Goal: Information Seeking & Learning: Learn about a topic

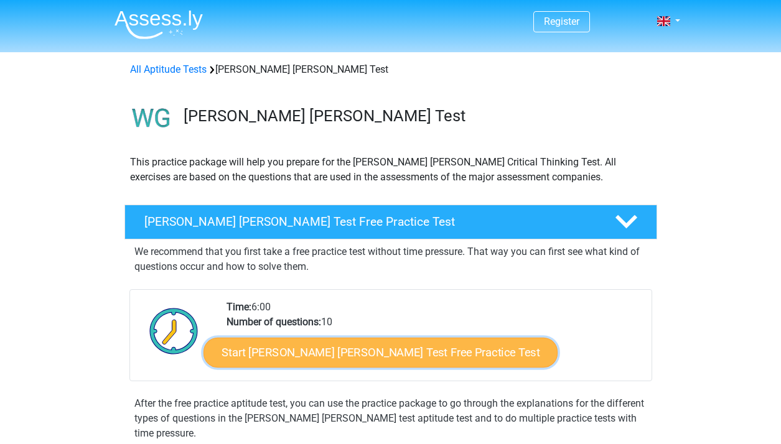
click at [304, 353] on link "Start Watson Glaser Test Free Practice Test" at bounding box center [380, 353] width 354 height 30
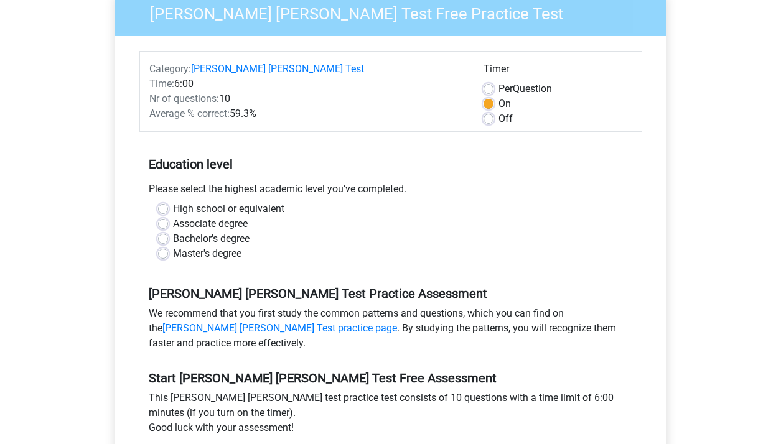
scroll to position [126, 0]
click at [173, 201] on label "High school or equivalent" at bounding box center [228, 208] width 111 height 15
click at [164, 201] on input "High school or equivalent" at bounding box center [163, 207] width 10 height 12
radio input "true"
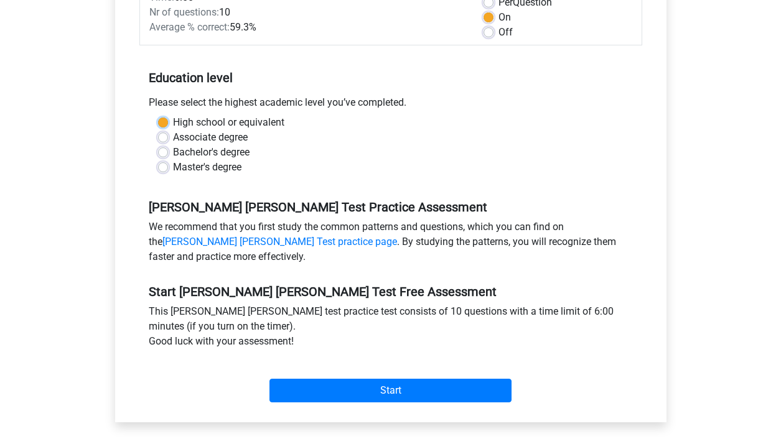
scroll to position [238, 0]
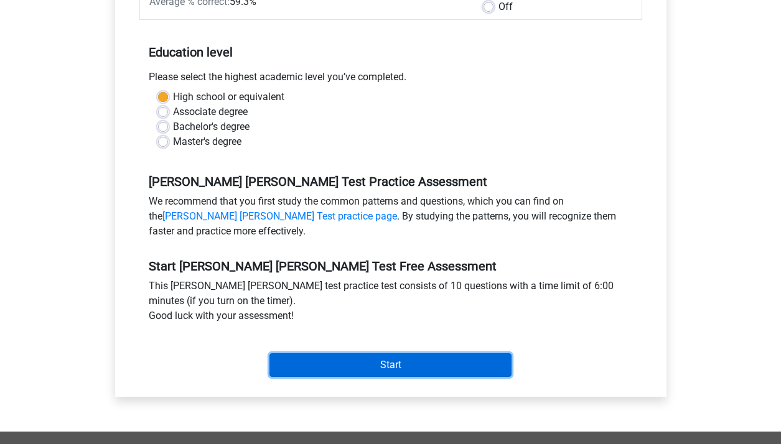
click at [339, 353] on input "Start" at bounding box center [390, 365] width 242 height 24
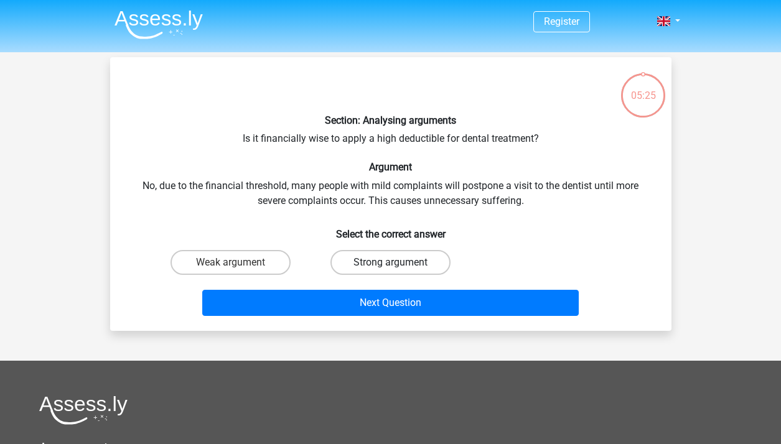
click at [411, 261] on label "Strong argument" at bounding box center [390, 262] width 120 height 25
click at [398, 263] on input "Strong argument" at bounding box center [394, 267] width 8 height 8
radio input "true"
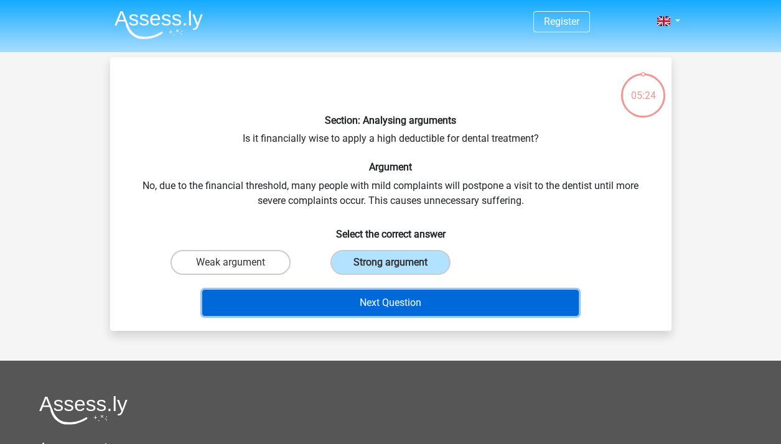
click at [401, 302] on button "Next Question" at bounding box center [390, 303] width 376 height 26
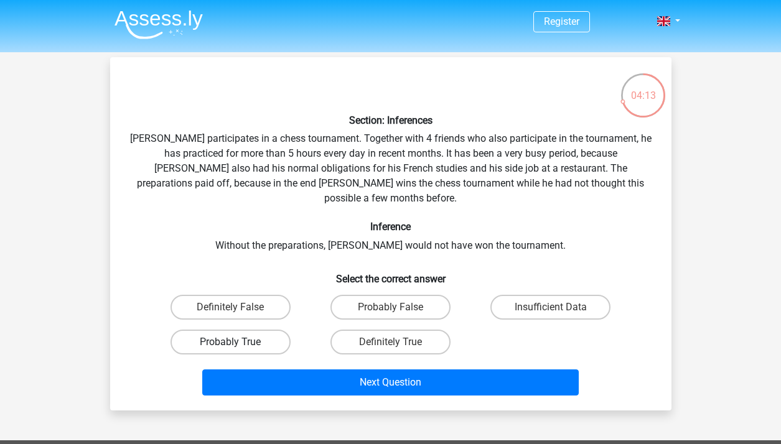
click at [255, 335] on label "Probably True" at bounding box center [231, 342] width 120 height 25
click at [238, 342] on input "Probably True" at bounding box center [234, 346] width 8 height 8
radio input "true"
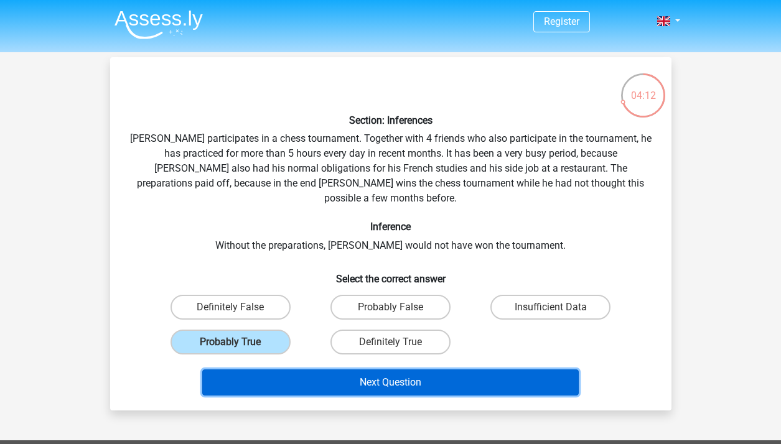
click at [329, 375] on button "Next Question" at bounding box center [390, 383] width 376 height 26
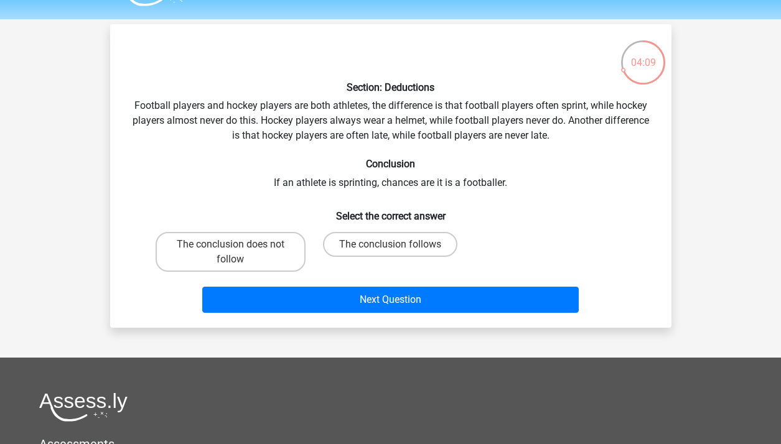
scroll to position [30, 0]
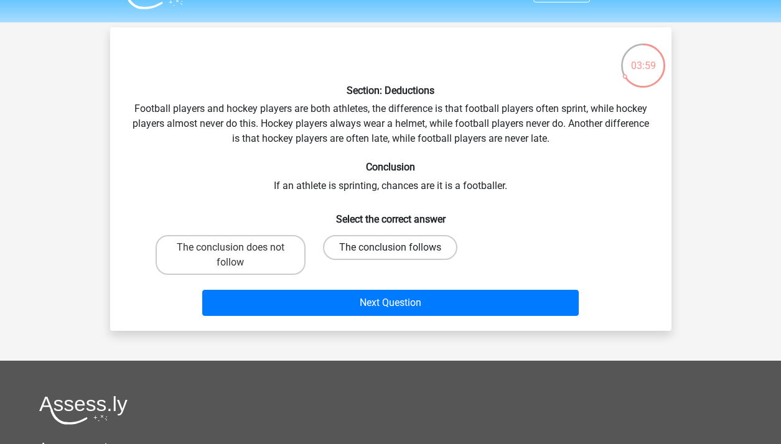
click at [353, 250] on label "The conclusion follows" at bounding box center [390, 247] width 134 height 25
click at [390, 250] on input "The conclusion follows" at bounding box center [394, 252] width 8 height 8
radio input "true"
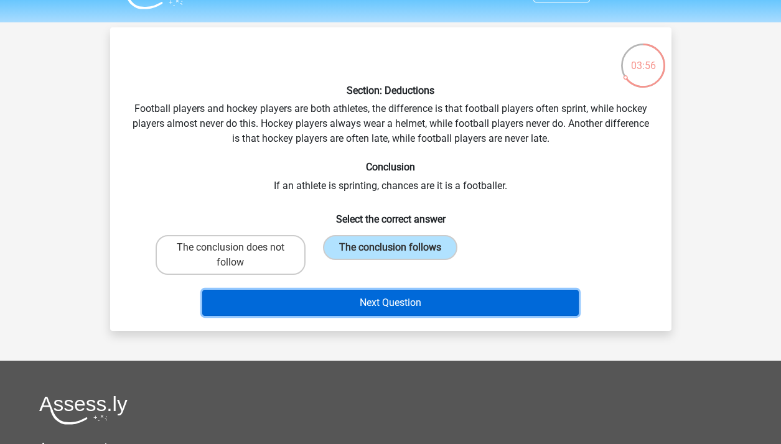
click at [345, 309] on button "Next Question" at bounding box center [390, 303] width 376 height 26
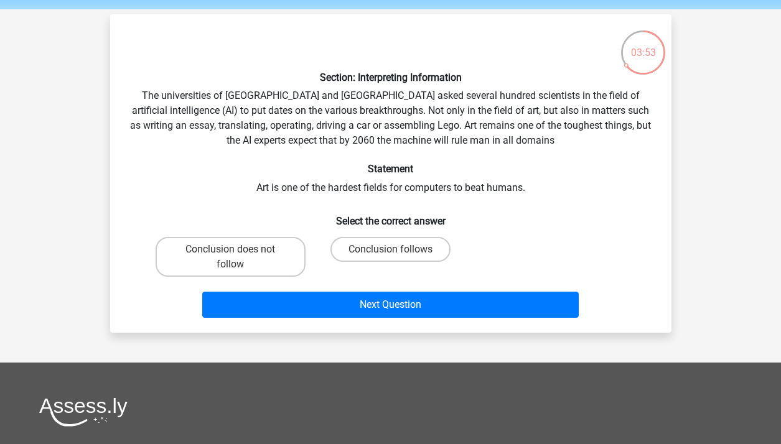
scroll to position [27, 0]
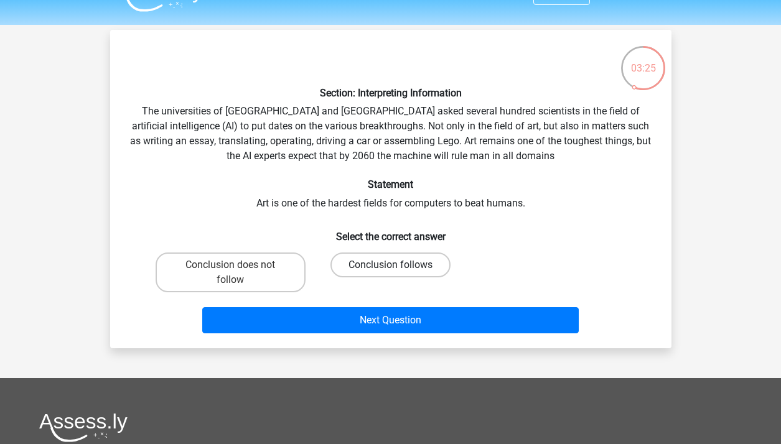
click at [378, 256] on label "Conclusion follows" at bounding box center [390, 265] width 120 height 25
click at [390, 265] on input "Conclusion follows" at bounding box center [394, 269] width 8 height 8
radio input "true"
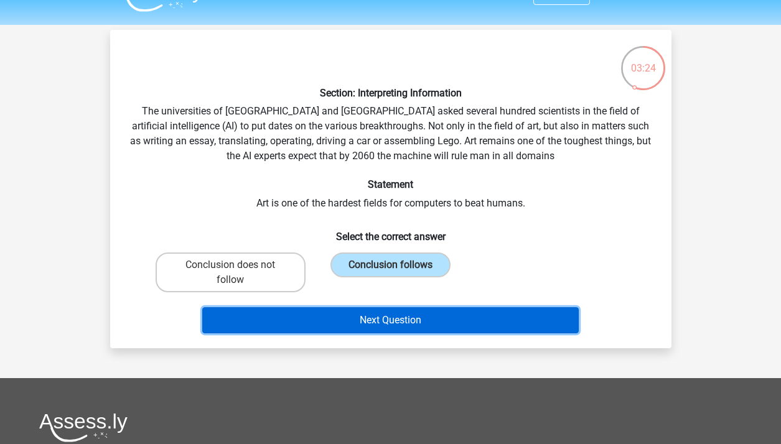
click at [397, 326] on button "Next Question" at bounding box center [390, 320] width 376 height 26
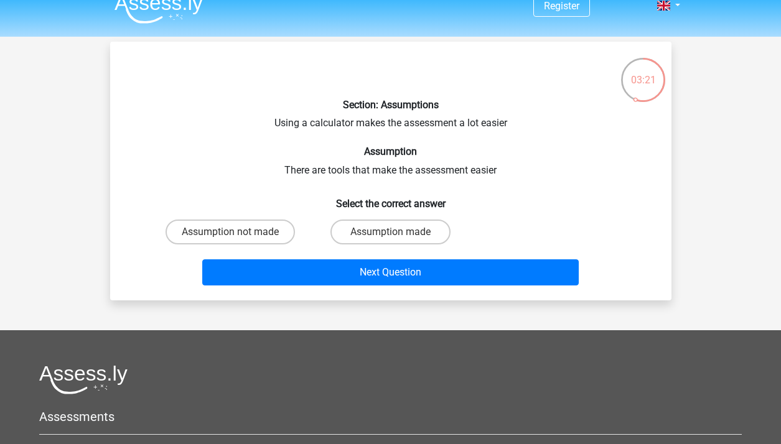
scroll to position [0, 0]
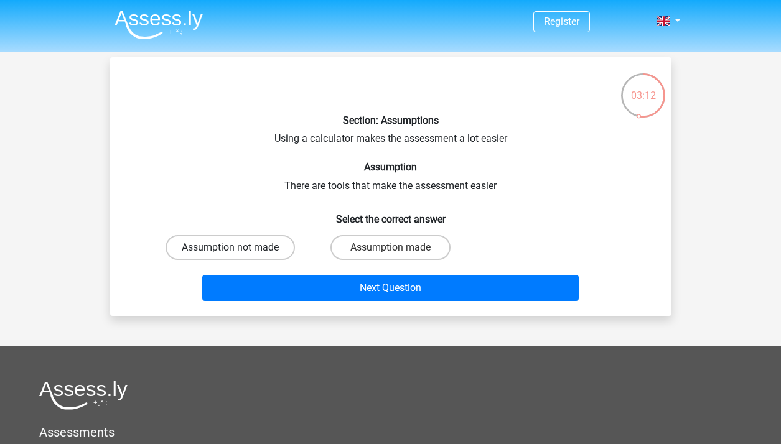
click at [252, 253] on label "Assumption not made" at bounding box center [230, 247] width 129 height 25
click at [238, 253] on input "Assumption not made" at bounding box center [234, 252] width 8 height 8
radio input "true"
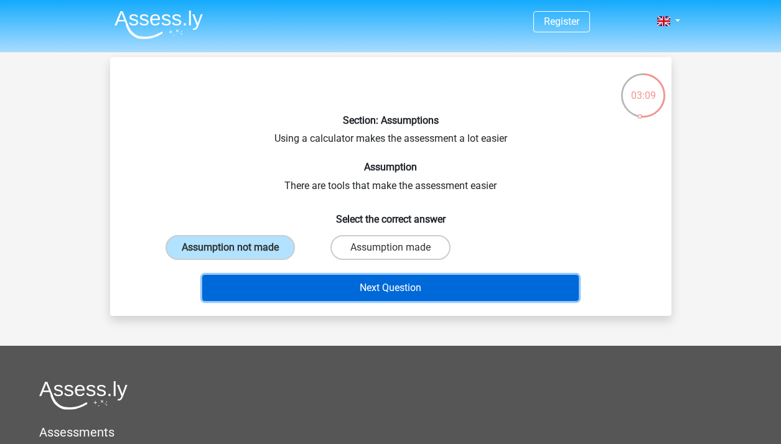
click at [313, 294] on button "Next Question" at bounding box center [390, 288] width 376 height 26
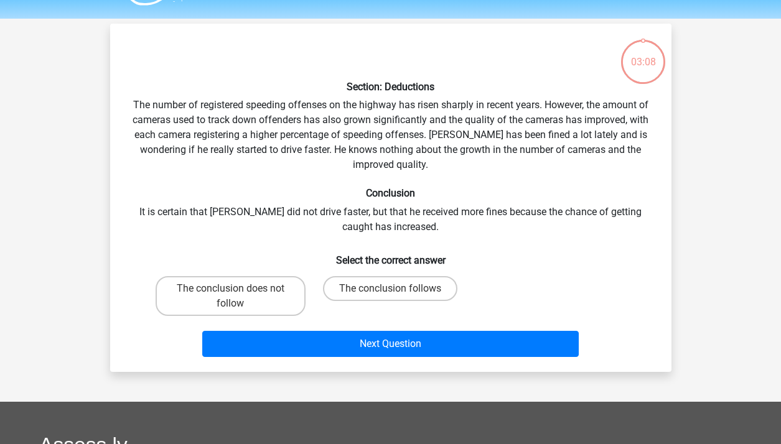
scroll to position [32, 0]
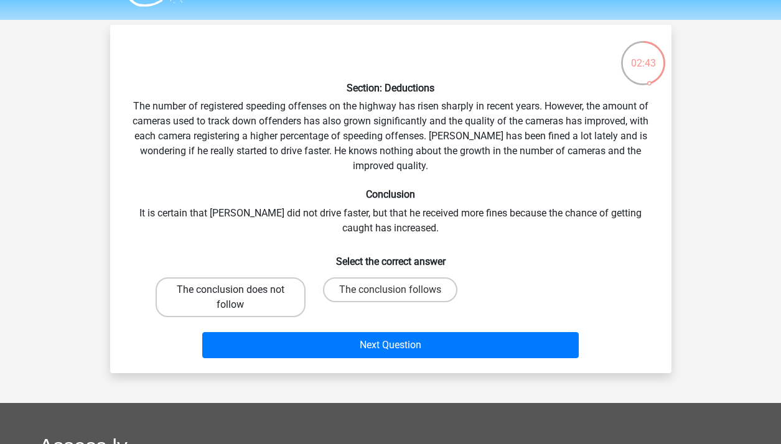
click at [284, 296] on label "The conclusion does not follow" at bounding box center [231, 298] width 150 height 40
click at [238, 296] on input "The conclusion does not follow" at bounding box center [234, 294] width 8 height 8
radio input "true"
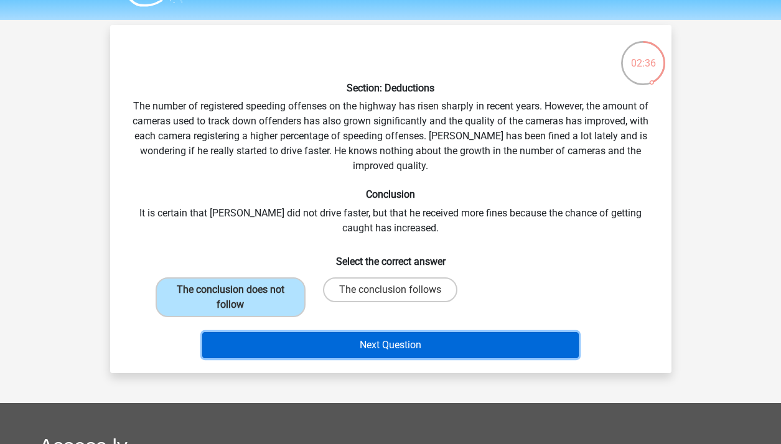
click at [375, 345] on button "Next Question" at bounding box center [390, 345] width 376 height 26
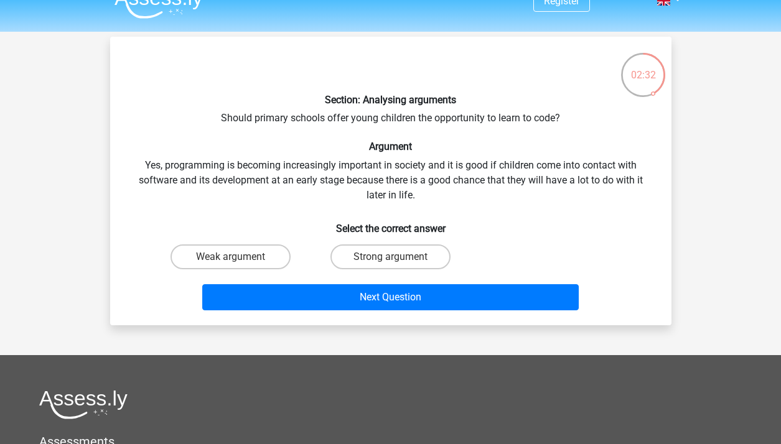
scroll to position [0, 0]
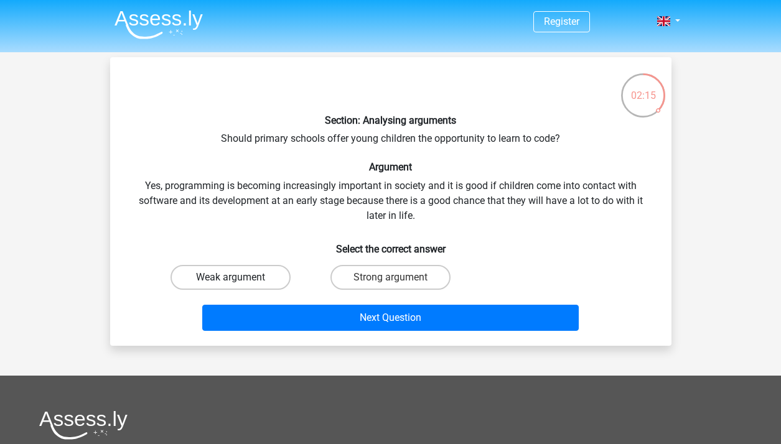
click at [281, 273] on label "Weak argument" at bounding box center [231, 277] width 120 height 25
click at [238, 278] on input "Weak argument" at bounding box center [234, 282] width 8 height 8
radio input "true"
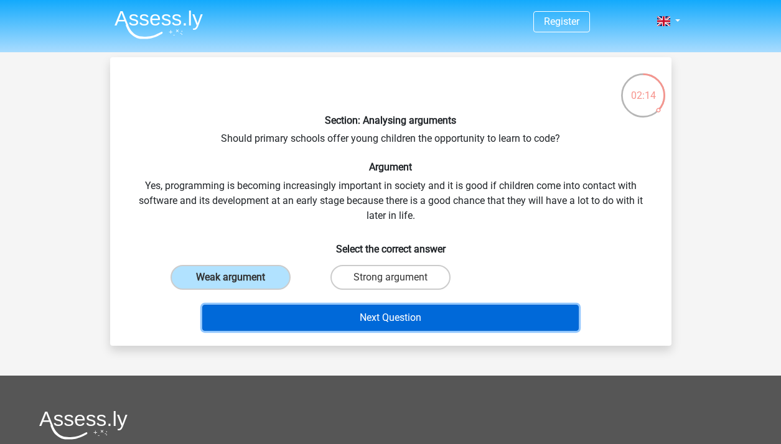
click at [345, 315] on button "Next Question" at bounding box center [390, 318] width 376 height 26
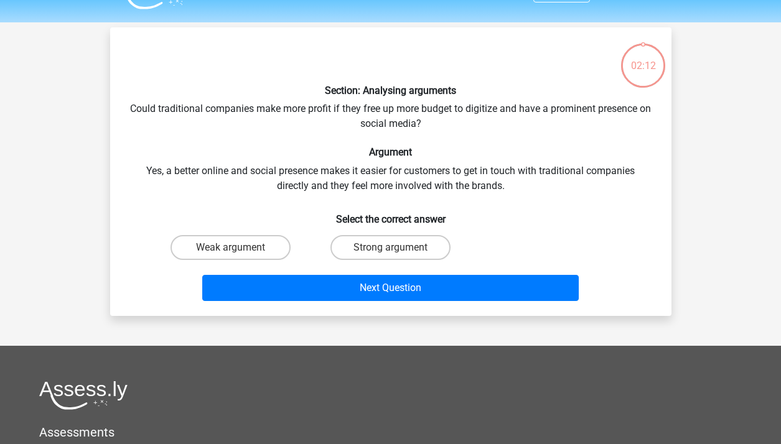
scroll to position [57, 0]
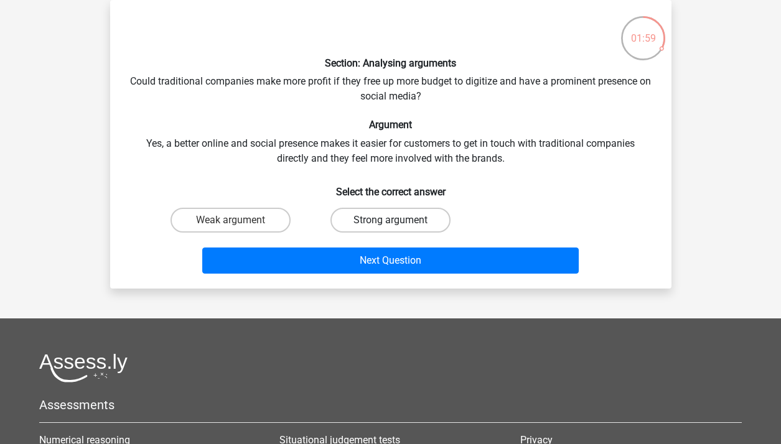
click at [391, 218] on label "Strong argument" at bounding box center [390, 220] width 120 height 25
click at [391, 220] on input "Strong argument" at bounding box center [394, 224] width 8 height 8
radio input "true"
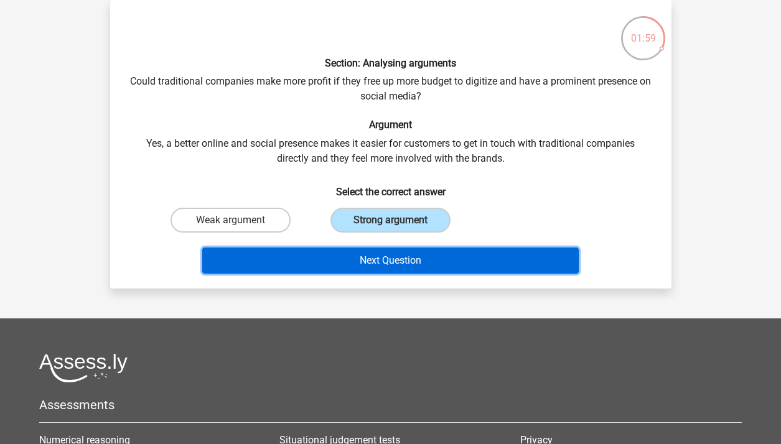
click at [396, 264] on button "Next Question" at bounding box center [390, 261] width 376 height 26
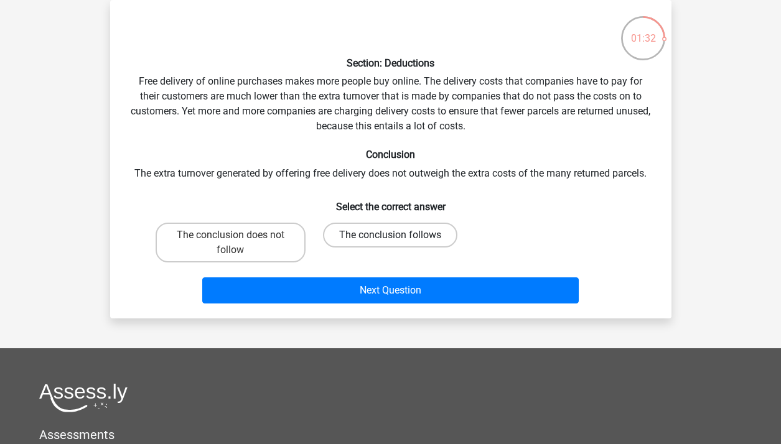
click at [416, 241] on label "The conclusion follows" at bounding box center [390, 235] width 134 height 25
click at [398, 241] on input "The conclusion follows" at bounding box center [394, 239] width 8 height 8
radio input "true"
click at [417, 305] on div "Next Question" at bounding box center [391, 293] width 480 height 31
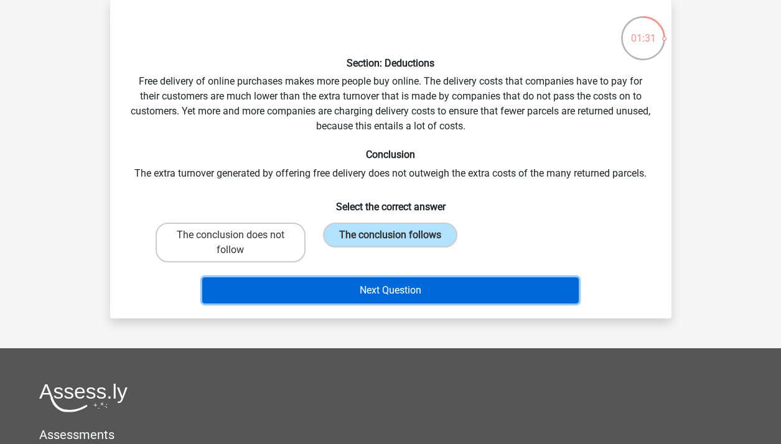
click at [432, 287] on button "Next Question" at bounding box center [390, 291] width 376 height 26
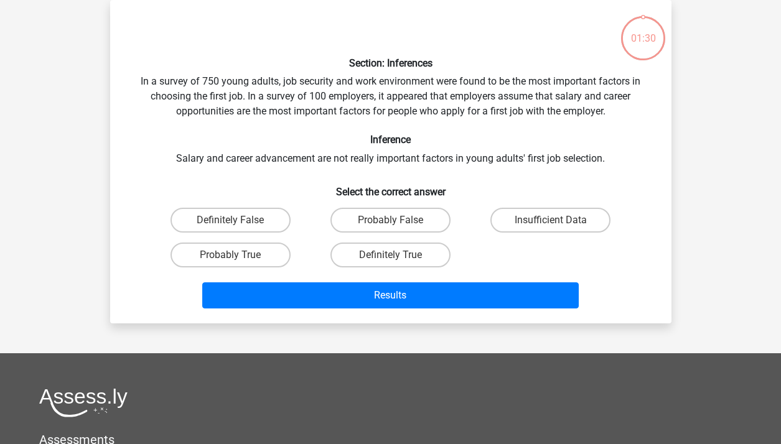
scroll to position [0, 0]
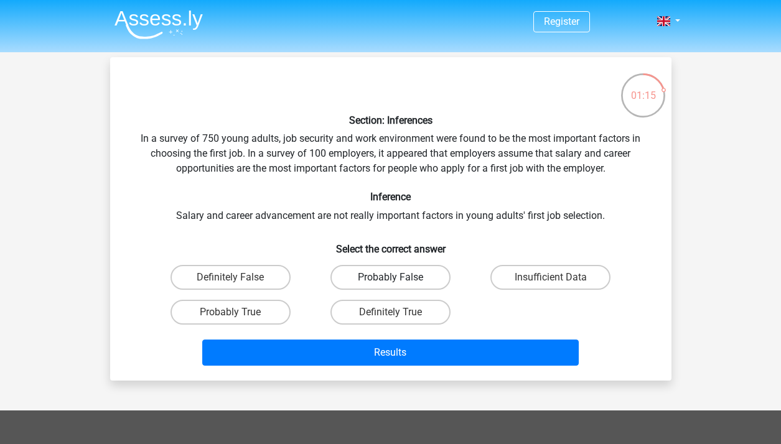
click at [378, 276] on label "Probably False" at bounding box center [390, 277] width 120 height 25
click at [390, 278] on input "Probably False" at bounding box center [394, 282] width 8 height 8
radio input "true"
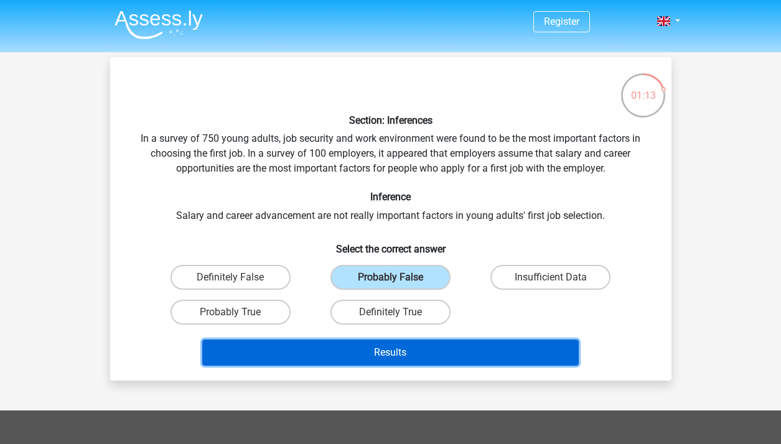
click at [383, 355] on button "Results" at bounding box center [390, 353] width 376 height 26
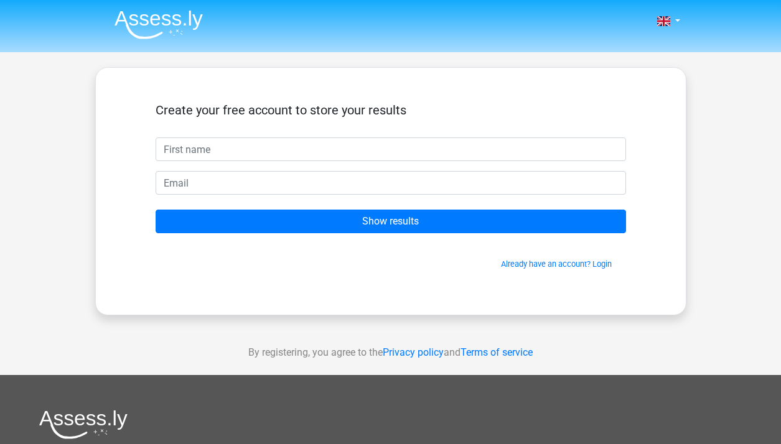
click at [326, 158] on input "text" at bounding box center [391, 150] width 470 height 24
type input "Larissa"
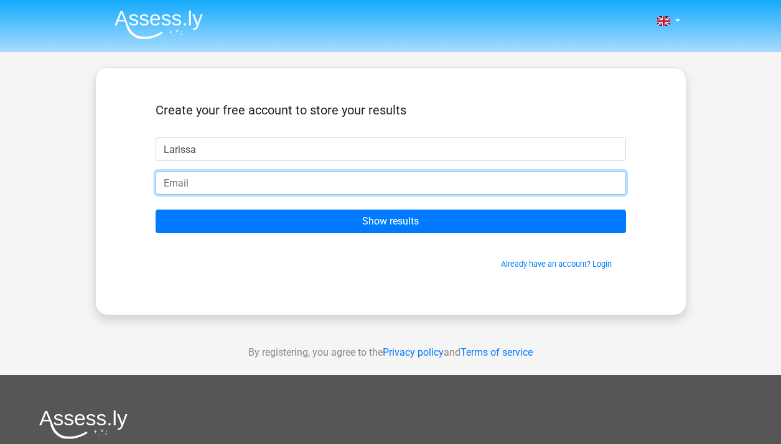
click at [281, 184] on input "email" at bounding box center [391, 183] width 470 height 24
type input "larissapiscicelli@gmail.com"
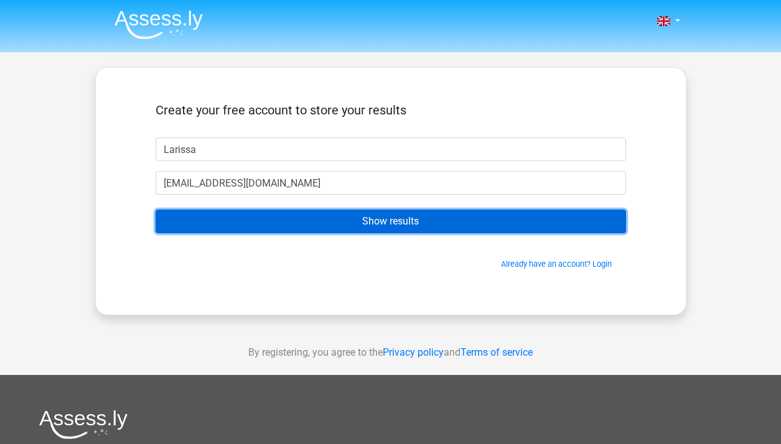
click at [301, 215] on input "Show results" at bounding box center [391, 222] width 470 height 24
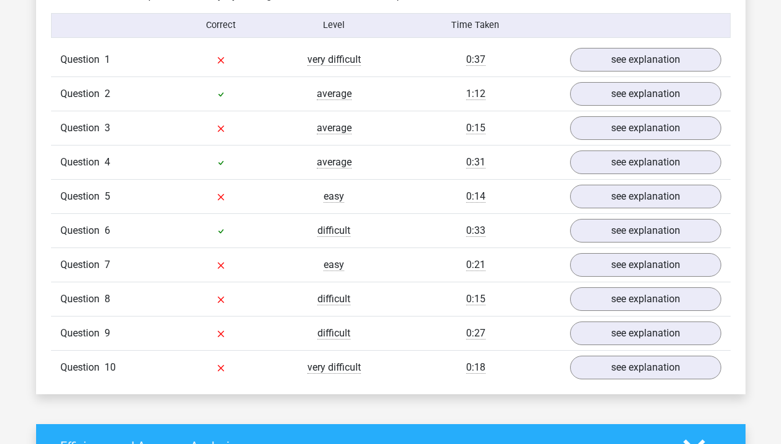
scroll to position [1009, 0]
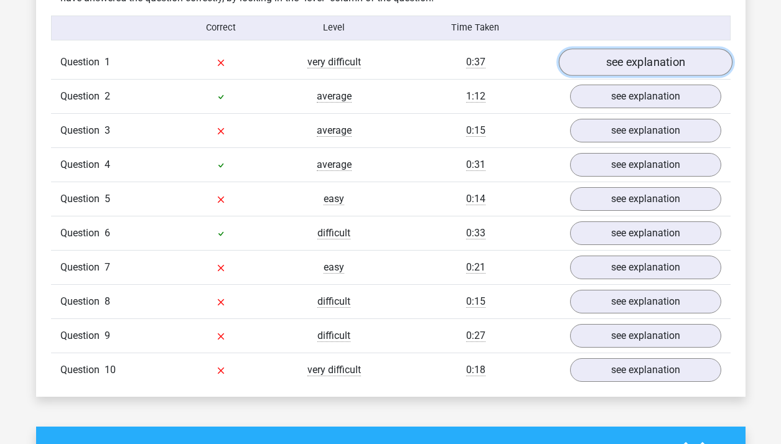
click at [602, 63] on link "see explanation" at bounding box center [645, 62] width 174 height 27
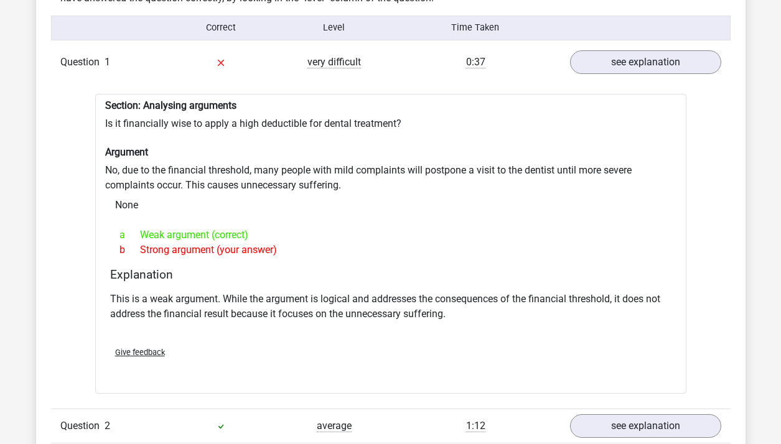
click at [633, 68] on div "Question 1 very difficult 0:37 see explanation" at bounding box center [391, 62] width 680 height 34
click at [633, 65] on link "see explanation" at bounding box center [645, 62] width 174 height 27
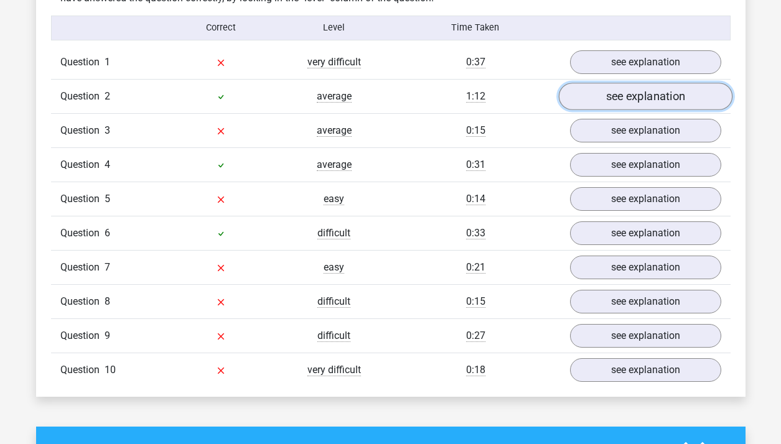
click at [622, 96] on link "see explanation" at bounding box center [645, 96] width 174 height 27
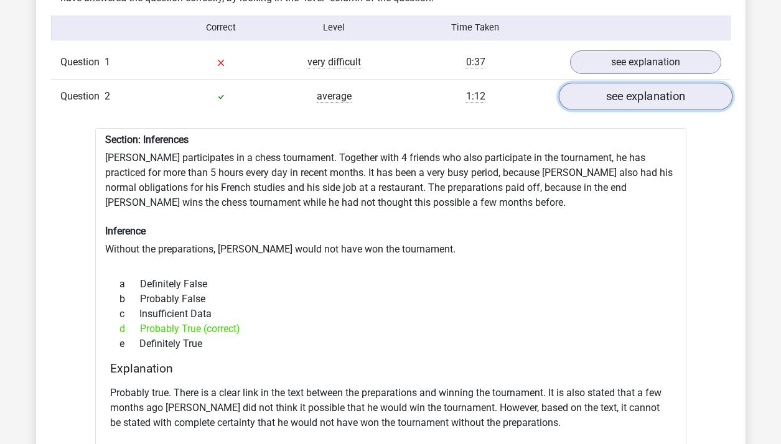
click at [624, 93] on link "see explanation" at bounding box center [645, 96] width 174 height 27
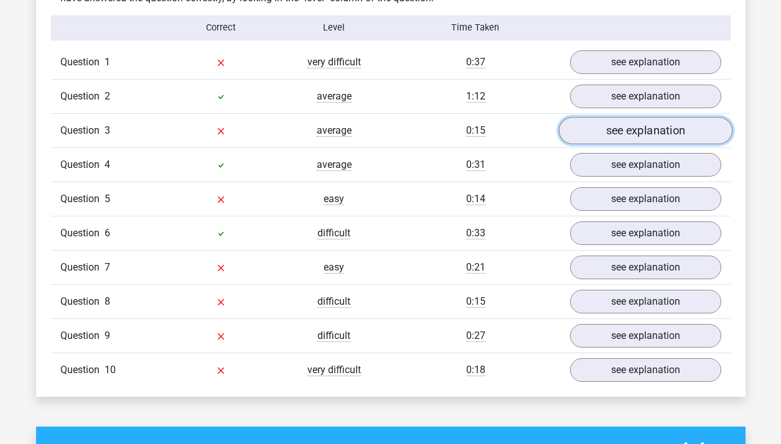
click at [609, 129] on link "see explanation" at bounding box center [645, 130] width 174 height 27
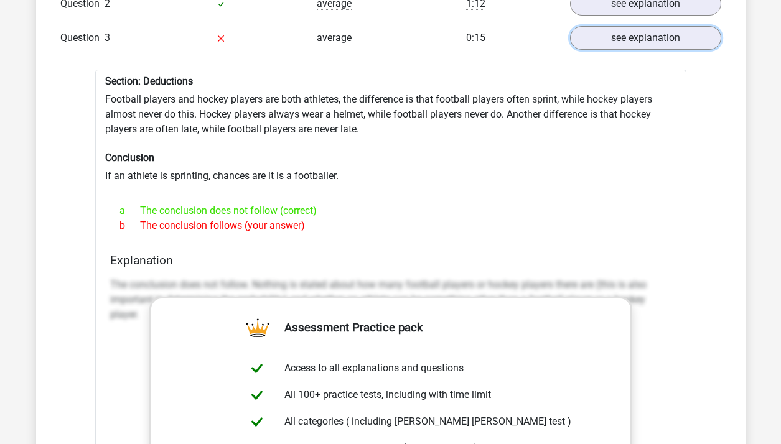
scroll to position [1061, 0]
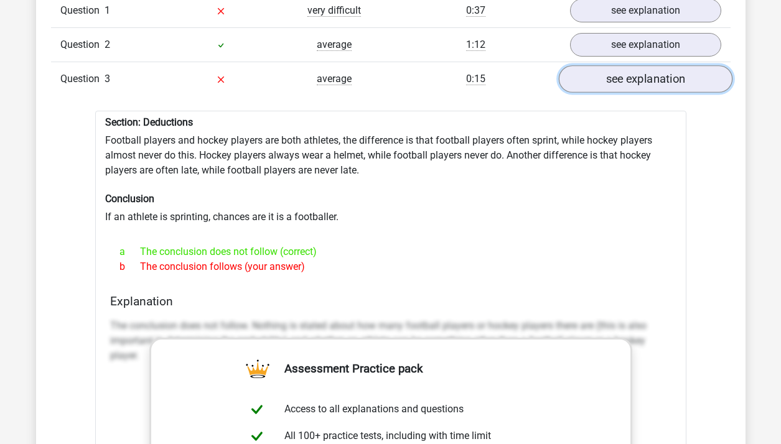
click at [624, 73] on link "see explanation" at bounding box center [645, 78] width 174 height 27
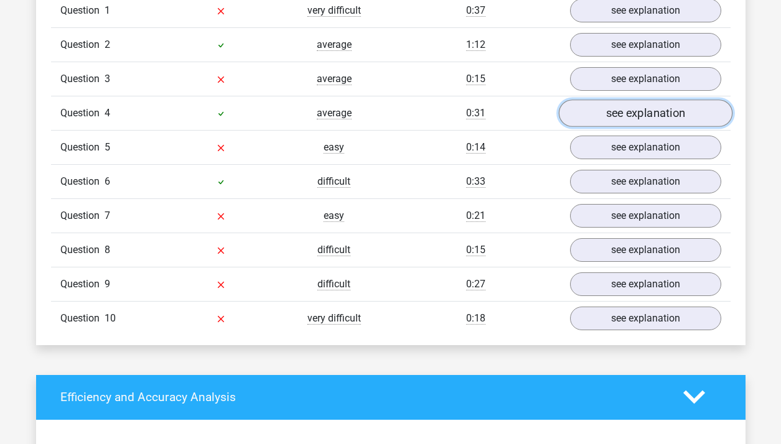
click at [607, 108] on link "see explanation" at bounding box center [645, 113] width 174 height 27
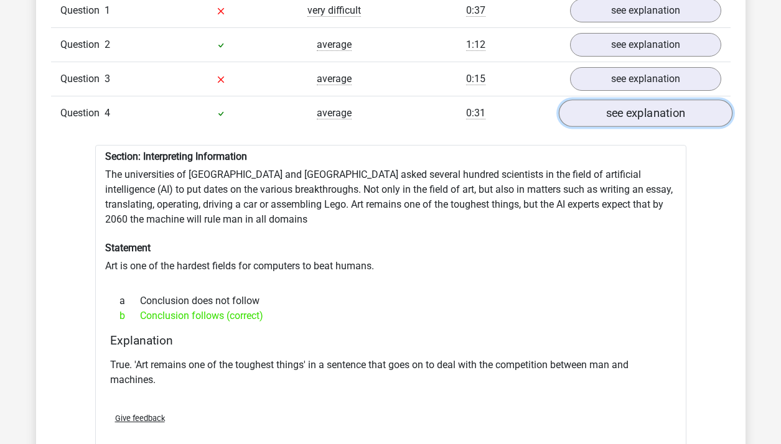
click at [607, 106] on link "see explanation" at bounding box center [645, 113] width 174 height 27
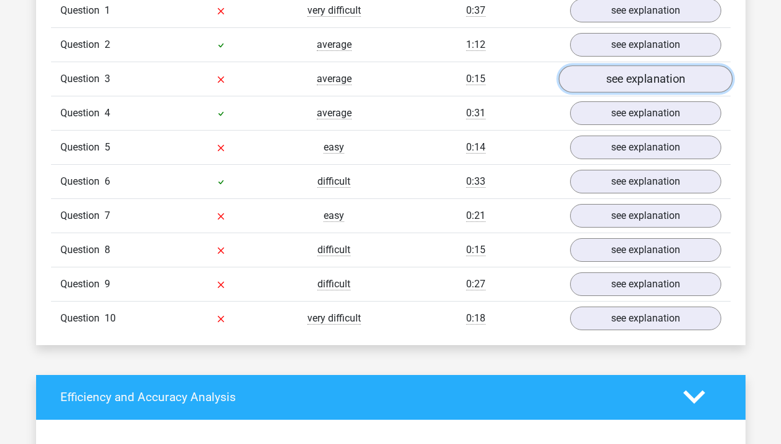
click at [622, 81] on link "see explanation" at bounding box center [645, 78] width 174 height 27
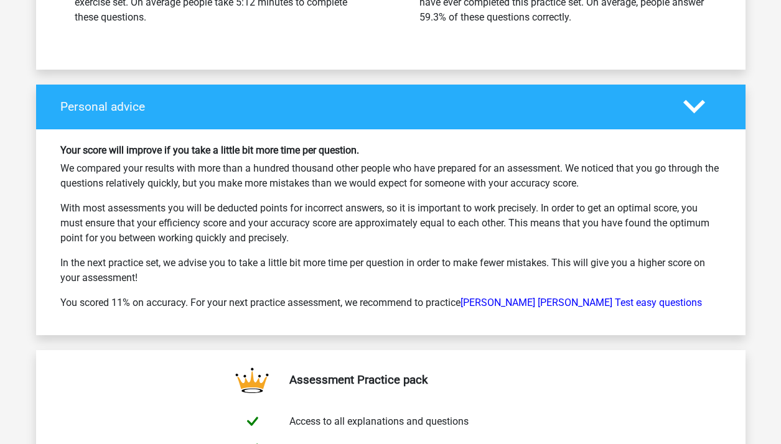
scroll to position [2434, 0]
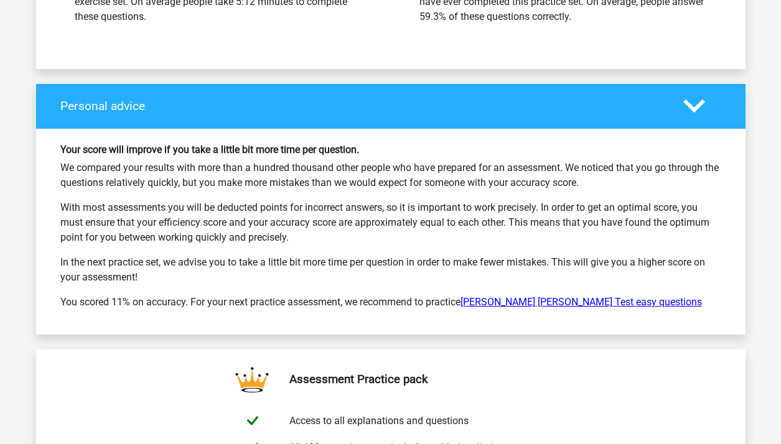
click at [492, 296] on link "[PERSON_NAME] [PERSON_NAME] Test easy questions" at bounding box center [580, 302] width 241 height 12
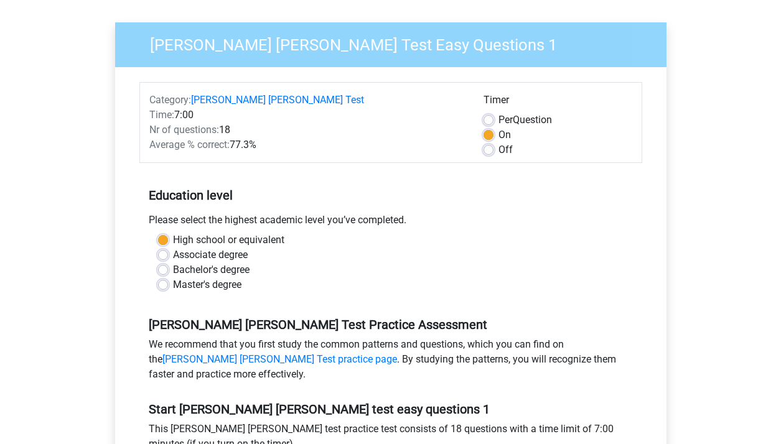
scroll to position [347, 0]
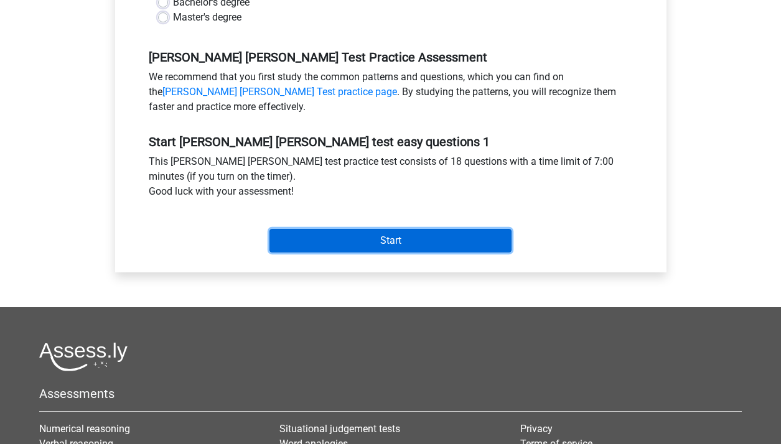
click at [353, 245] on input "Start" at bounding box center [390, 241] width 242 height 24
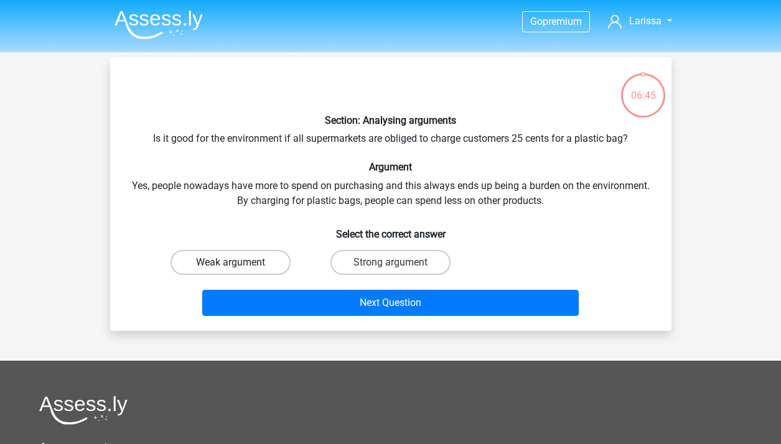
click at [245, 254] on label "Weak argument" at bounding box center [231, 262] width 120 height 25
click at [238, 263] on input "Weak argument" at bounding box center [234, 267] width 8 height 8
radio input "true"
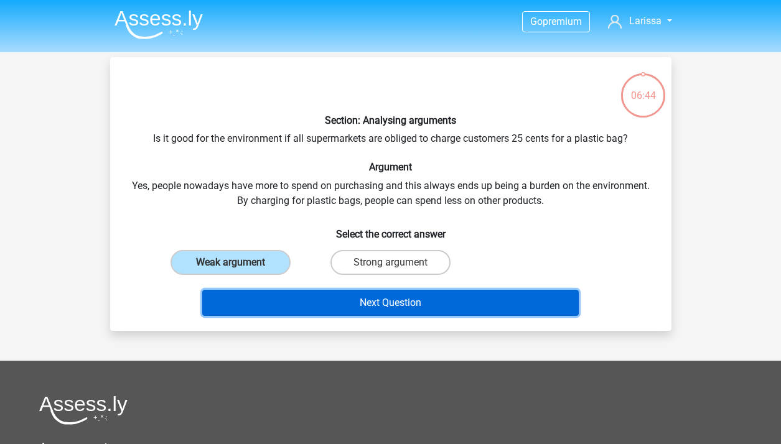
click at [269, 307] on button "Next Question" at bounding box center [390, 303] width 376 height 26
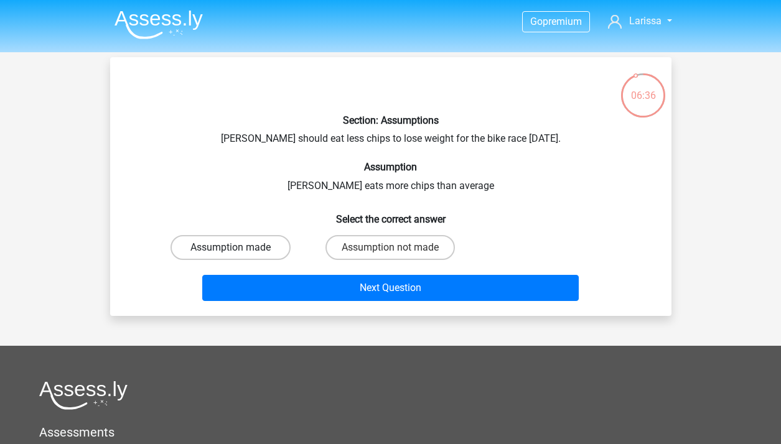
click at [269, 240] on label "Assumption made" at bounding box center [231, 247] width 120 height 25
click at [238, 248] on input "Assumption made" at bounding box center [234, 252] width 8 height 8
radio input "true"
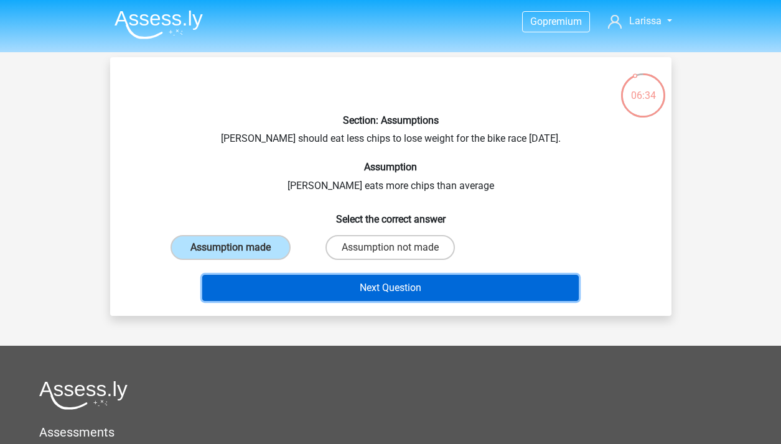
click at [311, 292] on button "Next Question" at bounding box center [390, 288] width 376 height 26
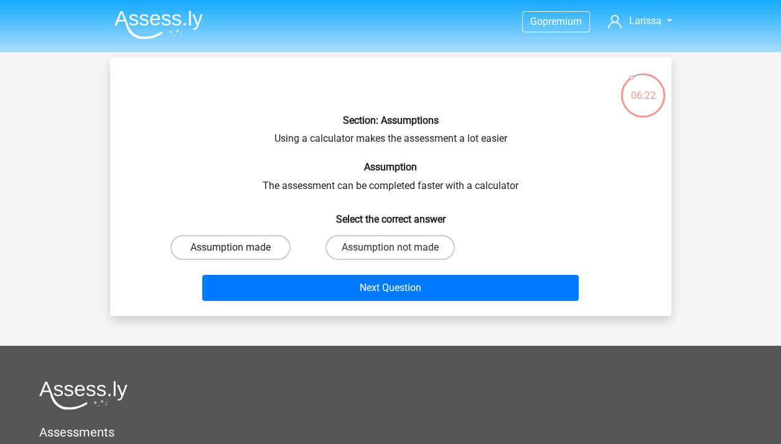
click at [282, 248] on label "Assumption made" at bounding box center [231, 247] width 120 height 25
click at [238, 248] on input "Assumption made" at bounding box center [234, 252] width 8 height 8
radio input "true"
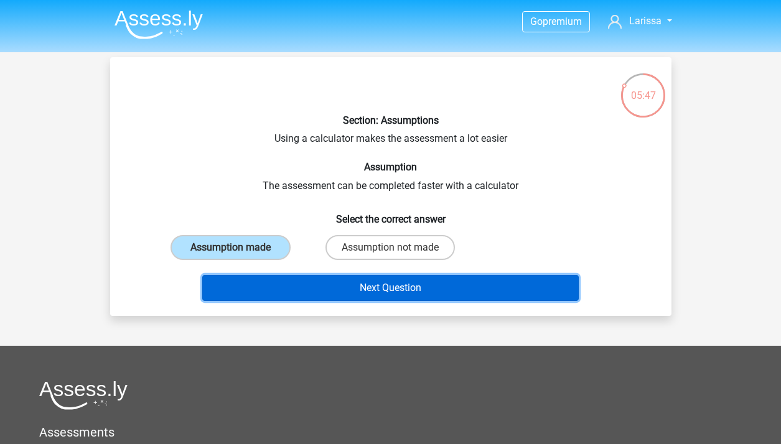
click at [357, 296] on button "Next Question" at bounding box center [390, 288] width 376 height 26
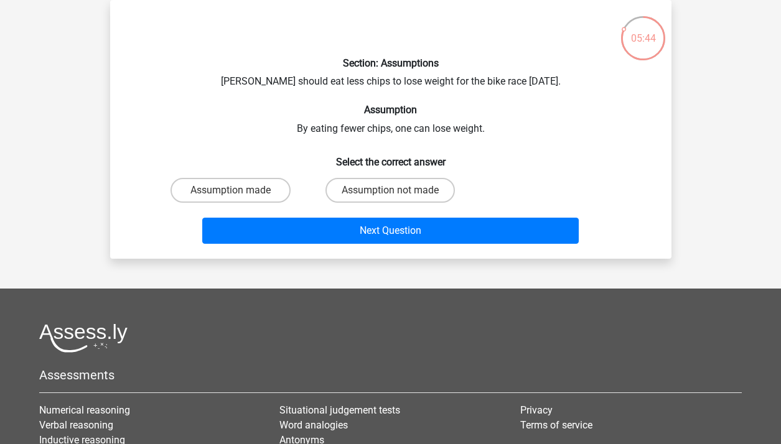
scroll to position [33, 0]
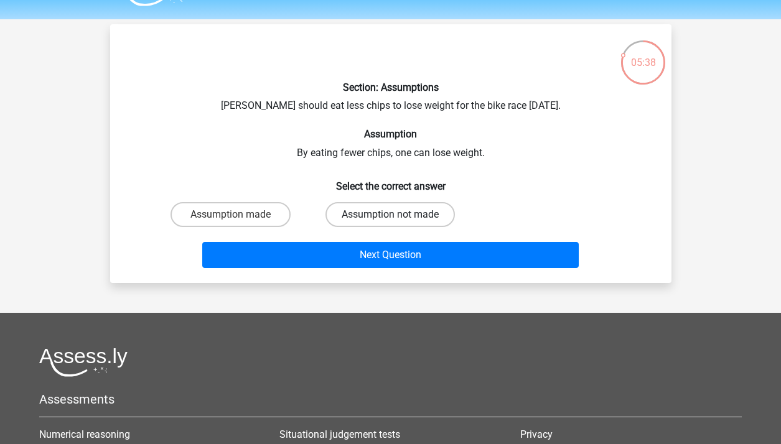
click at [390, 212] on label "Assumption not made" at bounding box center [389, 214] width 129 height 25
click at [390, 215] on input "Assumption not made" at bounding box center [394, 219] width 8 height 8
radio input "true"
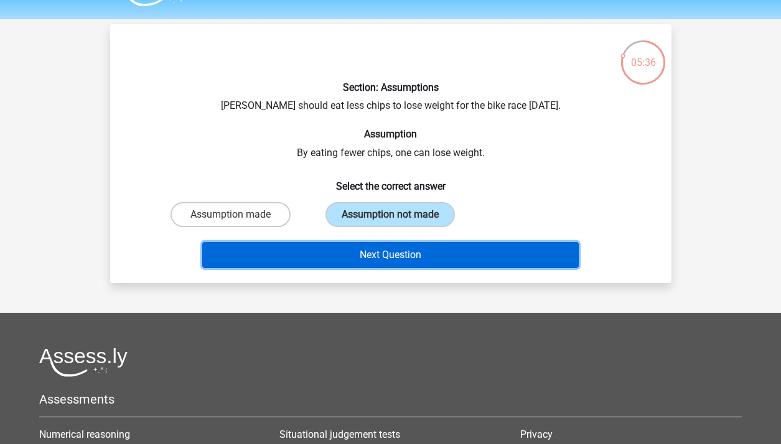
click at [383, 246] on button "Next Question" at bounding box center [390, 255] width 376 height 26
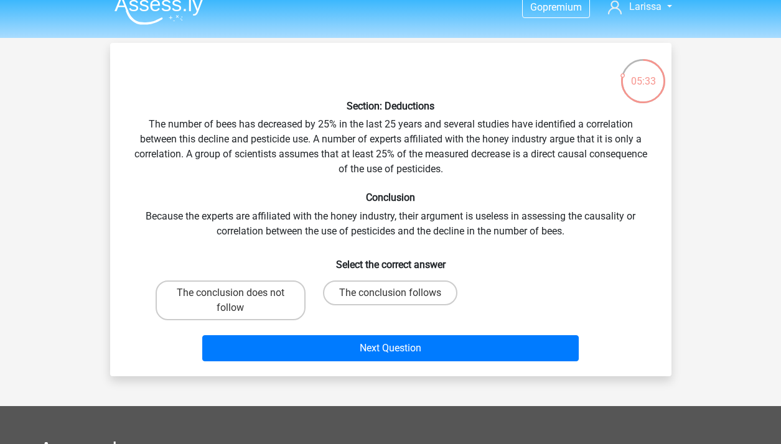
scroll to position [16, 0]
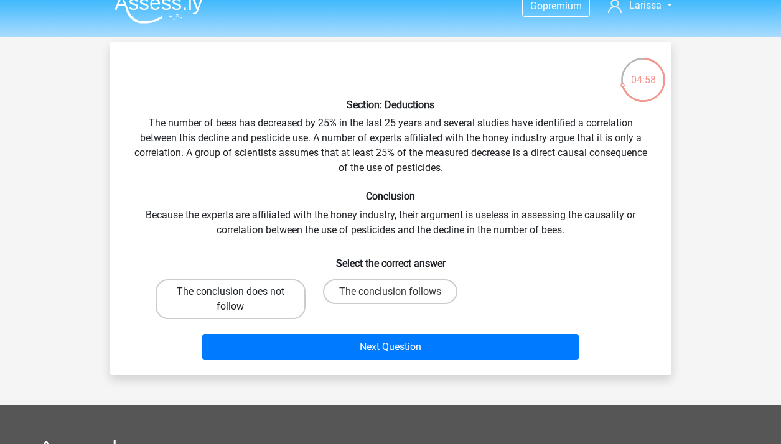
click at [289, 289] on label "The conclusion does not follow" at bounding box center [231, 299] width 150 height 40
click at [238, 292] on input "The conclusion does not follow" at bounding box center [234, 296] width 8 height 8
radio input "true"
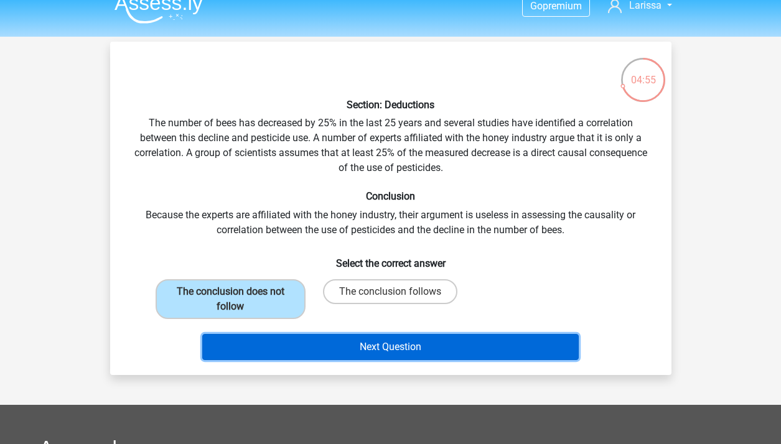
click at [290, 339] on button "Next Question" at bounding box center [390, 347] width 376 height 26
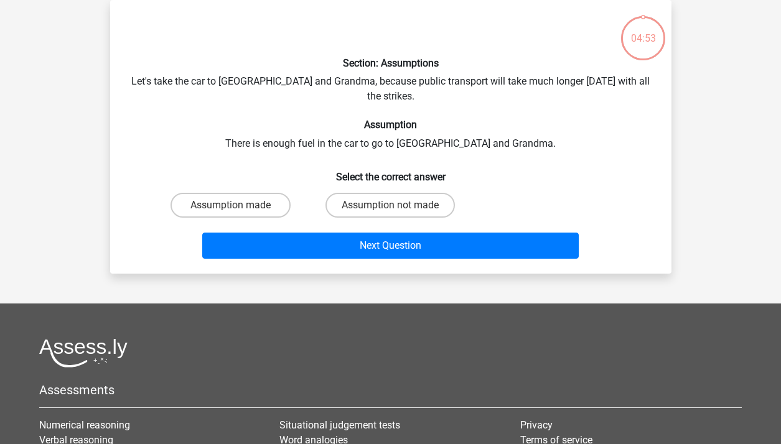
scroll to position [0, 0]
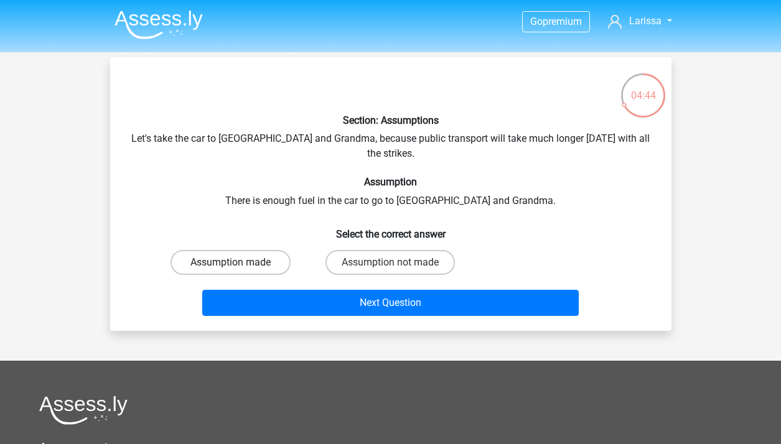
click at [261, 253] on label "Assumption made" at bounding box center [231, 262] width 120 height 25
click at [238, 263] on input "Assumption made" at bounding box center [234, 267] width 8 height 8
radio input "true"
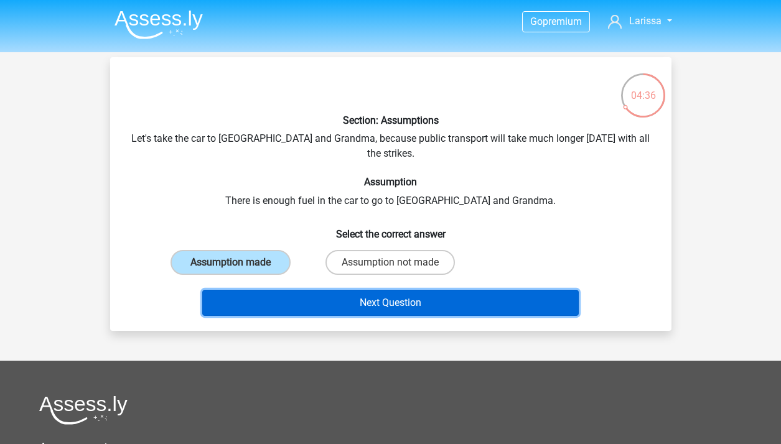
click at [322, 294] on button "Next Question" at bounding box center [390, 303] width 376 height 26
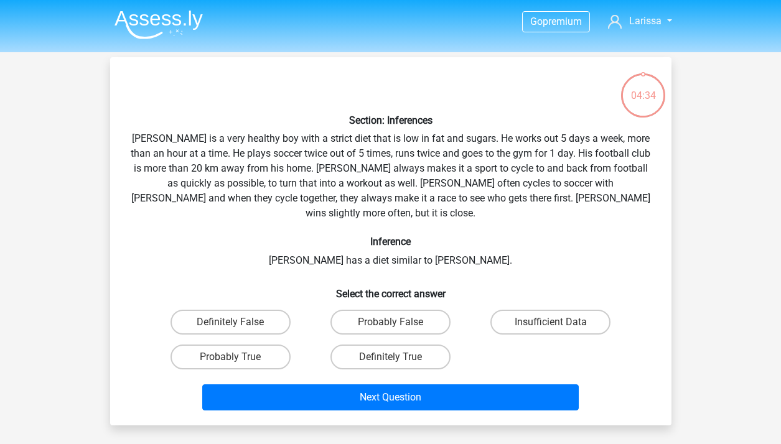
scroll to position [57, 0]
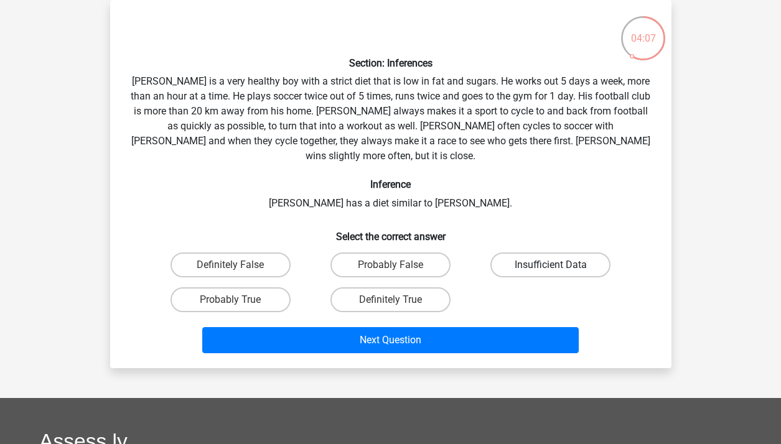
click at [522, 253] on label "Insufficient Data" at bounding box center [550, 265] width 120 height 25
click at [551, 265] on input "Insufficient Data" at bounding box center [555, 269] width 8 height 8
radio input "true"
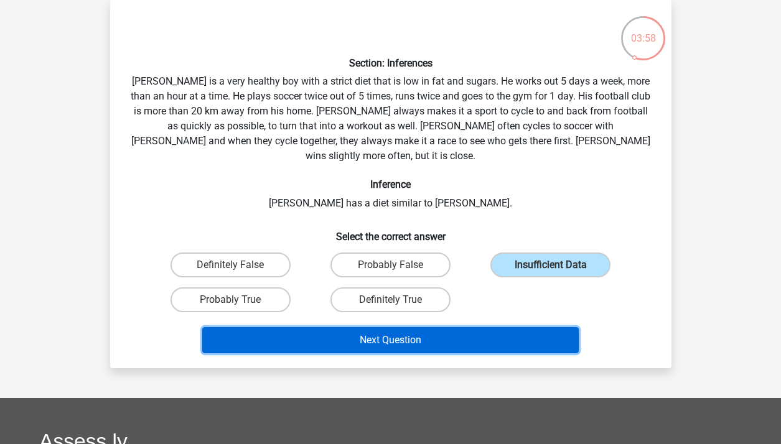
click at [518, 327] on button "Next Question" at bounding box center [390, 340] width 376 height 26
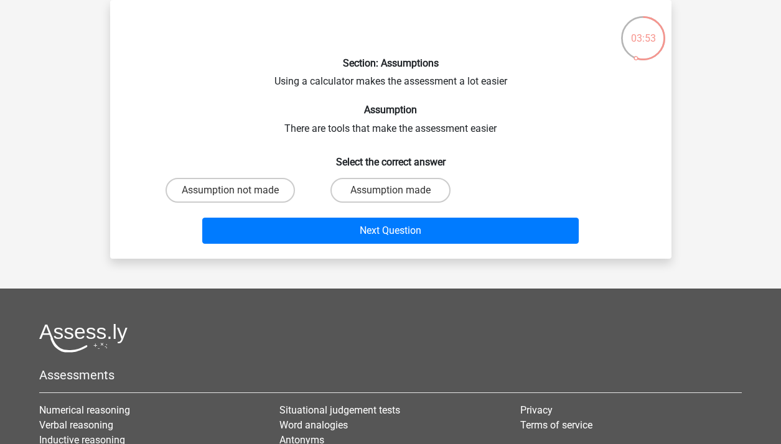
click at [416, 203] on div "Assumption made" at bounding box center [391, 190] width 160 height 35
click at [277, 189] on label "Assumption not made" at bounding box center [230, 190] width 129 height 25
click at [238, 190] on input "Assumption not made" at bounding box center [234, 194] width 8 height 8
radio input "true"
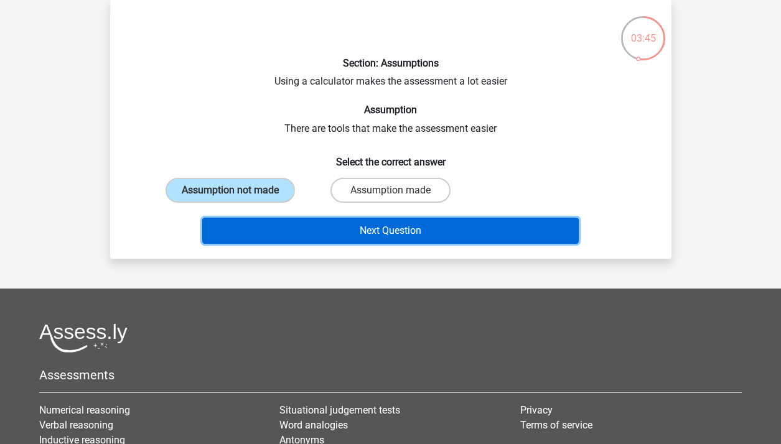
click at [367, 231] on button "Next Question" at bounding box center [390, 231] width 376 height 26
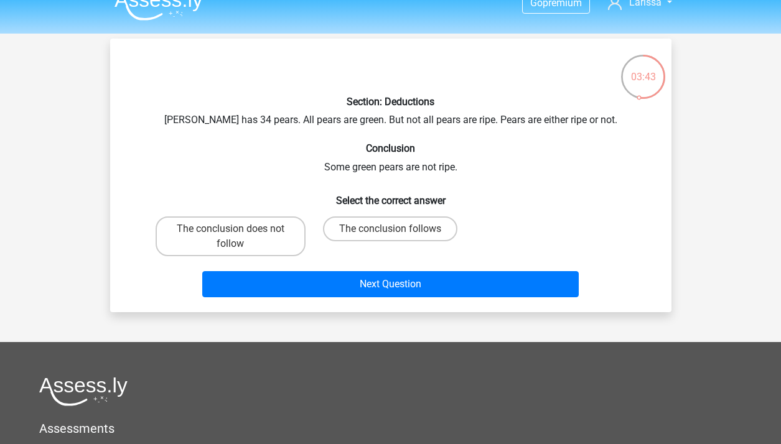
scroll to position [19, 0]
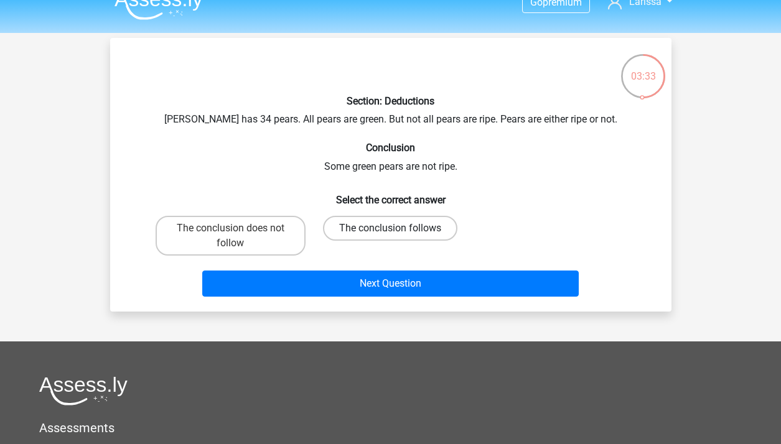
click at [395, 223] on label "The conclusion follows" at bounding box center [390, 228] width 134 height 25
click at [395, 228] on input "The conclusion follows" at bounding box center [394, 232] width 8 height 8
radio input "true"
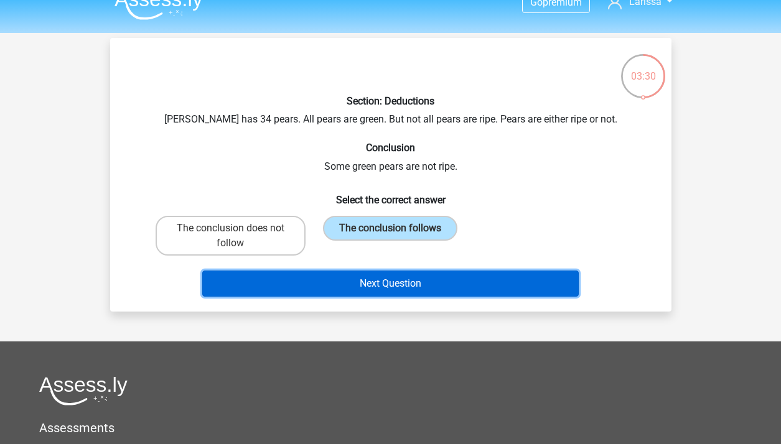
click at [440, 282] on button "Next Question" at bounding box center [390, 284] width 376 height 26
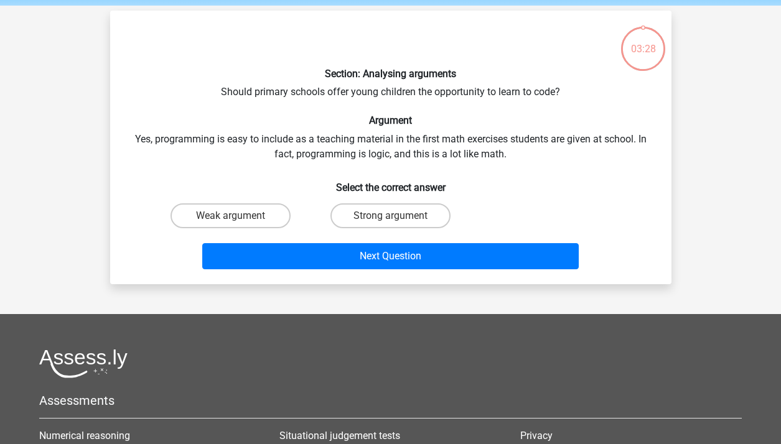
scroll to position [57, 0]
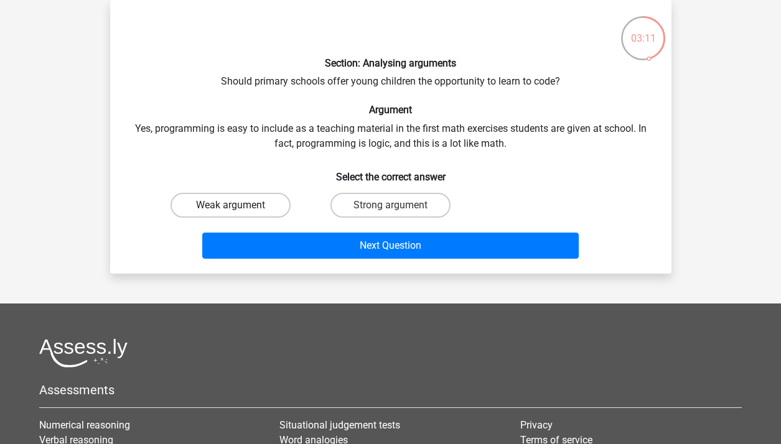
click at [254, 207] on label "Weak argument" at bounding box center [231, 205] width 120 height 25
click at [238, 207] on input "Weak argument" at bounding box center [234, 209] width 8 height 8
radio input "true"
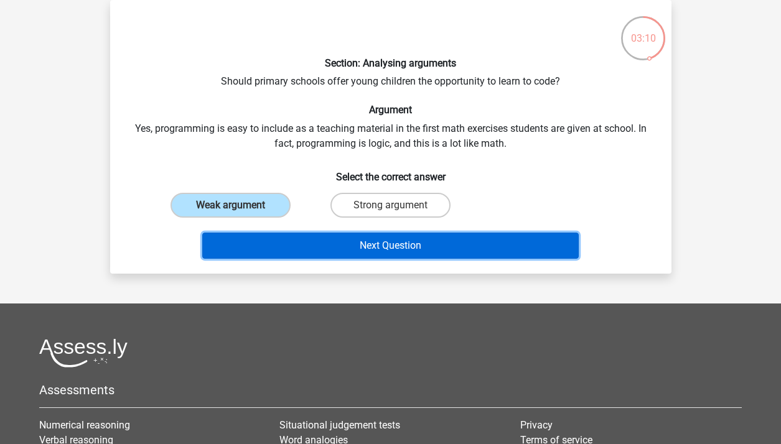
click at [326, 246] on button "Next Question" at bounding box center [390, 246] width 376 height 26
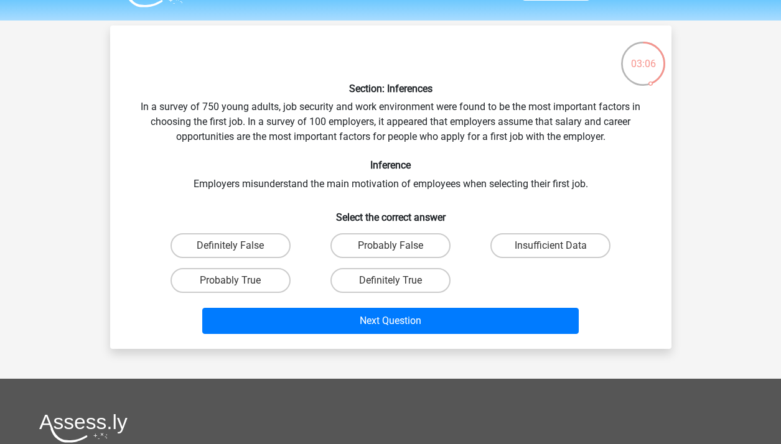
scroll to position [0, 0]
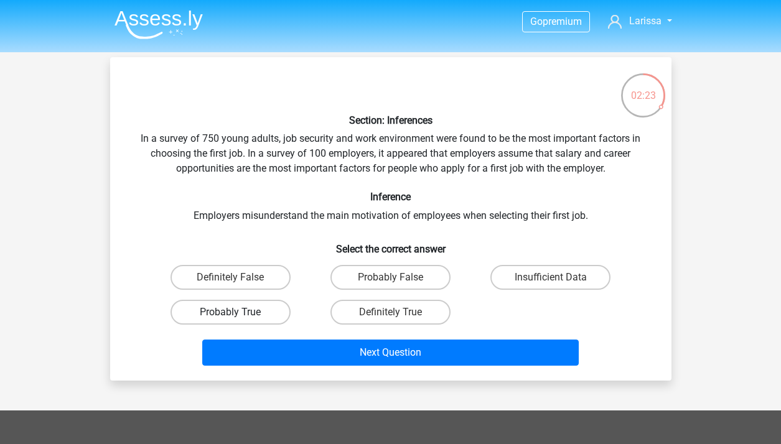
click at [276, 310] on label "Probably True" at bounding box center [231, 312] width 120 height 25
click at [238, 312] on input "Probably True" at bounding box center [234, 316] width 8 height 8
radio input "true"
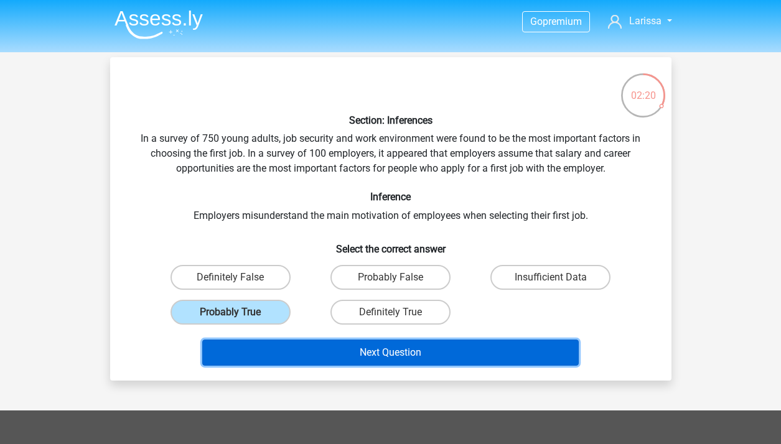
click at [295, 355] on button "Next Question" at bounding box center [390, 353] width 376 height 26
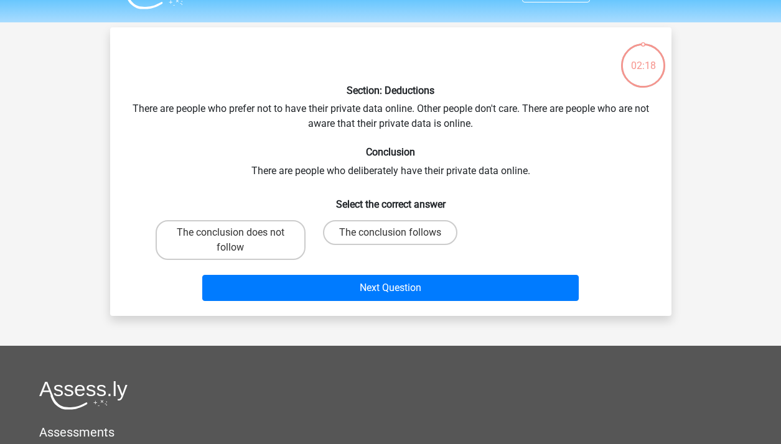
scroll to position [57, 0]
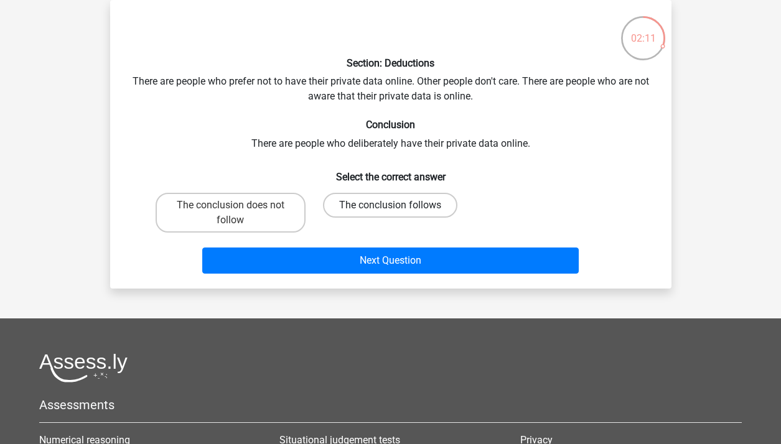
click at [344, 215] on label "The conclusion follows" at bounding box center [390, 205] width 134 height 25
click at [390, 213] on input "The conclusion follows" at bounding box center [394, 209] width 8 height 8
radio input "true"
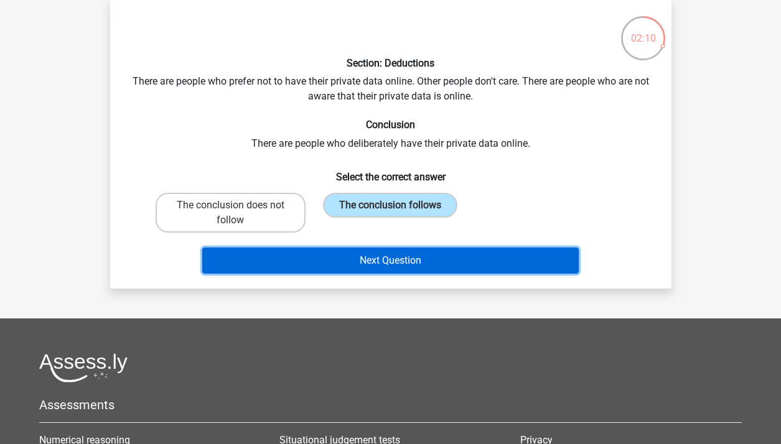
click at [343, 252] on button "Next Question" at bounding box center [390, 261] width 376 height 26
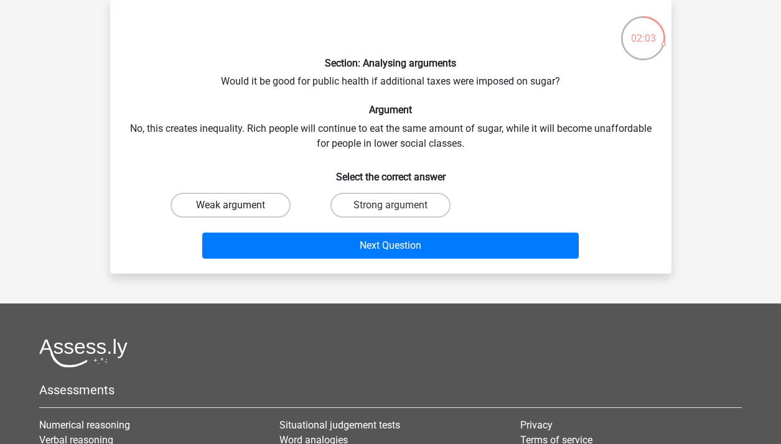
click at [268, 205] on label "Weak argument" at bounding box center [231, 205] width 120 height 25
click at [238, 205] on input "Weak argument" at bounding box center [234, 209] width 8 height 8
radio input "true"
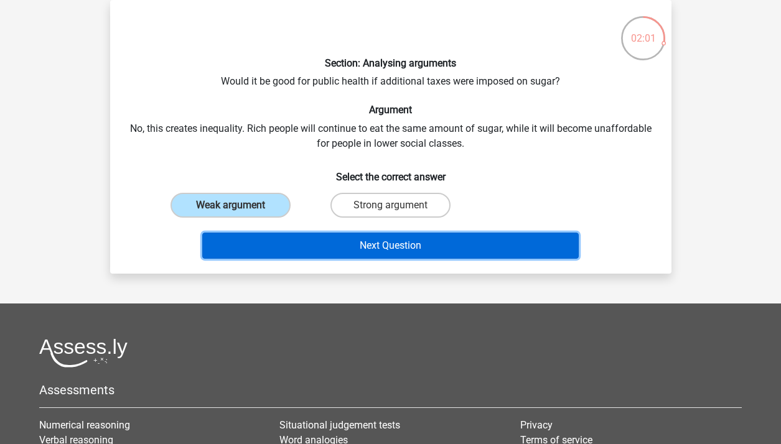
click at [314, 238] on button "Next Question" at bounding box center [390, 246] width 376 height 26
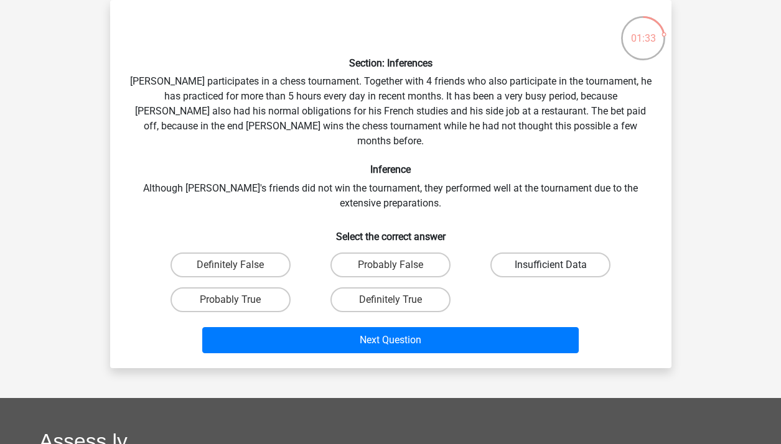
click at [500, 253] on label "Insufficient Data" at bounding box center [550, 265] width 120 height 25
click at [551, 265] on input "Insufficient Data" at bounding box center [555, 269] width 8 height 8
radio input "true"
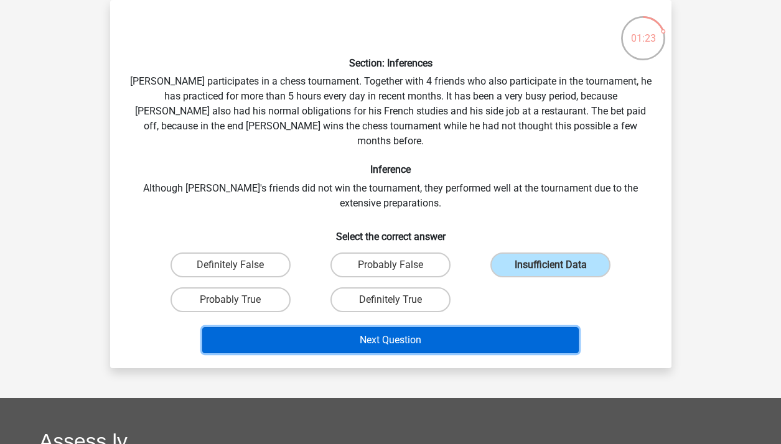
click at [484, 327] on button "Next Question" at bounding box center [390, 340] width 376 height 26
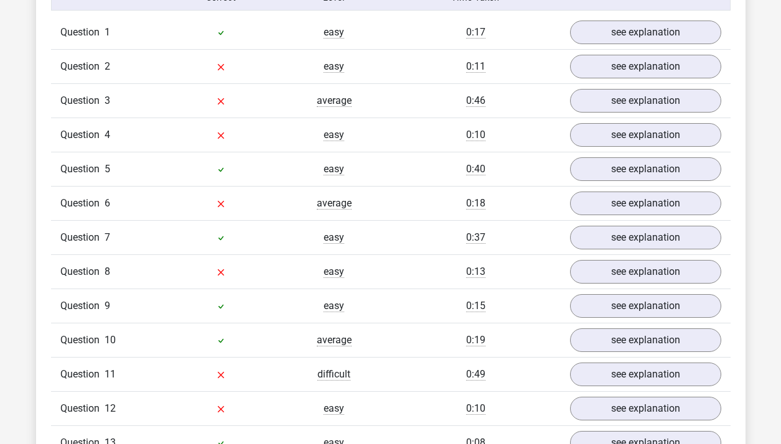
scroll to position [1033, 0]
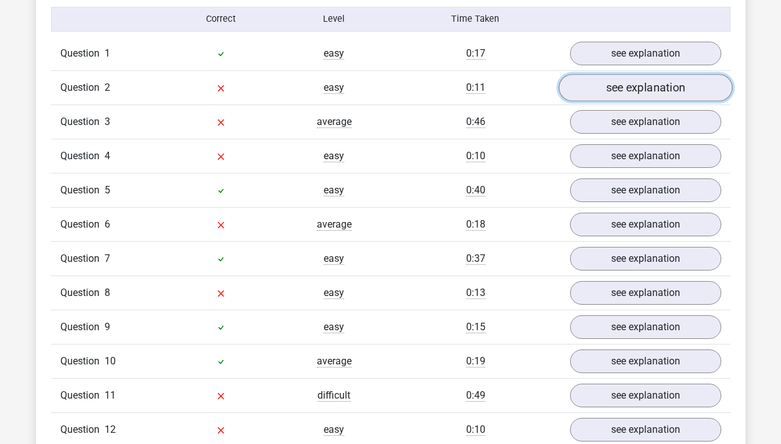
click at [597, 74] on link "see explanation" at bounding box center [645, 87] width 174 height 27
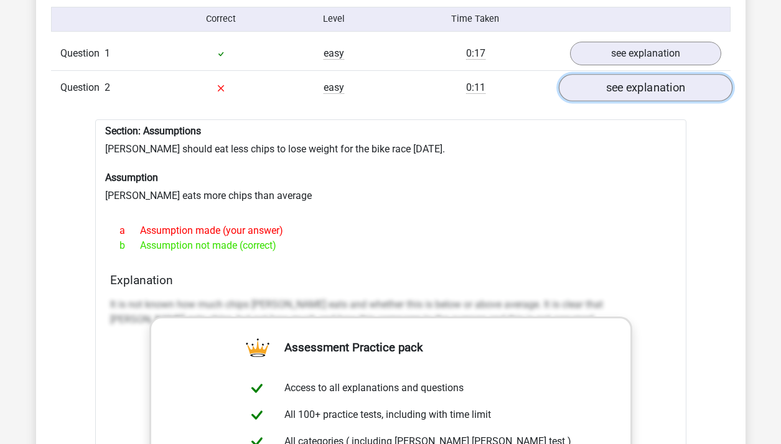
click at [597, 74] on link "see explanation" at bounding box center [645, 87] width 174 height 27
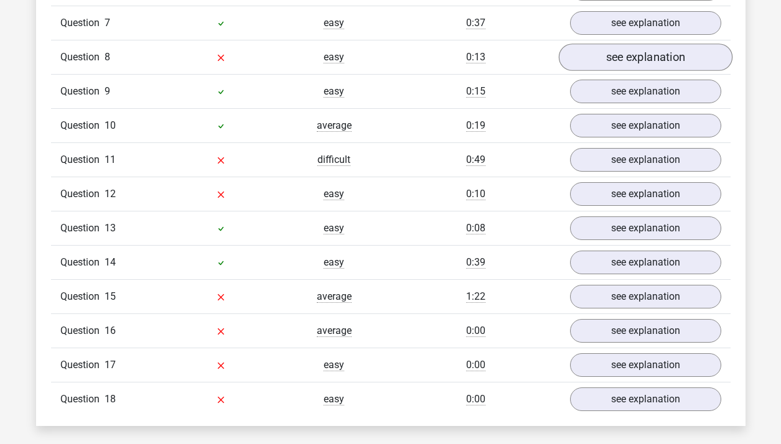
scroll to position [1271, 0]
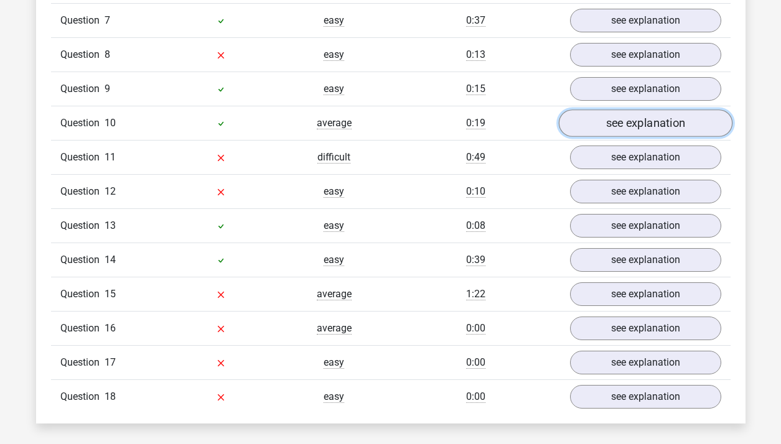
click at [615, 110] on link "see explanation" at bounding box center [645, 123] width 174 height 27
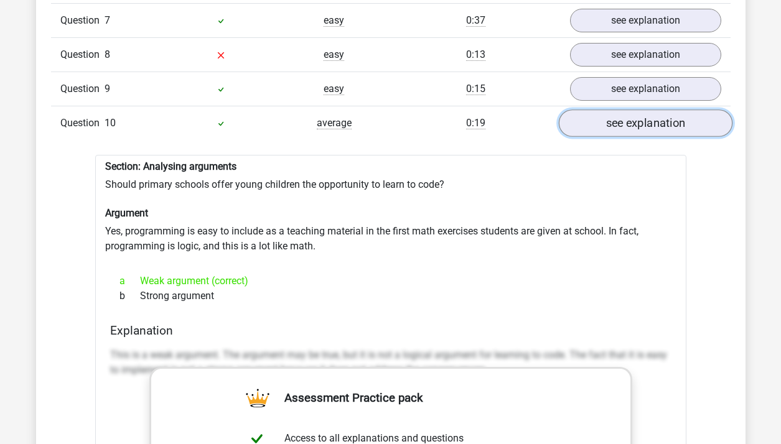
click at [615, 110] on link "see explanation" at bounding box center [645, 123] width 174 height 27
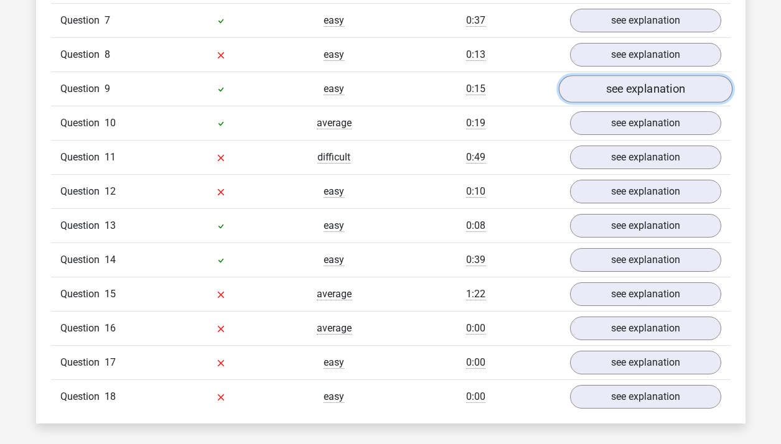
click at [614, 75] on link "see explanation" at bounding box center [645, 88] width 174 height 27
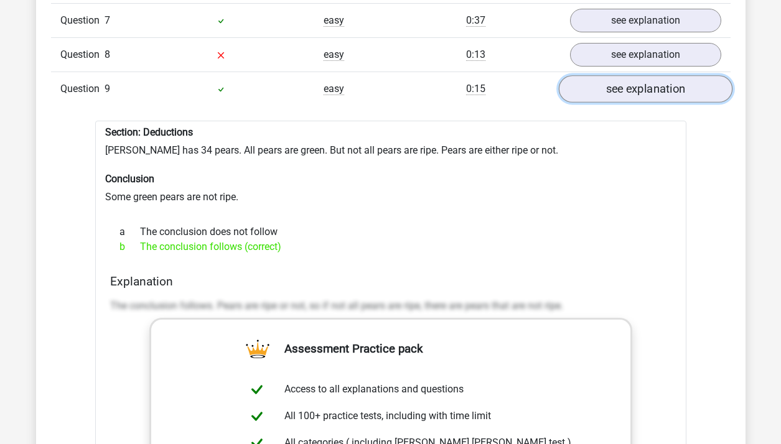
click at [615, 75] on link "see explanation" at bounding box center [645, 88] width 174 height 27
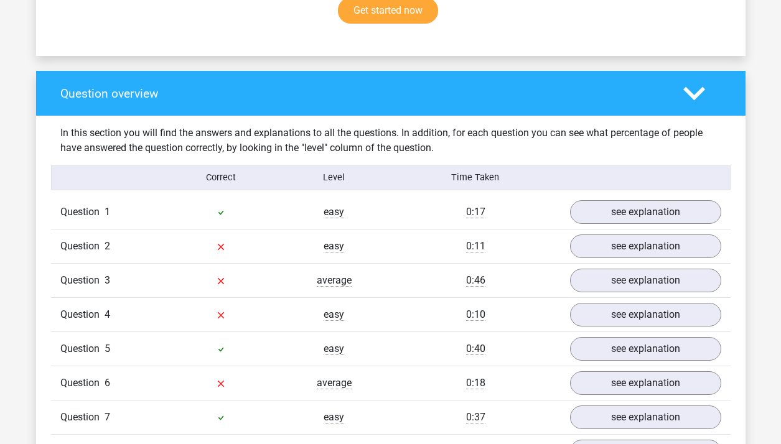
scroll to position [872, 0]
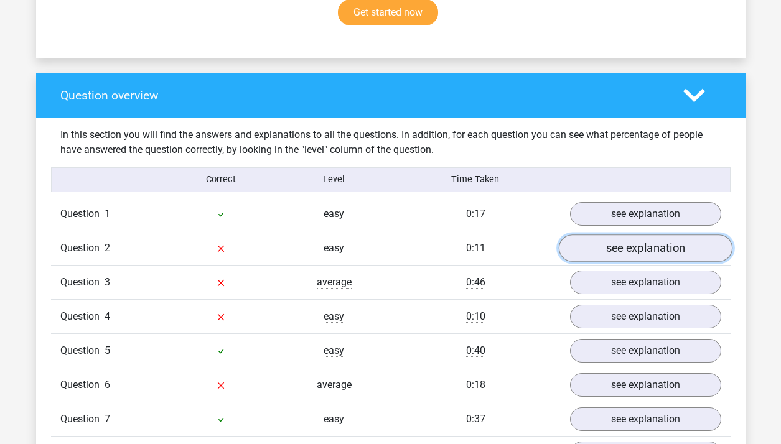
click at [620, 235] on link "see explanation" at bounding box center [645, 248] width 174 height 27
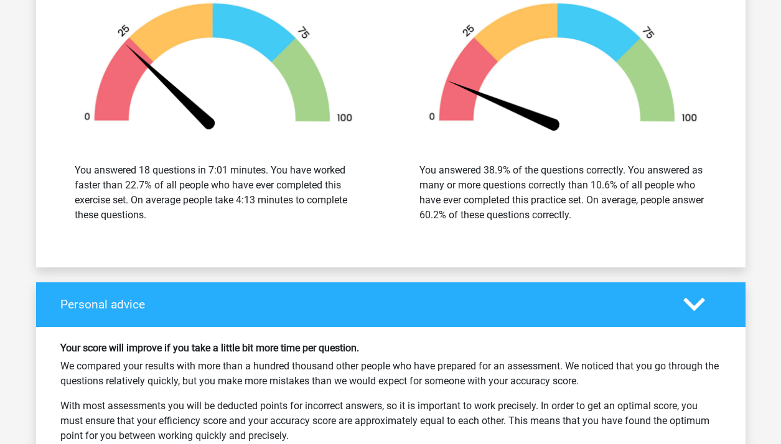
scroll to position [2806, 0]
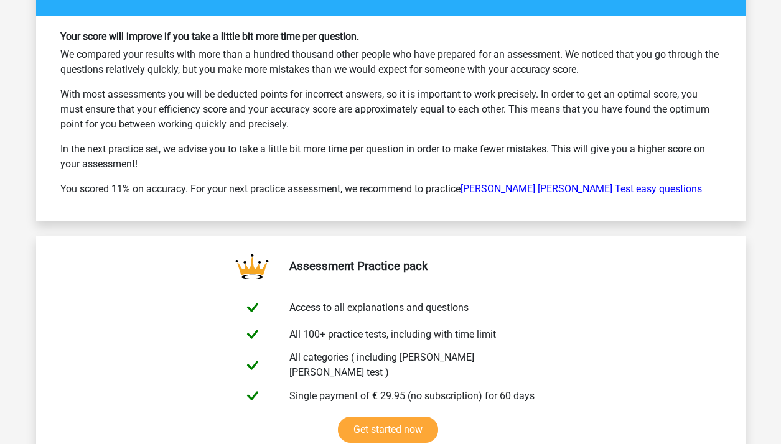
click at [505, 183] on link "[PERSON_NAME] [PERSON_NAME] Test easy questions" at bounding box center [580, 189] width 241 height 12
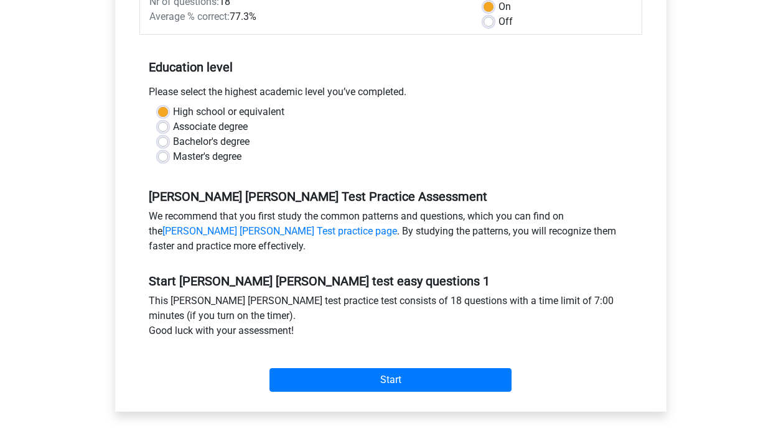
scroll to position [380, 0]
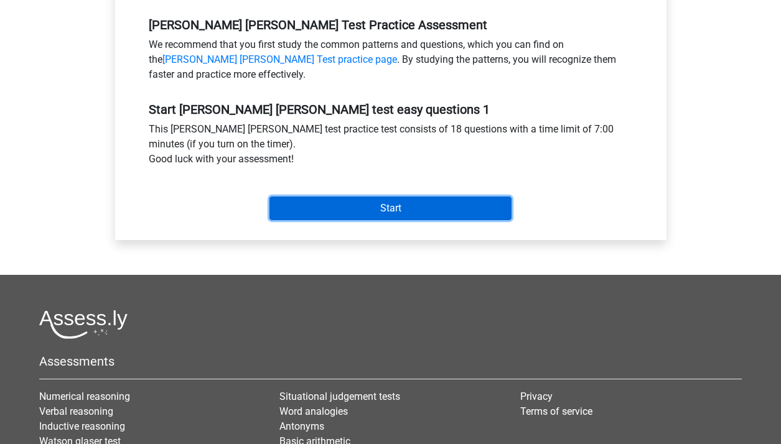
click at [393, 202] on input "Start" at bounding box center [390, 209] width 242 height 24
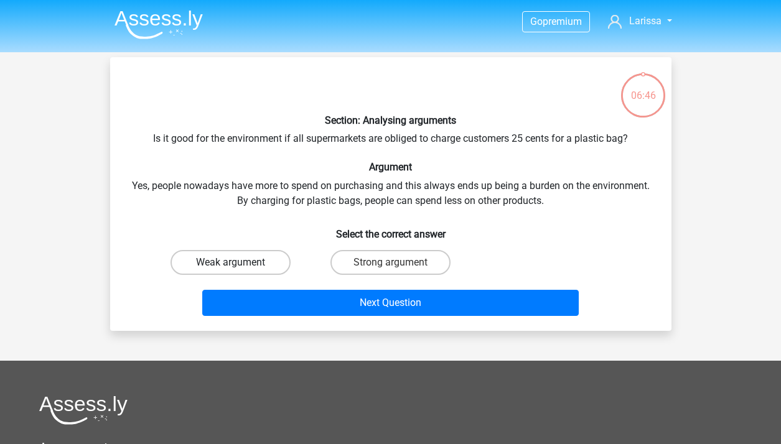
click at [250, 273] on label "Weak argument" at bounding box center [231, 262] width 120 height 25
click at [238, 271] on input "Weak argument" at bounding box center [234, 267] width 8 height 8
radio input "true"
click at [298, 319] on div "Next Question" at bounding box center [391, 305] width 480 height 31
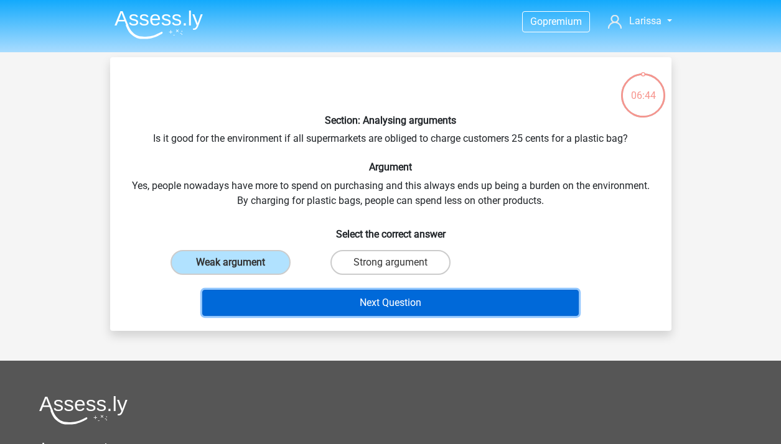
click at [308, 312] on button "Next Question" at bounding box center [390, 303] width 376 height 26
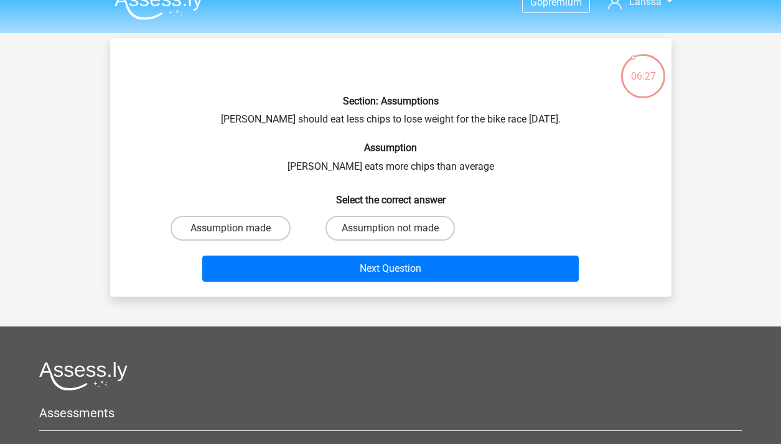
scroll to position [15, 0]
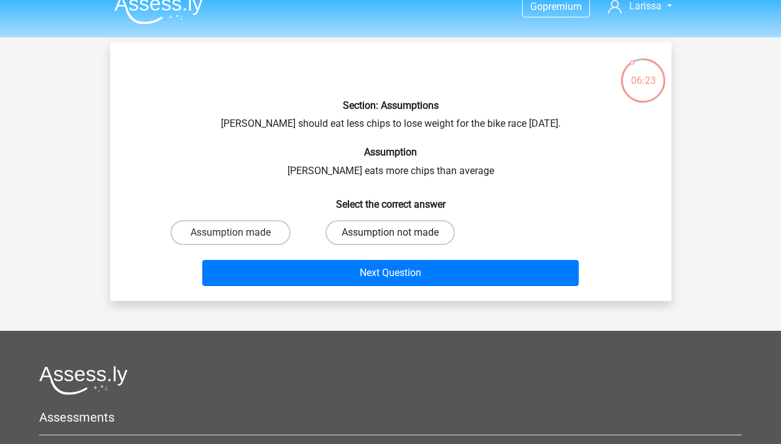
click at [360, 239] on label "Assumption not made" at bounding box center [389, 232] width 129 height 25
click at [390, 239] on input "Assumption not made" at bounding box center [394, 237] width 8 height 8
radio input "true"
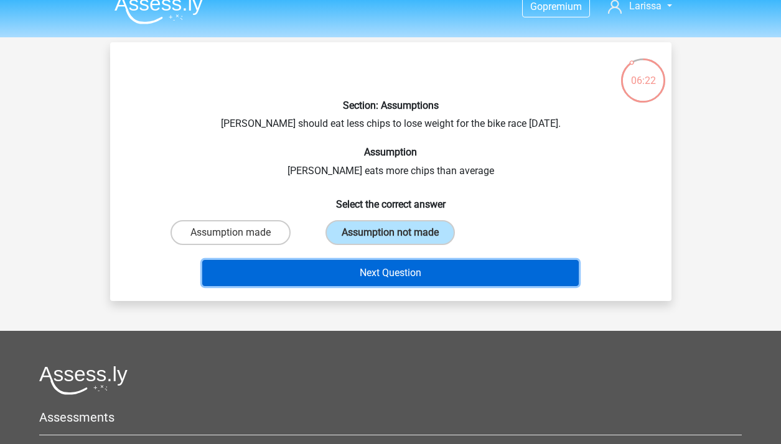
click at [365, 268] on button "Next Question" at bounding box center [390, 273] width 376 height 26
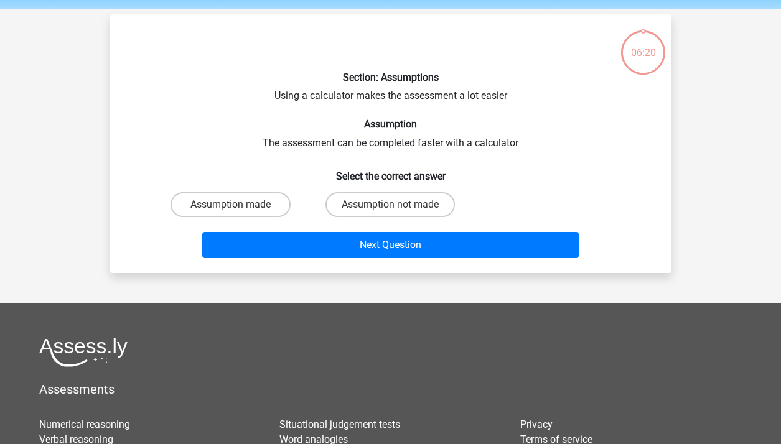
scroll to position [57, 0]
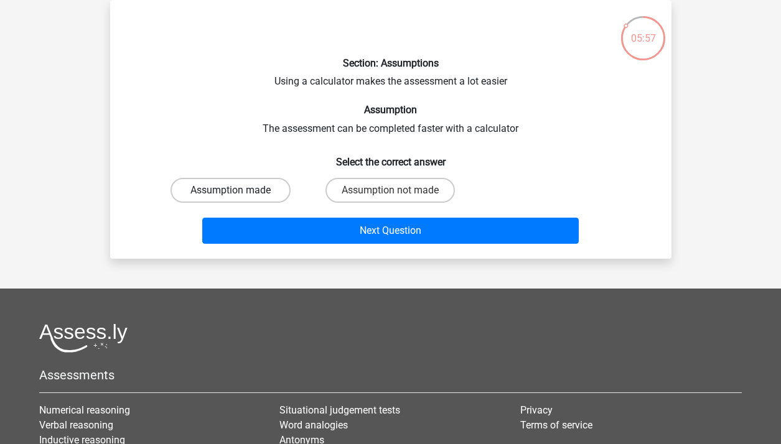
click at [252, 194] on label "Assumption made" at bounding box center [231, 190] width 120 height 25
click at [238, 194] on input "Assumption made" at bounding box center [234, 194] width 8 height 8
radio input "true"
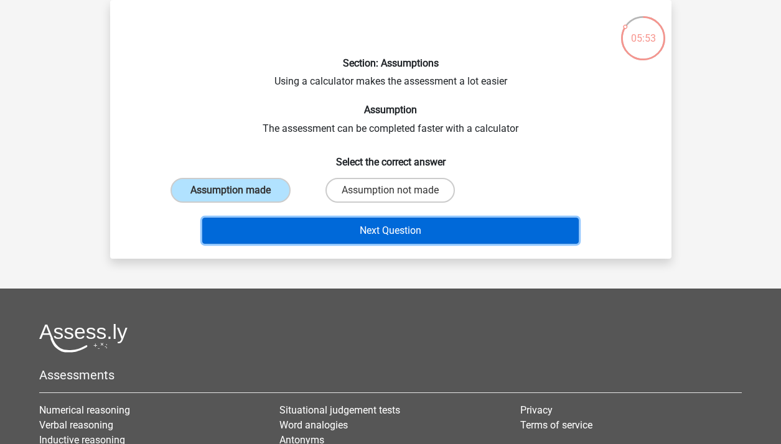
click at [277, 238] on button "Next Question" at bounding box center [390, 231] width 376 height 26
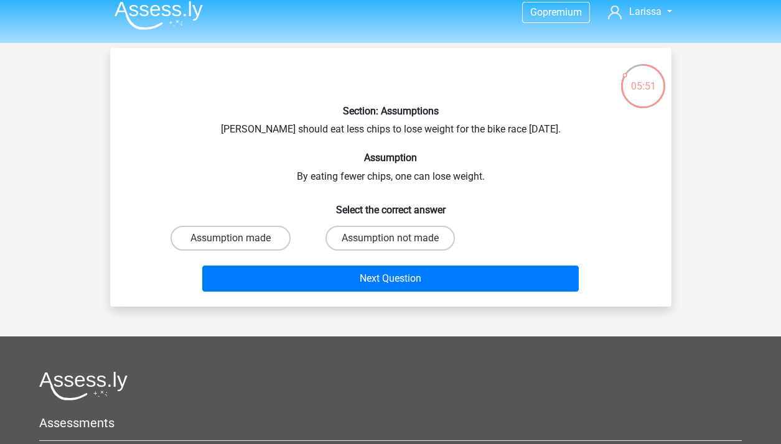
scroll to position [8, 0]
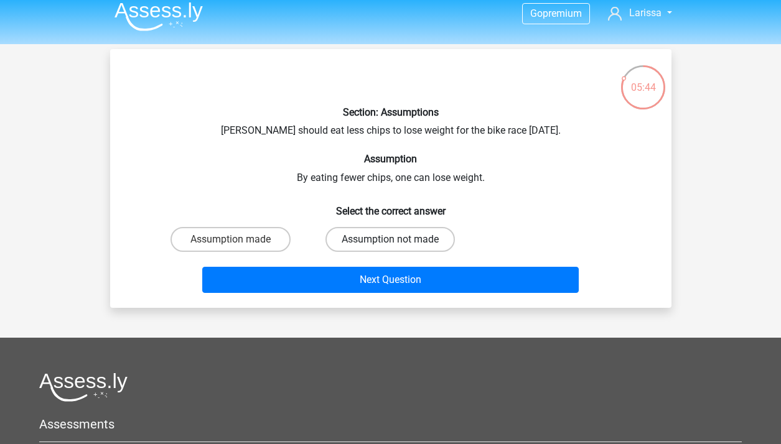
click at [367, 248] on label "Assumption not made" at bounding box center [389, 239] width 129 height 25
click at [390, 248] on input "Assumption not made" at bounding box center [394, 244] width 8 height 8
radio input "true"
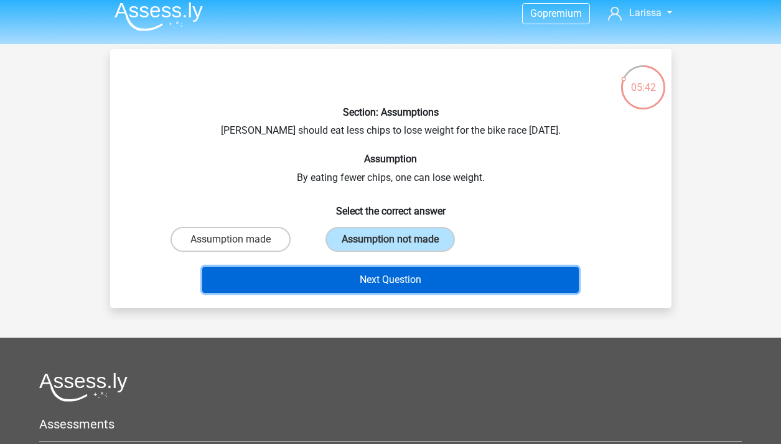
click at [361, 287] on button "Next Question" at bounding box center [390, 280] width 376 height 26
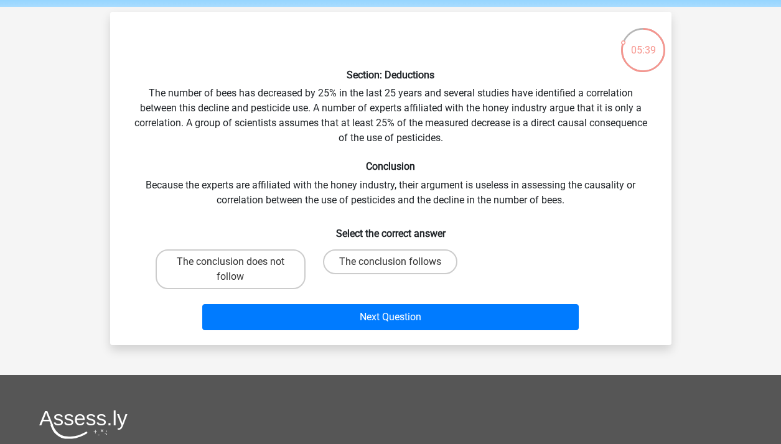
scroll to position [41, 0]
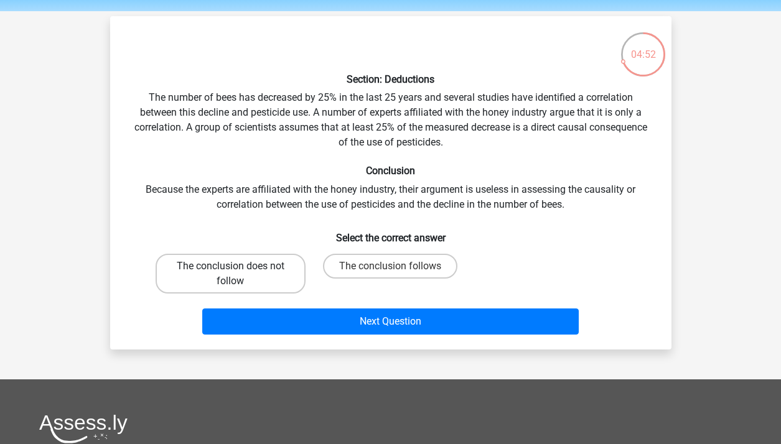
click at [269, 269] on label "The conclusion does not follow" at bounding box center [231, 274] width 150 height 40
click at [238, 269] on input "The conclusion does not follow" at bounding box center [234, 270] width 8 height 8
radio input "true"
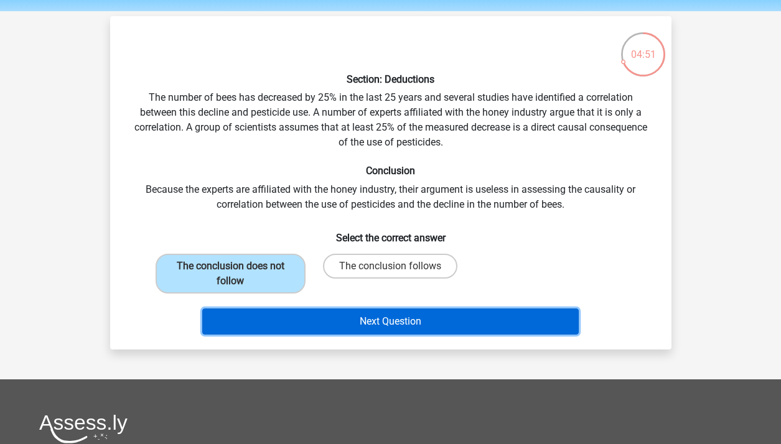
click at [324, 322] on button "Next Question" at bounding box center [390, 322] width 376 height 26
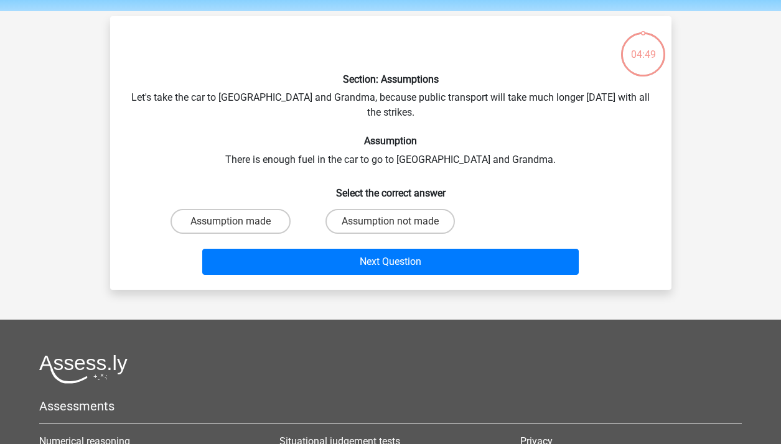
scroll to position [57, 0]
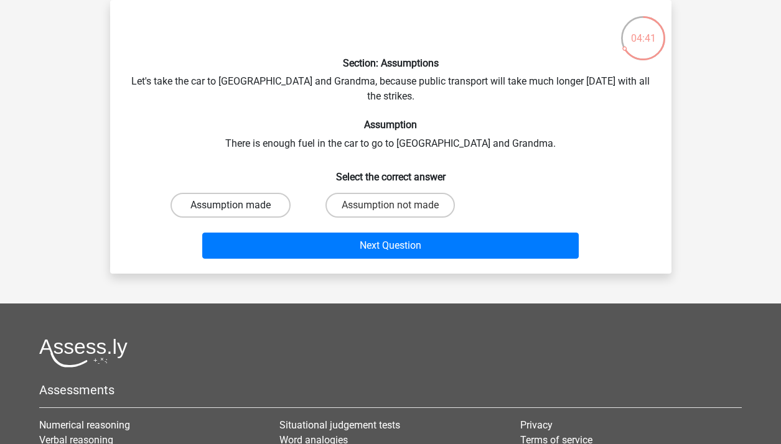
click at [270, 193] on label "Assumption made" at bounding box center [231, 205] width 120 height 25
click at [238, 205] on input "Assumption made" at bounding box center [234, 209] width 8 height 8
radio input "true"
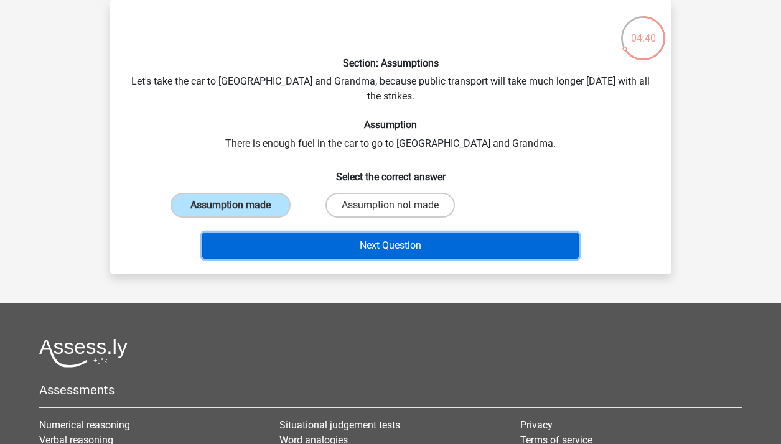
click at [312, 235] on button "Next Question" at bounding box center [390, 246] width 376 height 26
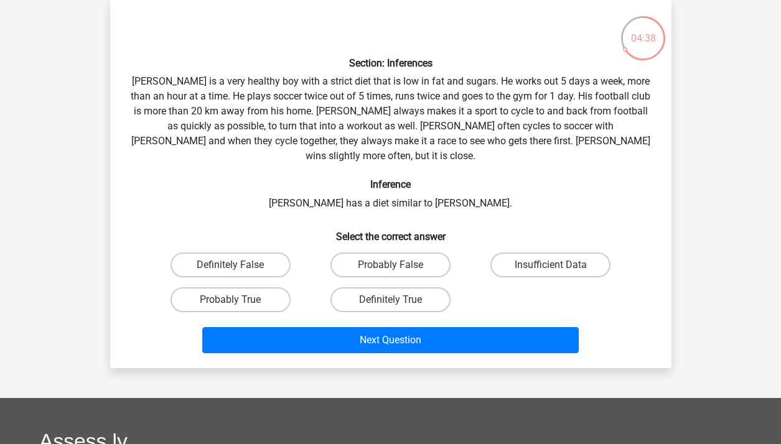
scroll to position [46, 0]
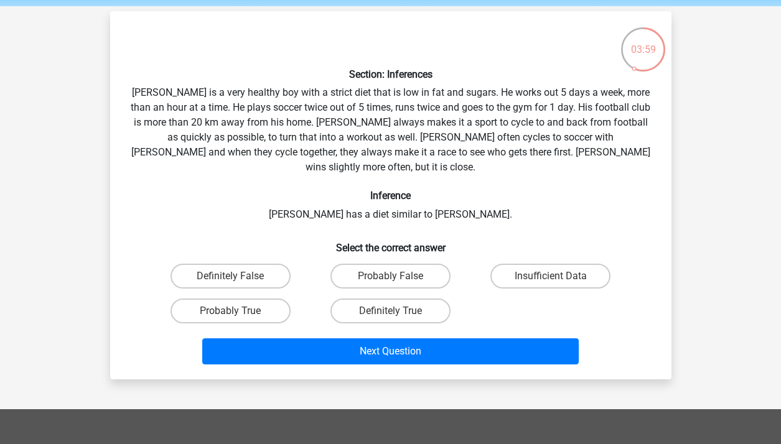
click at [553, 276] on input "Insufficient Data" at bounding box center [555, 280] width 8 height 8
radio input "true"
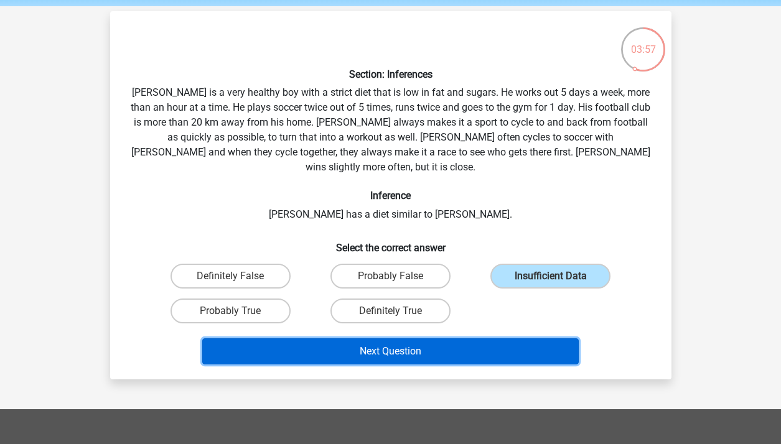
click at [502, 342] on button "Next Question" at bounding box center [390, 352] width 376 height 26
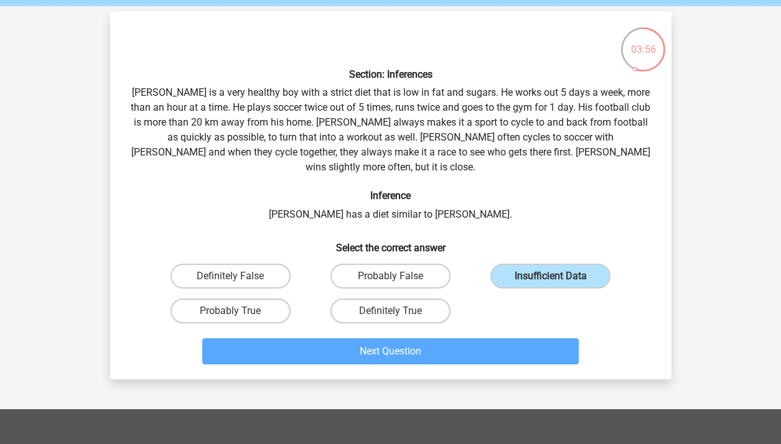
scroll to position [57, 0]
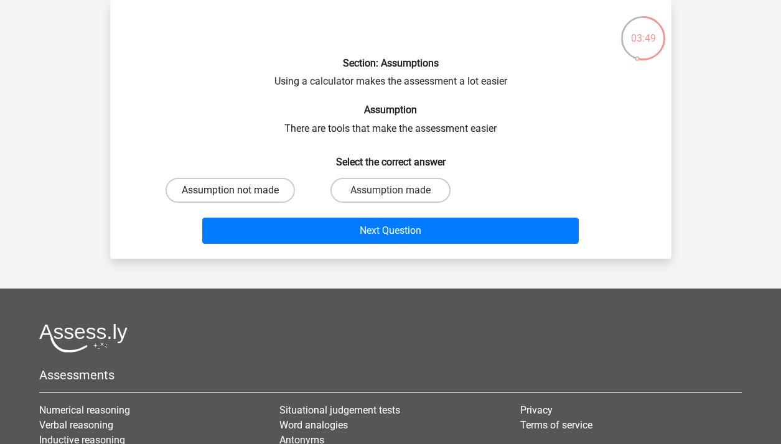
click at [270, 192] on label "Assumption not made" at bounding box center [230, 190] width 129 height 25
click at [238, 192] on input "Assumption not made" at bounding box center [234, 194] width 8 height 8
radio input "true"
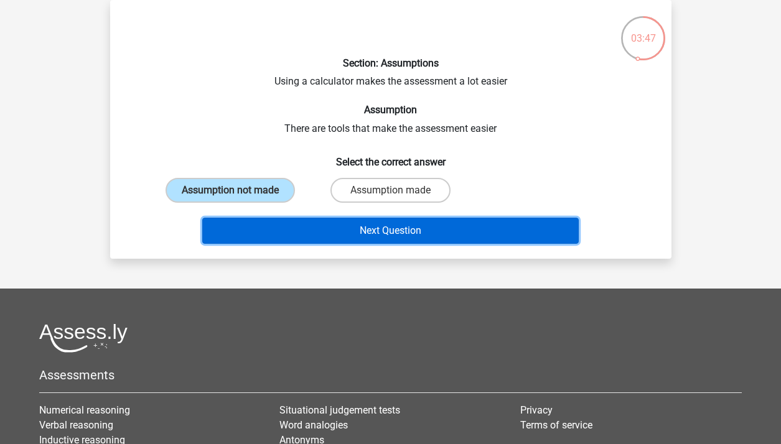
click at [352, 238] on button "Next Question" at bounding box center [390, 231] width 376 height 26
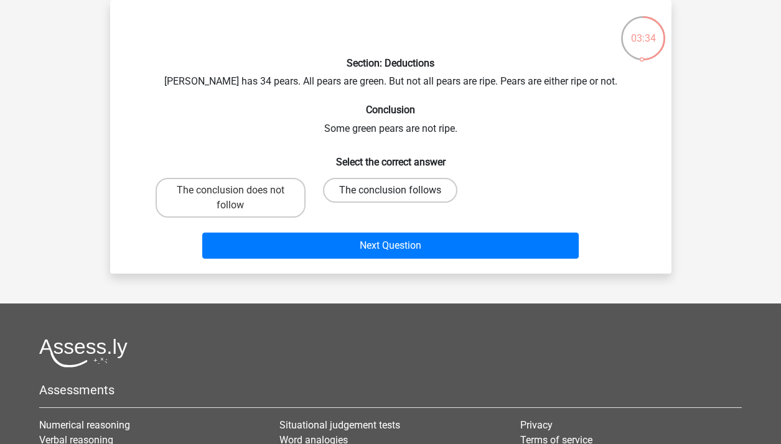
click at [334, 189] on label "The conclusion follows" at bounding box center [390, 190] width 134 height 25
click at [390, 190] on input "The conclusion follows" at bounding box center [394, 194] width 8 height 8
radio input "true"
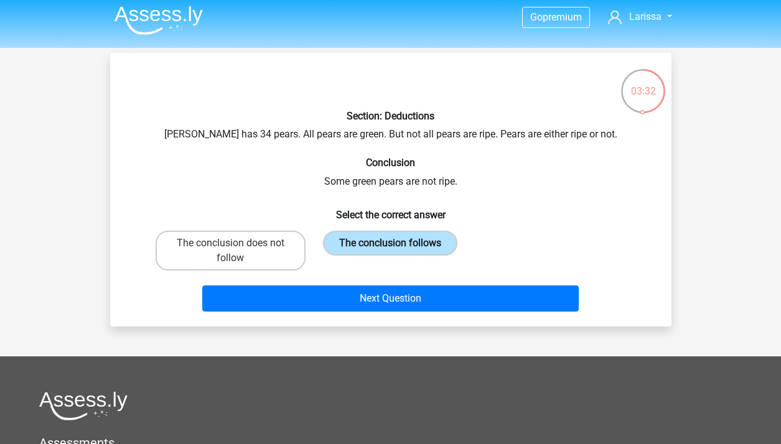
scroll to position [4, 0]
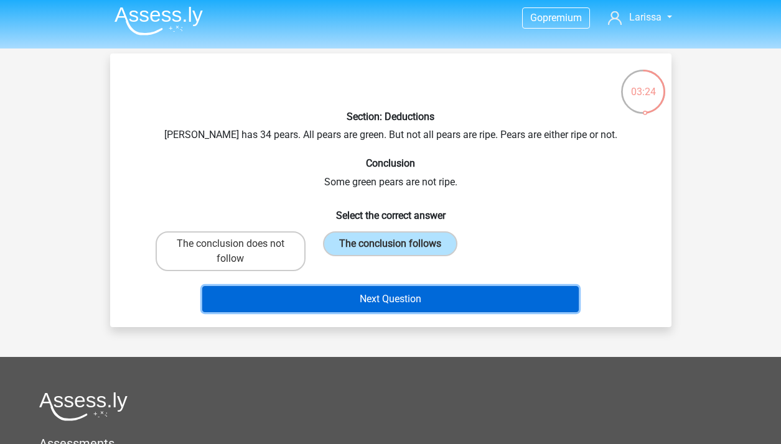
click at [399, 303] on button "Next Question" at bounding box center [390, 299] width 376 height 26
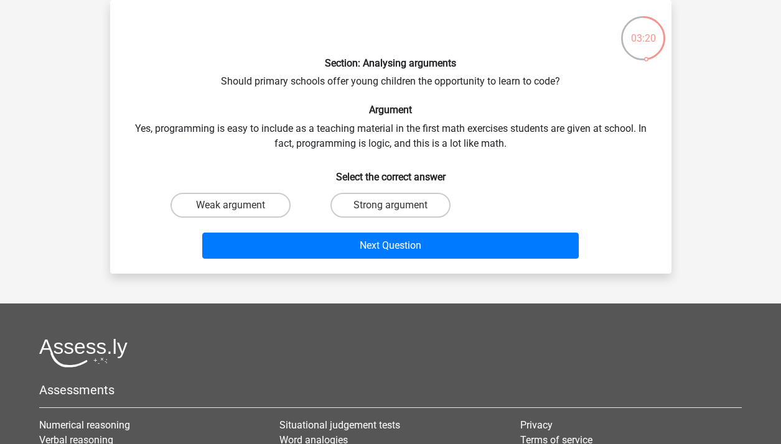
scroll to position [0, 0]
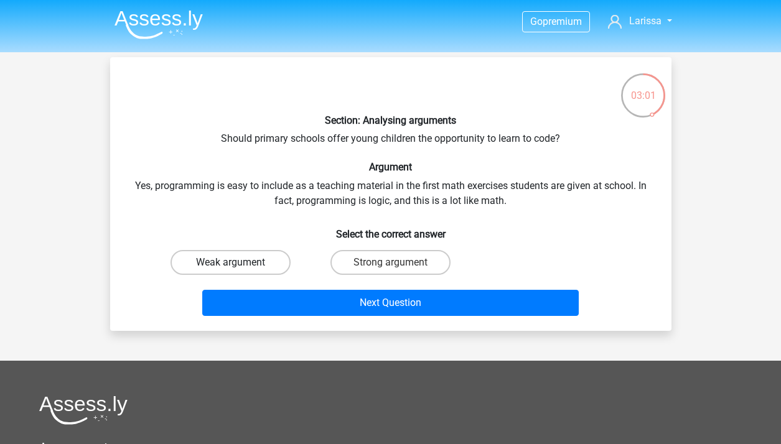
click at [244, 264] on label "Weak argument" at bounding box center [231, 262] width 120 height 25
click at [238, 264] on input "Weak argument" at bounding box center [234, 267] width 8 height 8
radio input "true"
click at [298, 317] on div "Next Question" at bounding box center [391, 305] width 480 height 31
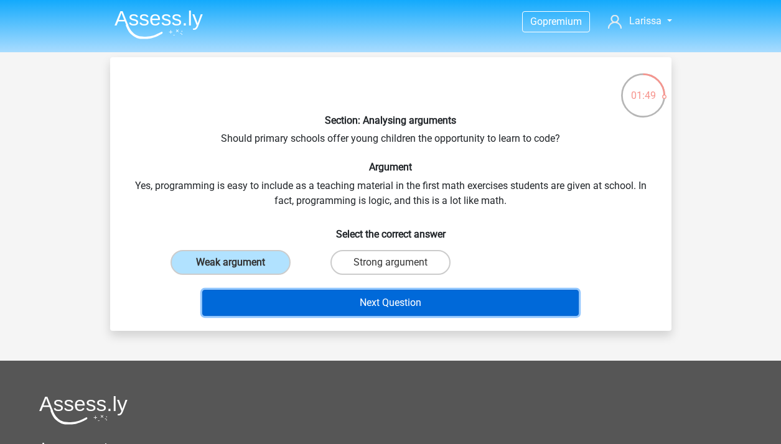
click at [427, 304] on button "Next Question" at bounding box center [390, 303] width 376 height 26
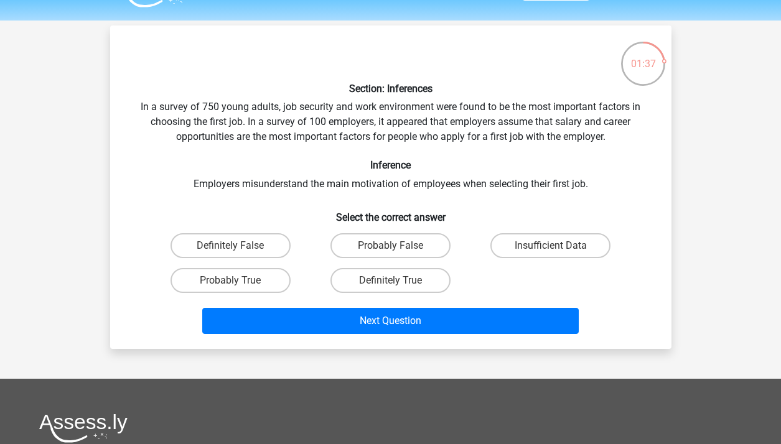
scroll to position [21, 0]
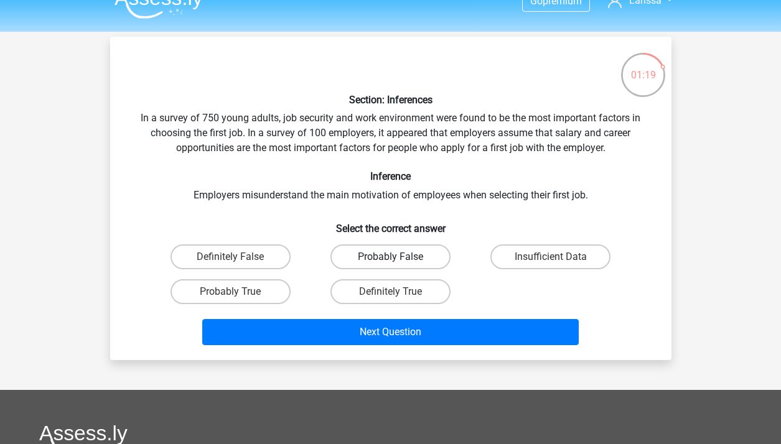
click at [342, 251] on label "Probably False" at bounding box center [390, 257] width 120 height 25
click at [390, 257] on input "Probably False" at bounding box center [394, 261] width 8 height 8
radio input "true"
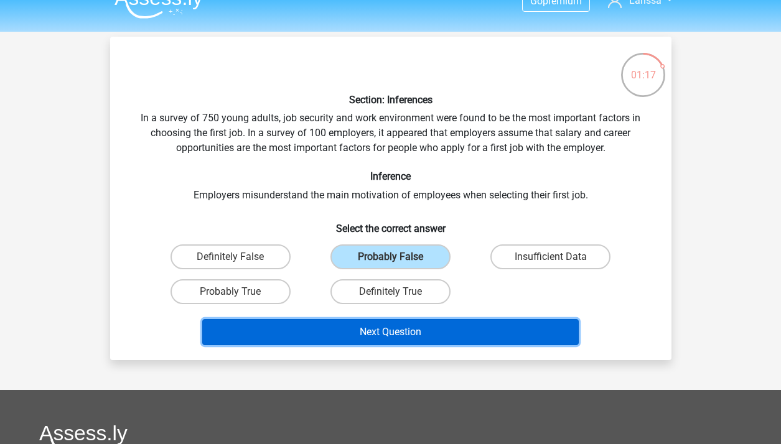
click at [342, 341] on button "Next Question" at bounding box center [390, 332] width 376 height 26
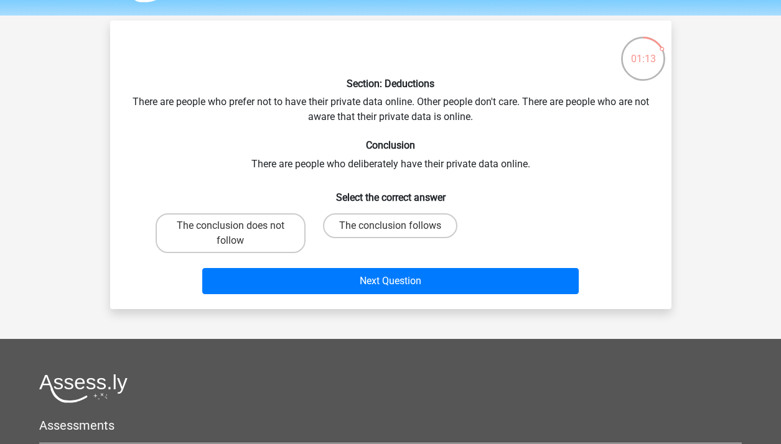
scroll to position [33, 0]
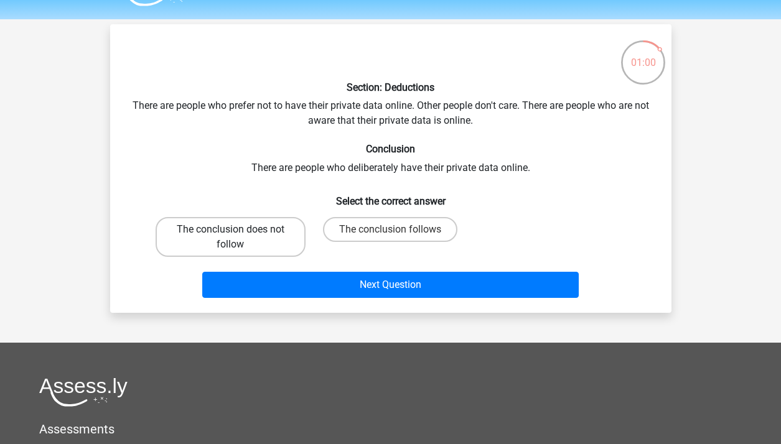
click at [272, 235] on label "The conclusion does not follow" at bounding box center [231, 237] width 150 height 40
click at [238, 235] on input "The conclusion does not follow" at bounding box center [234, 234] width 8 height 8
radio input "true"
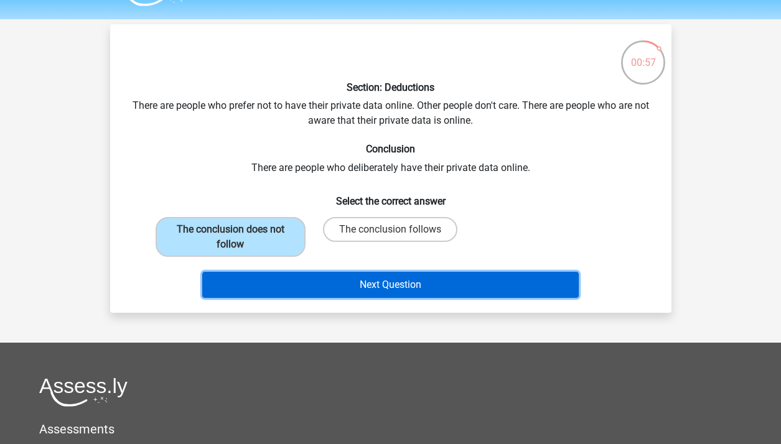
click at [304, 282] on button "Next Question" at bounding box center [390, 285] width 376 height 26
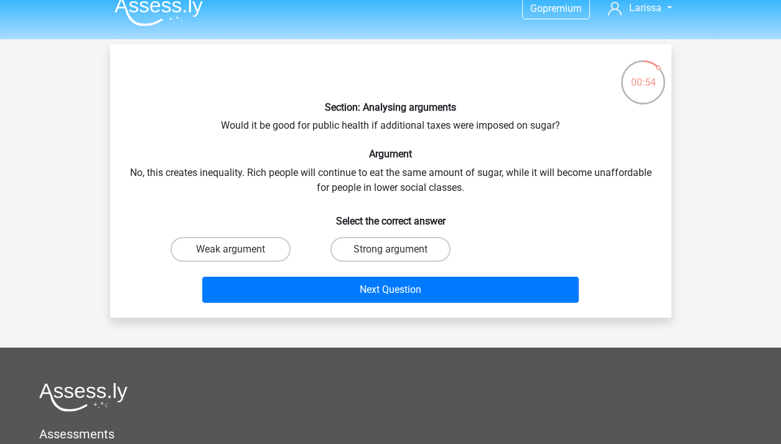
scroll to position [0, 0]
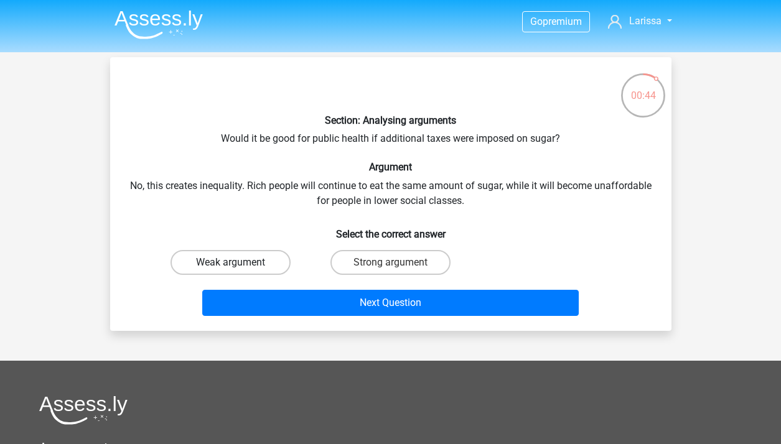
click at [249, 255] on label "Weak argument" at bounding box center [231, 262] width 120 height 25
click at [238, 263] on input "Weak argument" at bounding box center [234, 267] width 8 height 8
radio input "true"
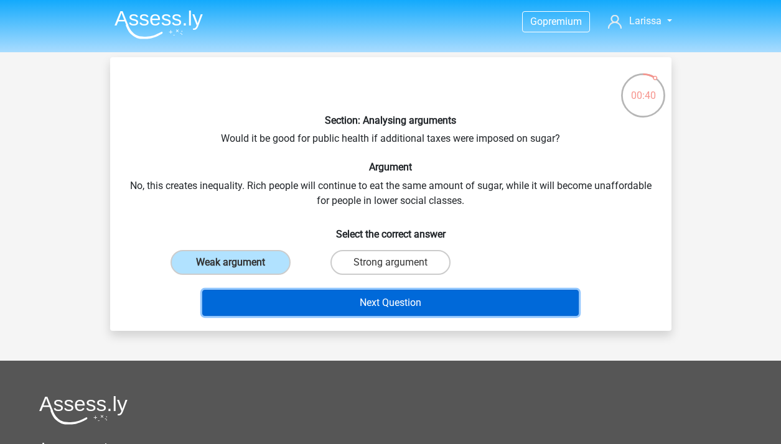
click at [282, 296] on button "Next Question" at bounding box center [390, 303] width 376 height 26
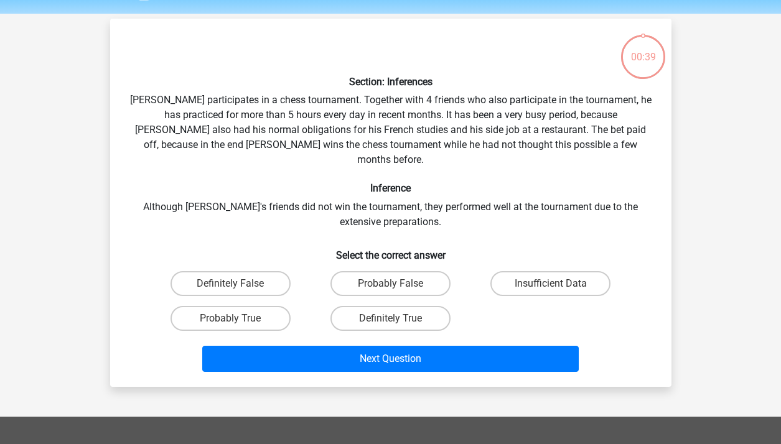
scroll to position [33, 0]
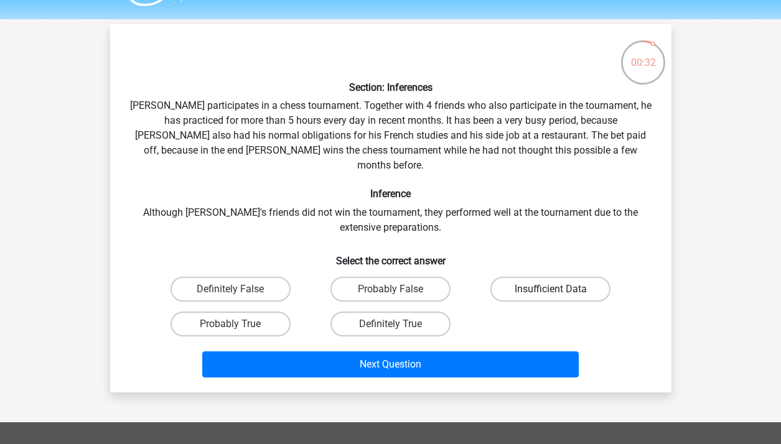
click at [516, 285] on label "Insufficient Data" at bounding box center [550, 289] width 120 height 25
click at [551, 289] on input "Insufficient Data" at bounding box center [555, 293] width 8 height 8
radio input "true"
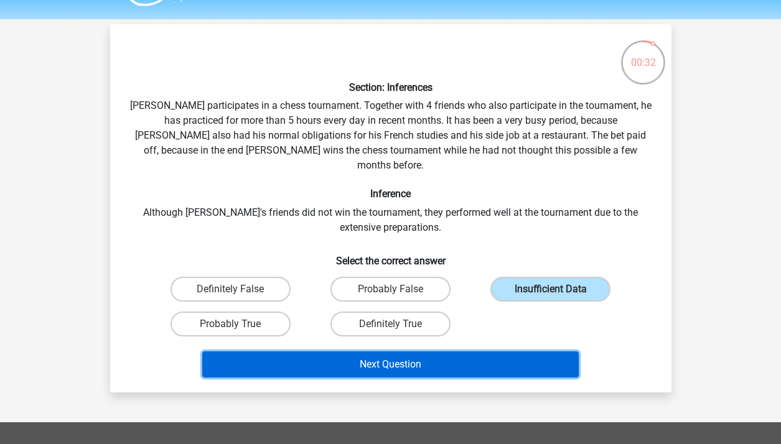
click at [487, 353] on button "Next Question" at bounding box center [390, 365] width 376 height 26
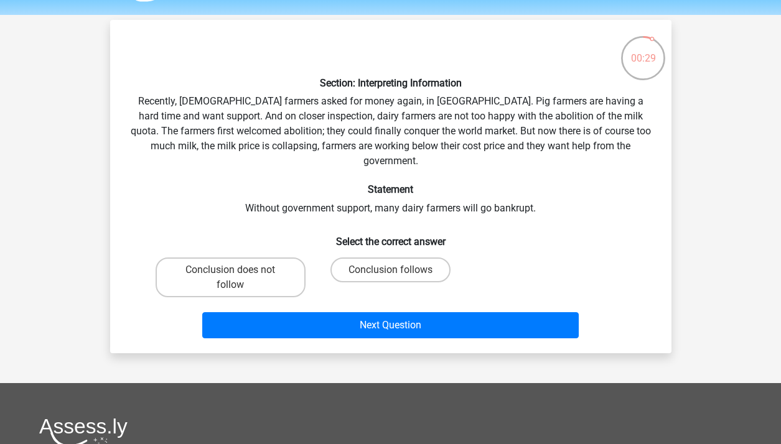
scroll to position [34, 0]
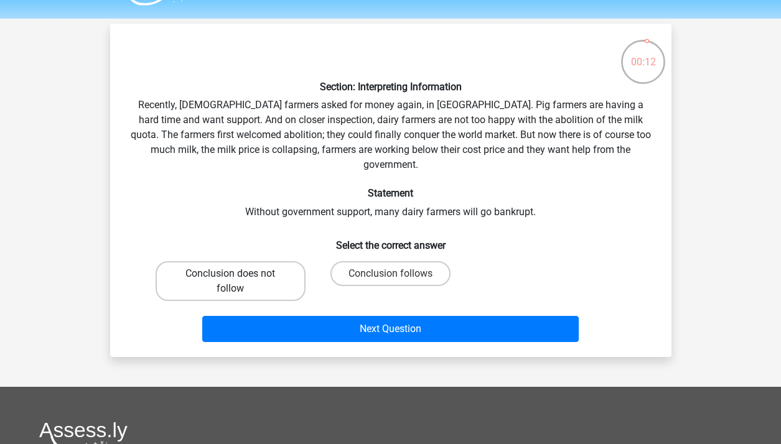
click at [292, 271] on label "Conclusion does not follow" at bounding box center [231, 281] width 150 height 40
click at [238, 274] on input "Conclusion does not follow" at bounding box center [234, 278] width 8 height 8
radio input "true"
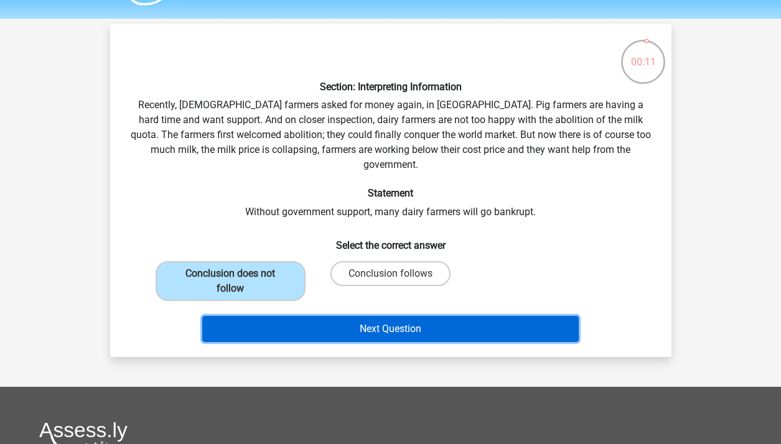
click at [319, 316] on button "Next Question" at bounding box center [390, 329] width 376 height 26
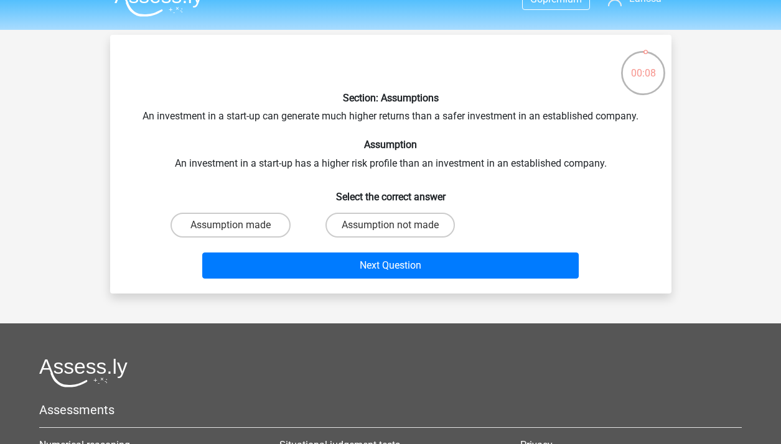
scroll to position [21, 0]
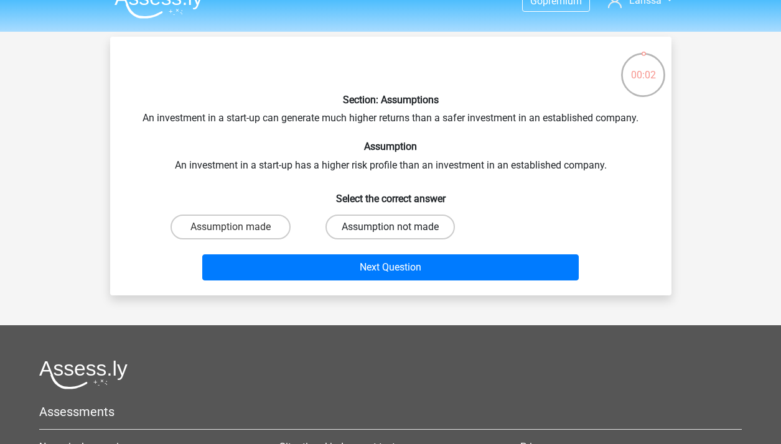
click at [363, 235] on label "Assumption not made" at bounding box center [389, 227] width 129 height 25
click at [390, 235] on input "Assumption not made" at bounding box center [394, 231] width 8 height 8
radio input "true"
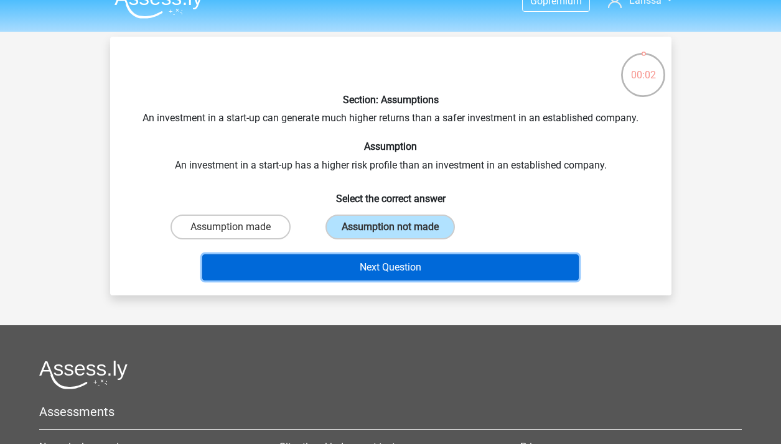
click at [367, 264] on button "Next Question" at bounding box center [390, 268] width 376 height 26
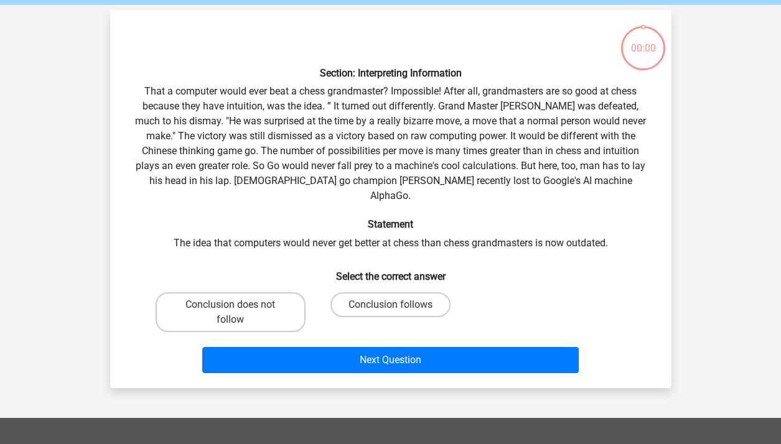
scroll to position [57, 0]
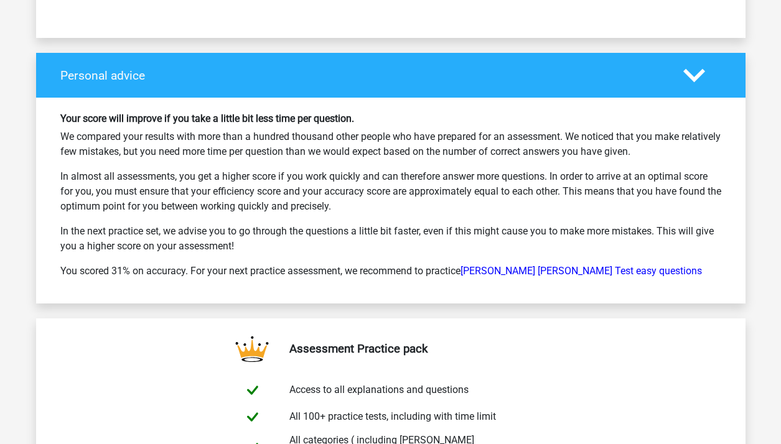
scroll to position [2139, 0]
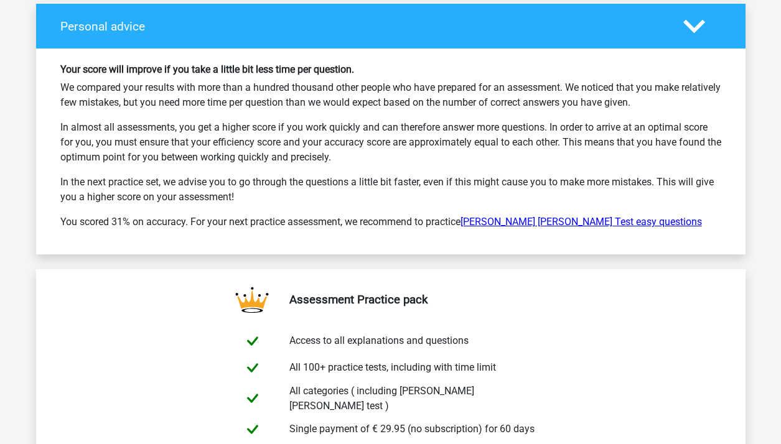
click at [512, 216] on link "[PERSON_NAME] [PERSON_NAME] Test easy questions" at bounding box center [580, 222] width 241 height 12
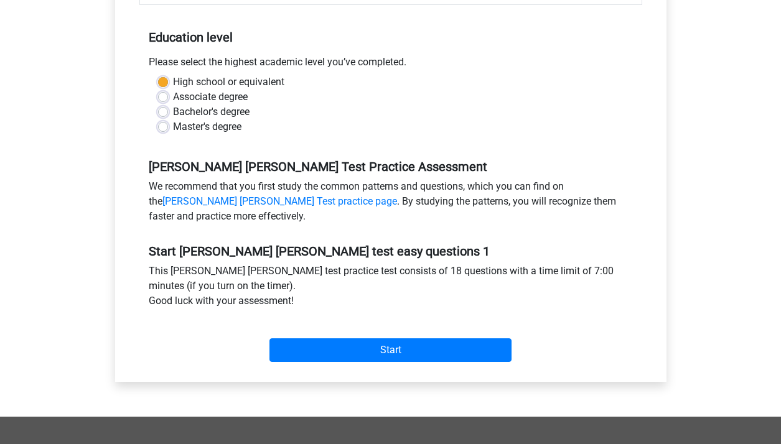
scroll to position [184, 0]
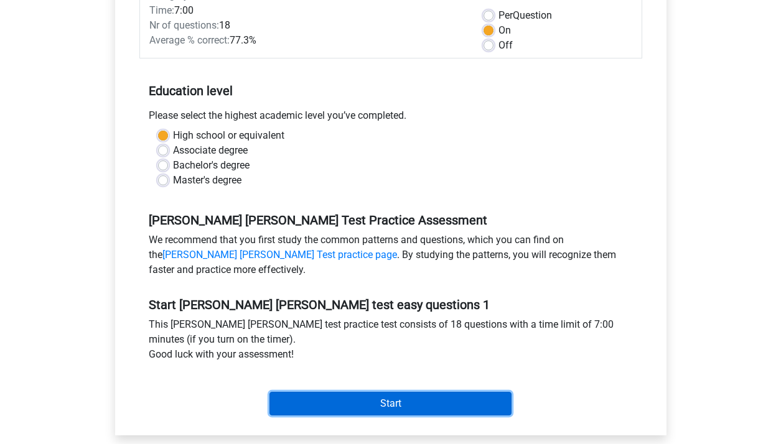
click at [460, 405] on input "Start" at bounding box center [390, 404] width 242 height 24
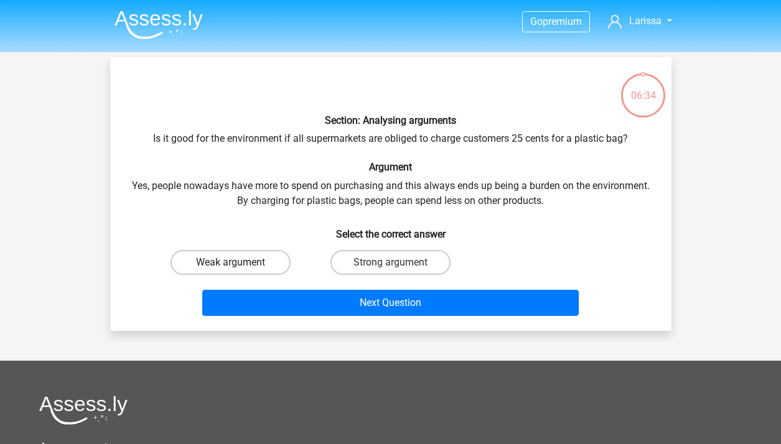
click at [256, 267] on label "Weak argument" at bounding box center [231, 262] width 120 height 25
click at [238, 267] on input "Weak argument" at bounding box center [234, 267] width 8 height 8
radio input "true"
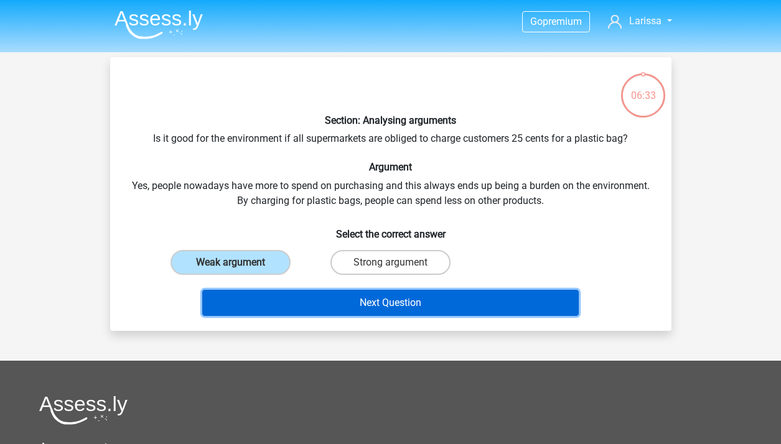
click at [294, 302] on button "Next Question" at bounding box center [390, 303] width 376 height 26
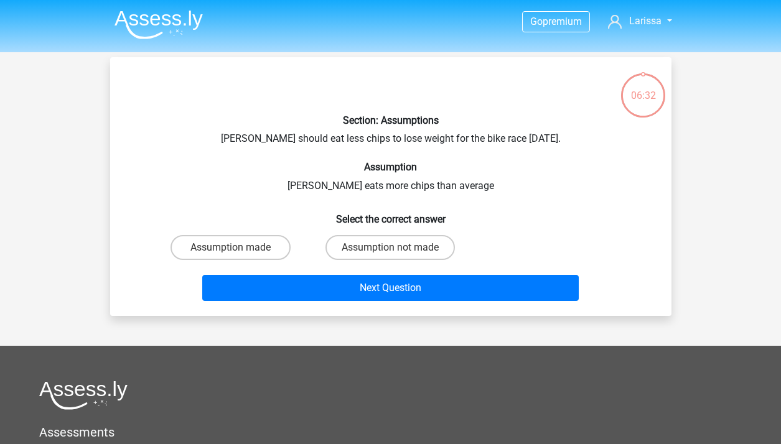
scroll to position [57, 0]
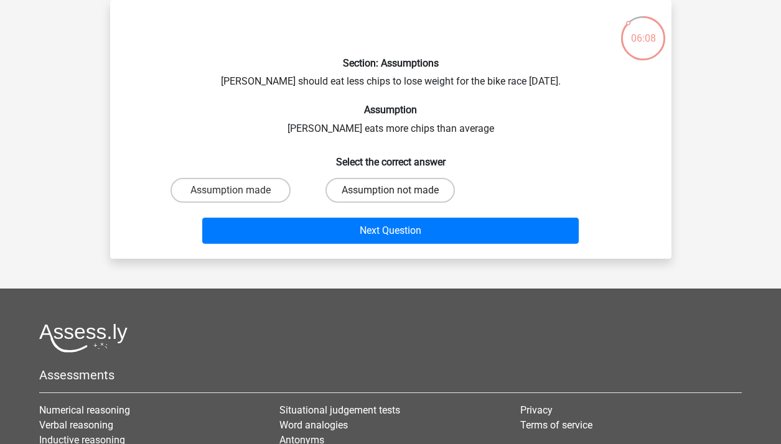
click at [352, 183] on label "Assumption not made" at bounding box center [389, 190] width 129 height 25
click at [390, 190] on input "Assumption not made" at bounding box center [394, 194] width 8 height 8
radio input "true"
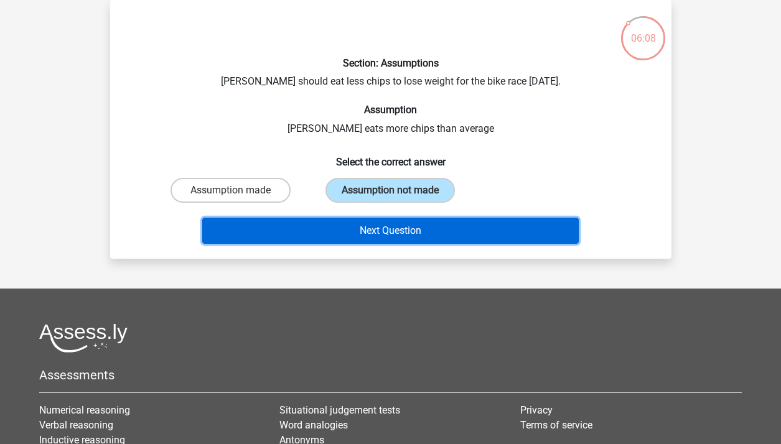
click at [362, 236] on button "Next Question" at bounding box center [390, 231] width 376 height 26
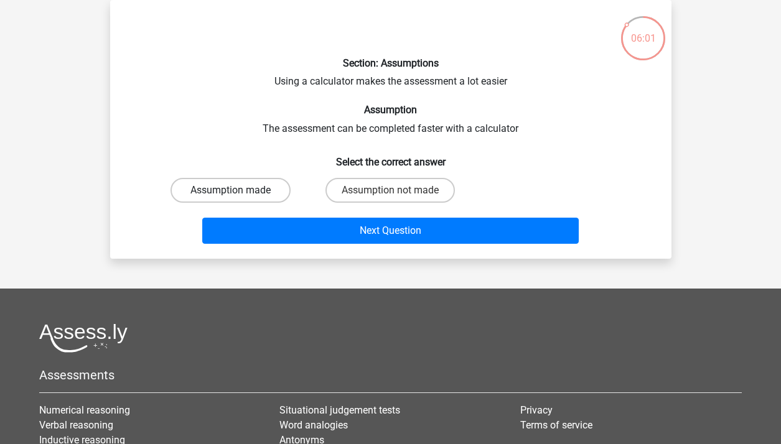
click at [269, 192] on label "Assumption made" at bounding box center [231, 190] width 120 height 25
click at [238, 192] on input "Assumption made" at bounding box center [234, 194] width 8 height 8
radio input "true"
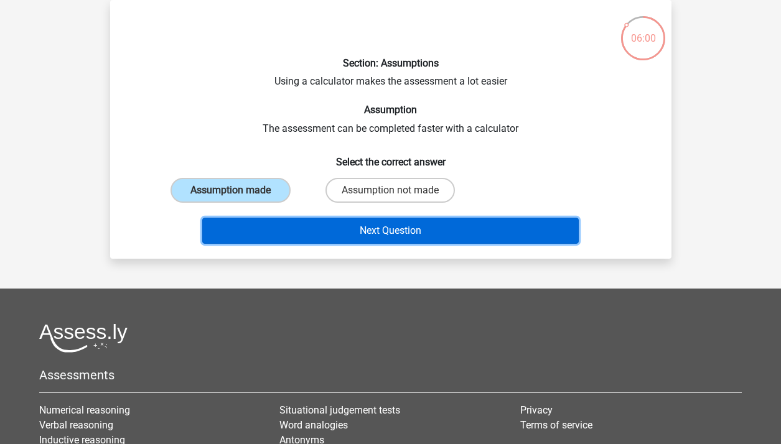
click at [357, 228] on button "Next Question" at bounding box center [390, 231] width 376 height 26
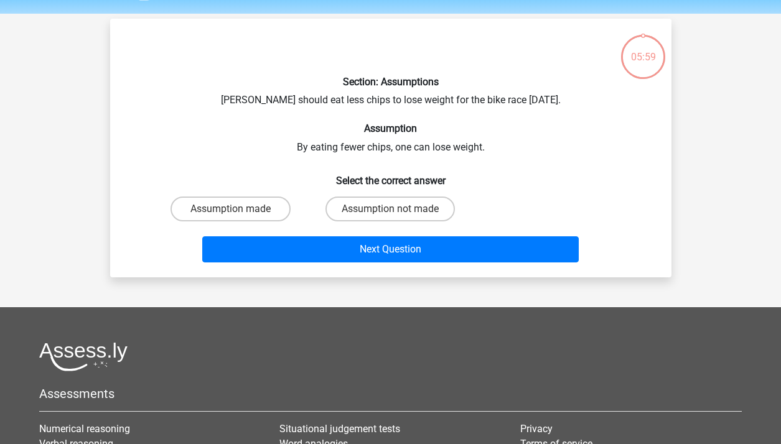
scroll to position [31, 0]
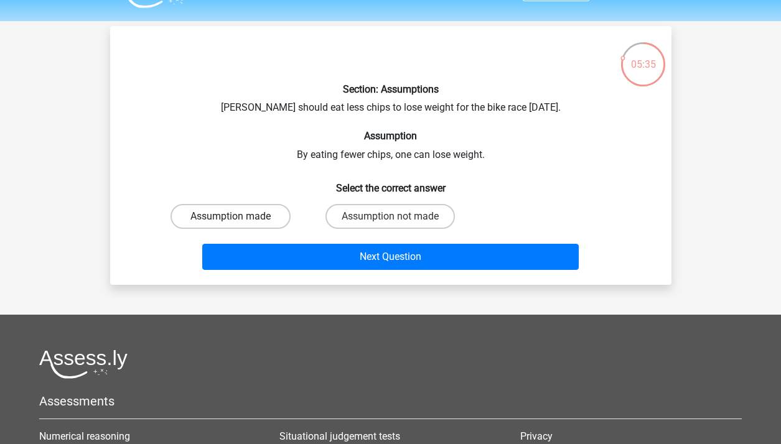
click at [239, 222] on label "Assumption made" at bounding box center [231, 216] width 120 height 25
click at [238, 222] on input "Assumption made" at bounding box center [234, 221] width 8 height 8
radio input "true"
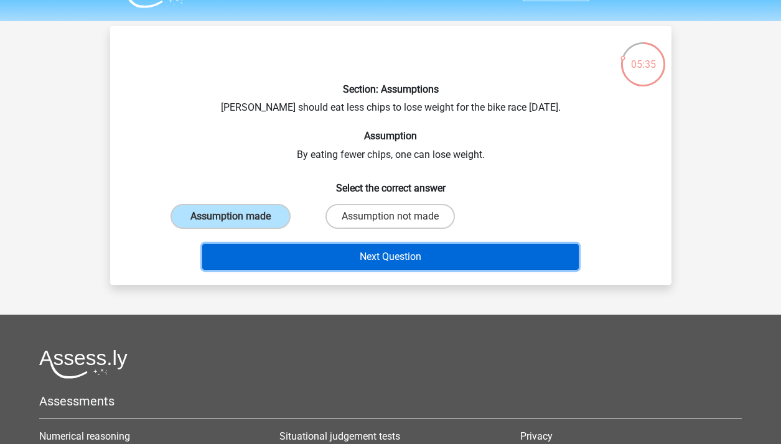
click at [299, 245] on button "Next Question" at bounding box center [390, 257] width 376 height 26
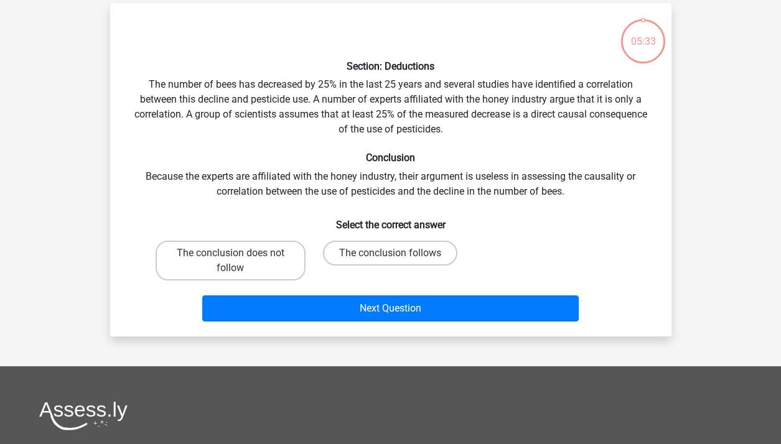
scroll to position [57, 0]
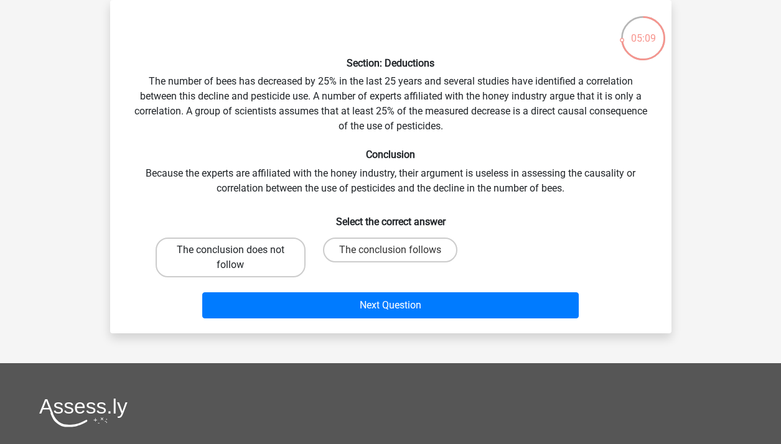
click at [258, 267] on label "The conclusion does not follow" at bounding box center [231, 258] width 150 height 40
click at [238, 258] on input "The conclusion does not follow" at bounding box center [234, 254] width 8 height 8
radio input "true"
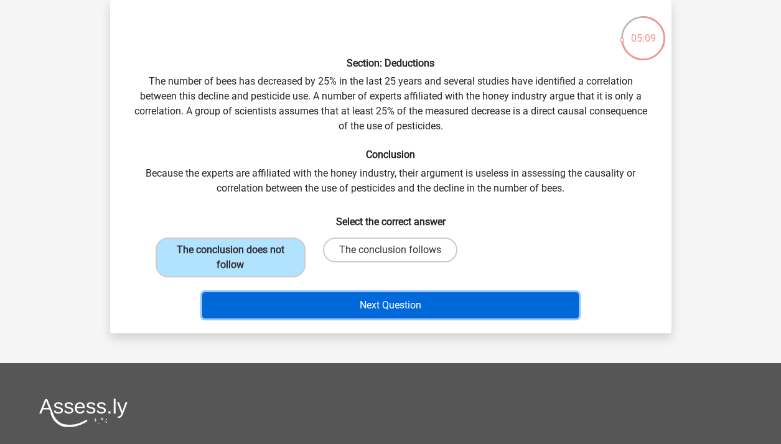
click at [309, 300] on button "Next Question" at bounding box center [390, 305] width 376 height 26
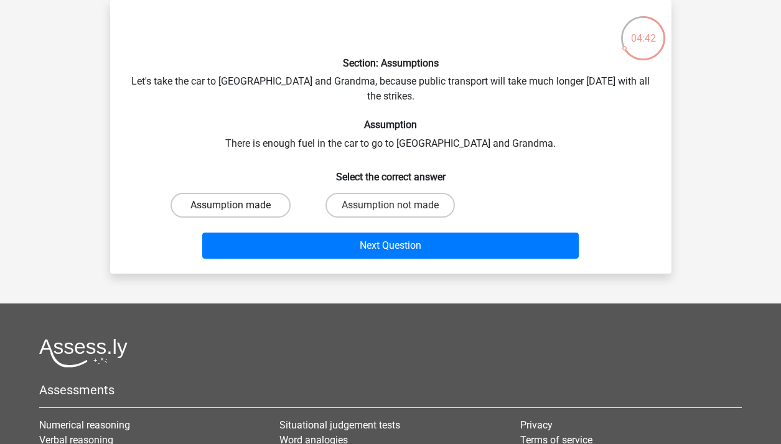
click at [258, 193] on label "Assumption made" at bounding box center [231, 205] width 120 height 25
click at [238, 205] on input "Assumption made" at bounding box center [234, 209] width 8 height 8
radio input "true"
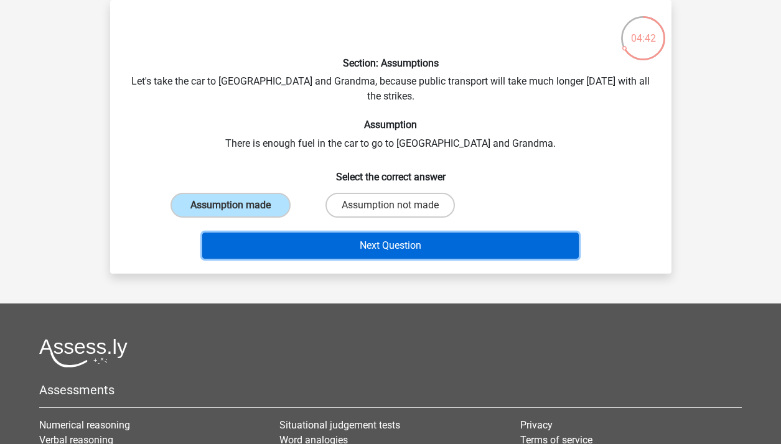
click at [324, 233] on button "Next Question" at bounding box center [390, 246] width 376 height 26
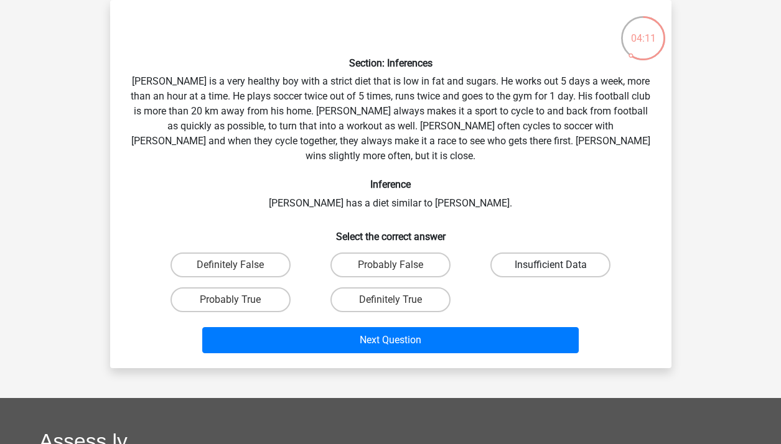
click at [544, 253] on label "Insufficient Data" at bounding box center [550, 265] width 120 height 25
click at [551, 265] on input "Insufficient Data" at bounding box center [555, 269] width 8 height 8
radio input "true"
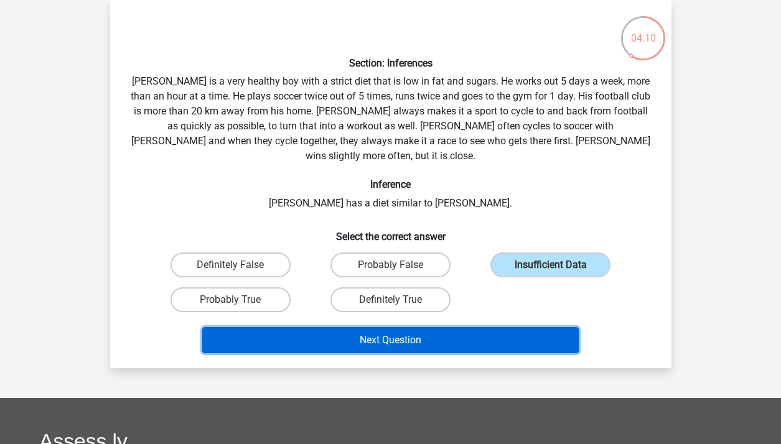
click at [482, 335] on button "Next Question" at bounding box center [390, 340] width 376 height 26
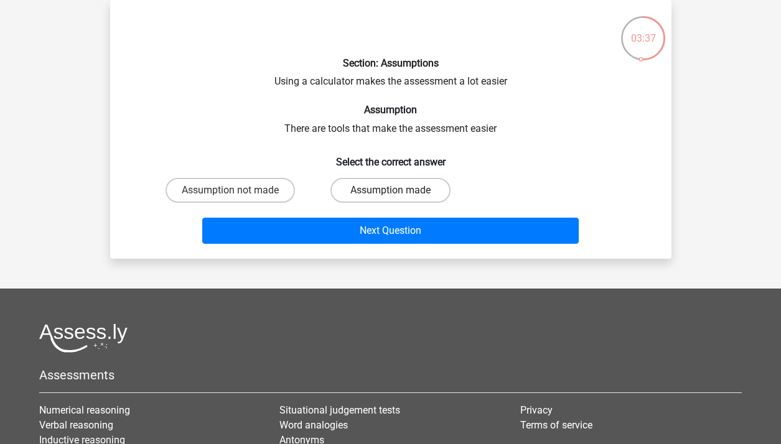
click at [386, 199] on label "Assumption made" at bounding box center [390, 190] width 120 height 25
click at [390, 199] on input "Assumption made" at bounding box center [394, 194] width 8 height 8
radio input "true"
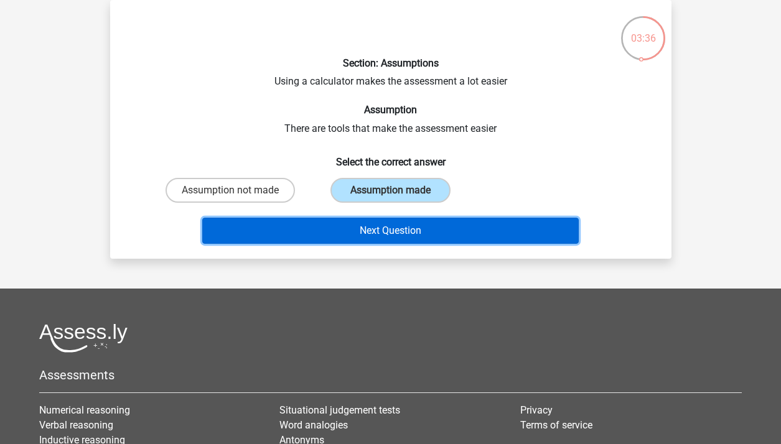
click at [394, 236] on button "Next Question" at bounding box center [390, 231] width 376 height 26
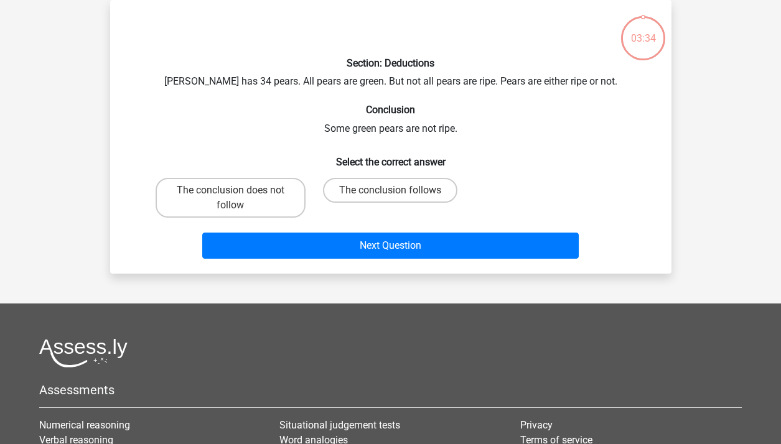
scroll to position [7, 0]
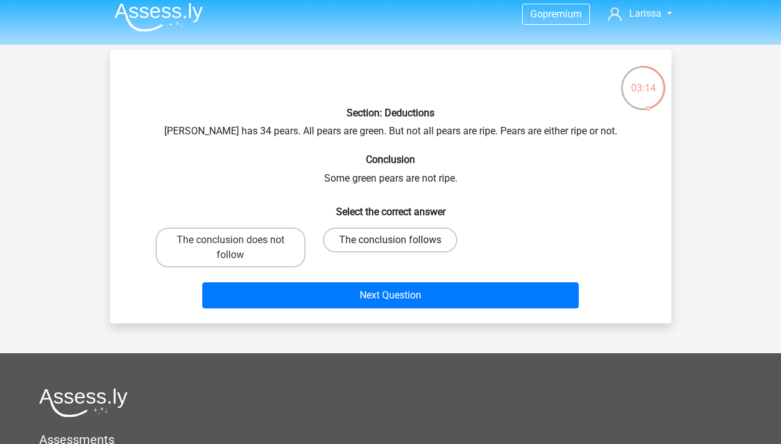
click at [373, 243] on label "The conclusion follows" at bounding box center [390, 240] width 134 height 25
click at [390, 243] on input "The conclusion follows" at bounding box center [394, 244] width 8 height 8
radio input "true"
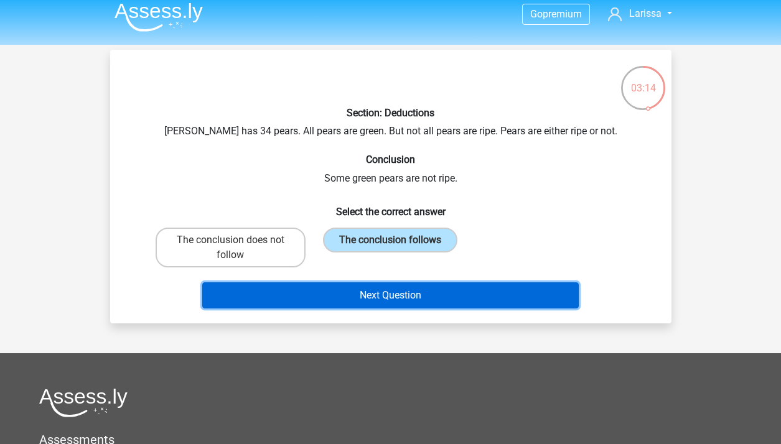
click at [386, 297] on button "Next Question" at bounding box center [390, 296] width 376 height 26
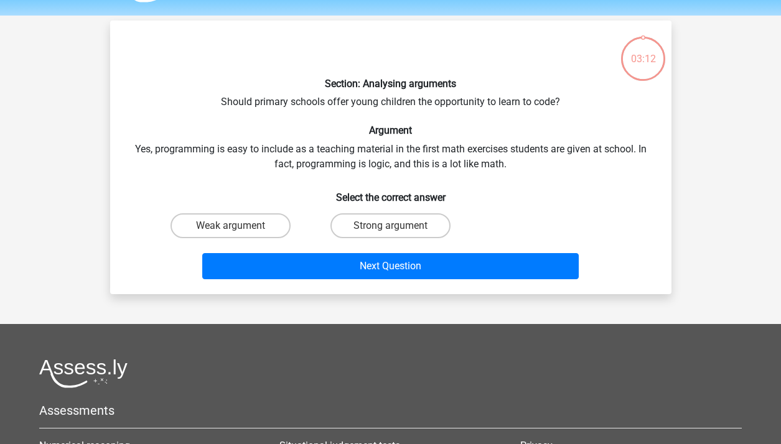
scroll to position [57, 0]
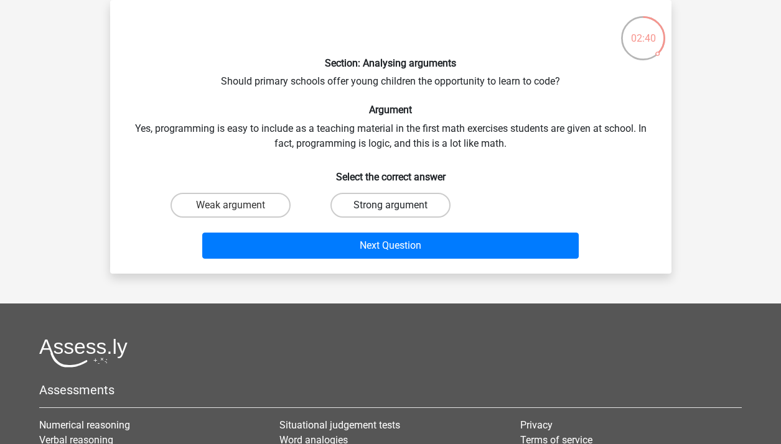
click at [397, 196] on label "Strong argument" at bounding box center [390, 205] width 120 height 25
click at [397, 205] on input "Strong argument" at bounding box center [394, 209] width 8 height 8
radio input "true"
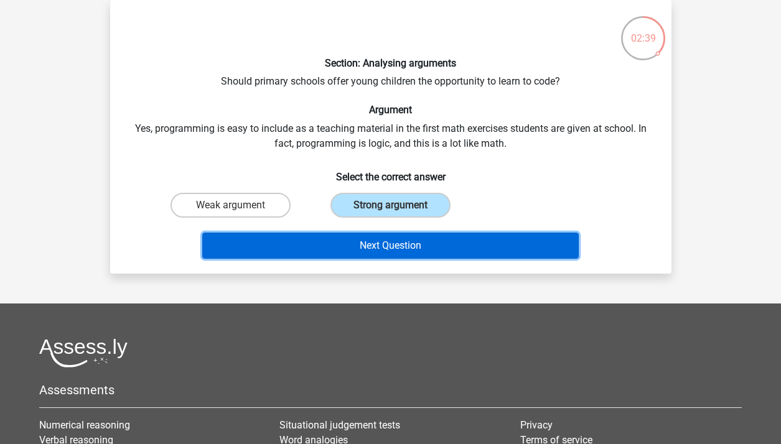
click at [397, 240] on button "Next Question" at bounding box center [390, 246] width 376 height 26
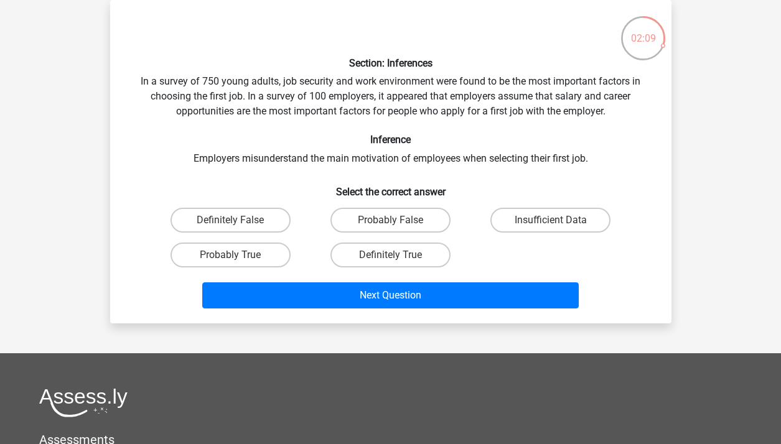
click at [391, 257] on input "Definitely True" at bounding box center [394, 259] width 8 height 8
radio input "true"
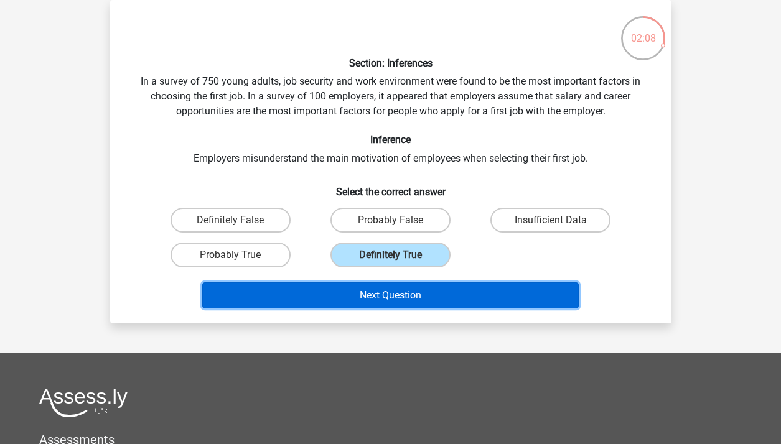
click at [389, 288] on button "Next Question" at bounding box center [390, 296] width 376 height 26
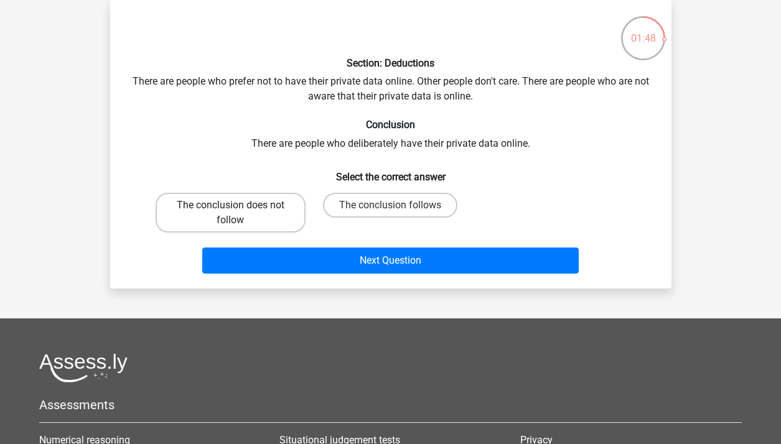
click at [271, 208] on label "The conclusion does not follow" at bounding box center [231, 213] width 150 height 40
click at [238, 208] on input "The conclusion does not follow" at bounding box center [234, 209] width 8 height 8
radio input "true"
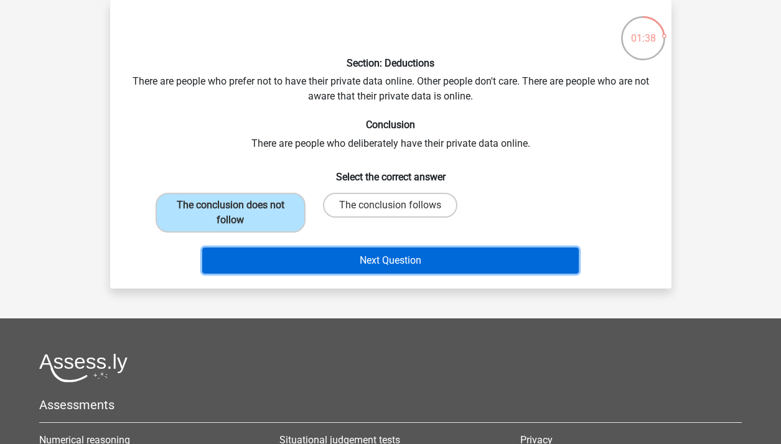
click at [450, 255] on button "Next Question" at bounding box center [390, 261] width 376 height 26
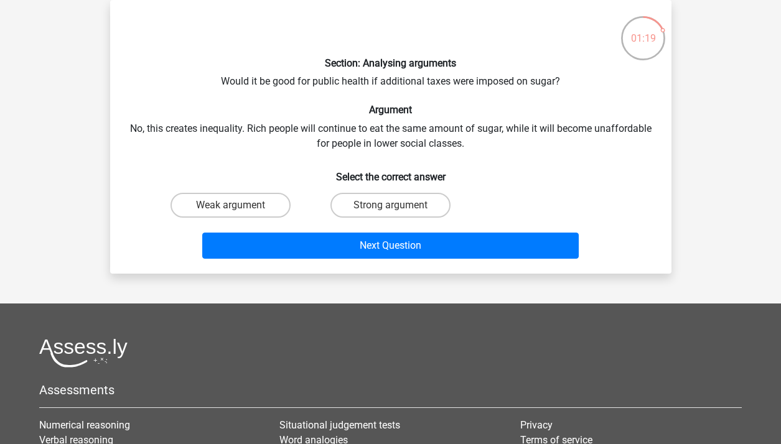
scroll to position [28, 0]
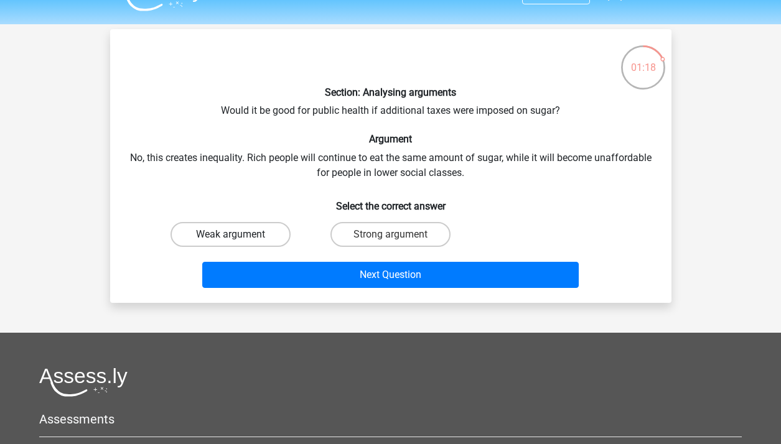
click at [263, 236] on label "Weak argument" at bounding box center [231, 234] width 120 height 25
click at [238, 236] on input "Weak argument" at bounding box center [234, 239] width 8 height 8
radio input "true"
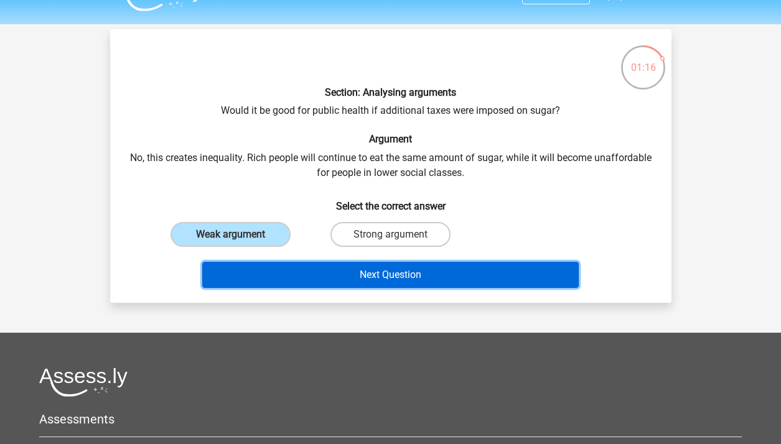
click at [424, 278] on button "Next Question" at bounding box center [390, 275] width 376 height 26
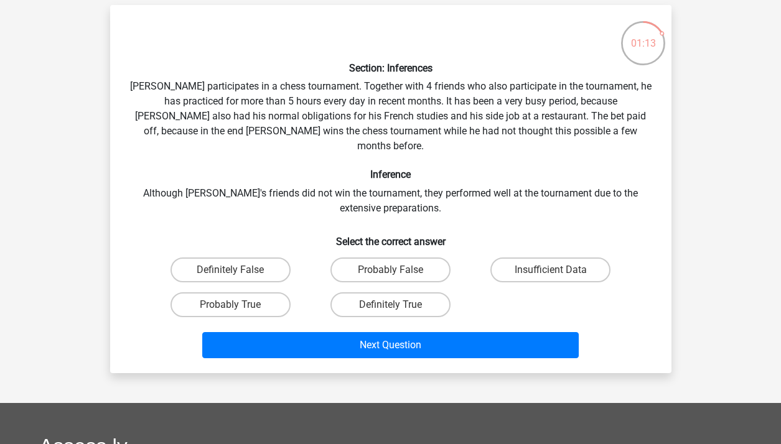
scroll to position [57, 0]
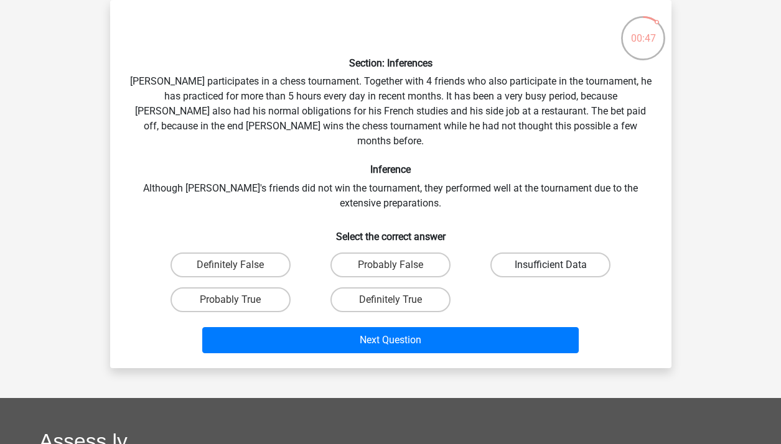
click at [520, 253] on label "Insufficient Data" at bounding box center [550, 265] width 120 height 25
click at [551, 265] on input "Insufficient Data" at bounding box center [555, 269] width 8 height 8
radio input "true"
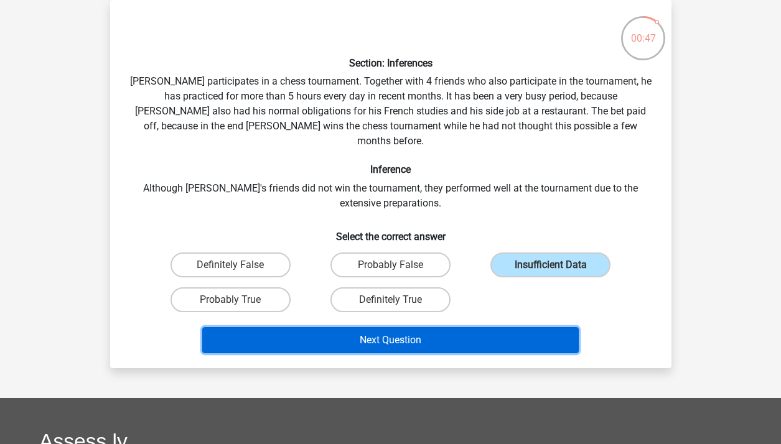
click at [494, 327] on button "Next Question" at bounding box center [390, 340] width 376 height 26
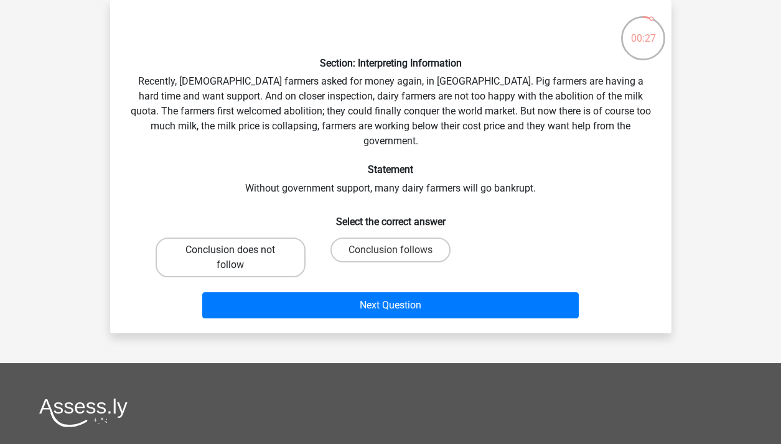
click at [289, 238] on label "Conclusion does not follow" at bounding box center [231, 258] width 150 height 40
click at [238, 250] on input "Conclusion does not follow" at bounding box center [234, 254] width 8 height 8
radio input "true"
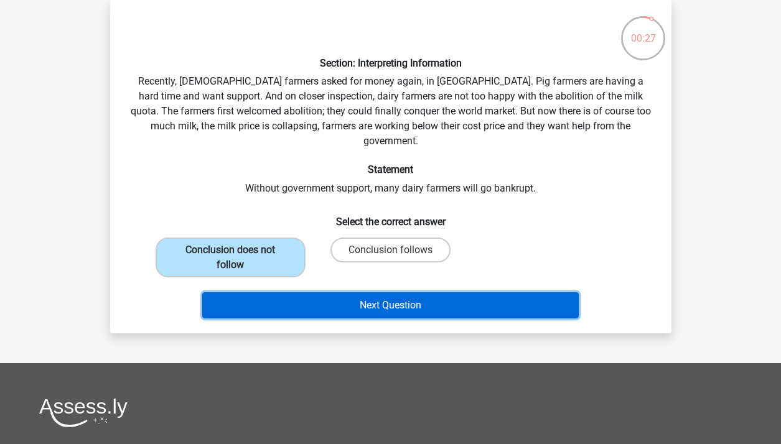
click at [314, 292] on button "Next Question" at bounding box center [390, 305] width 376 height 26
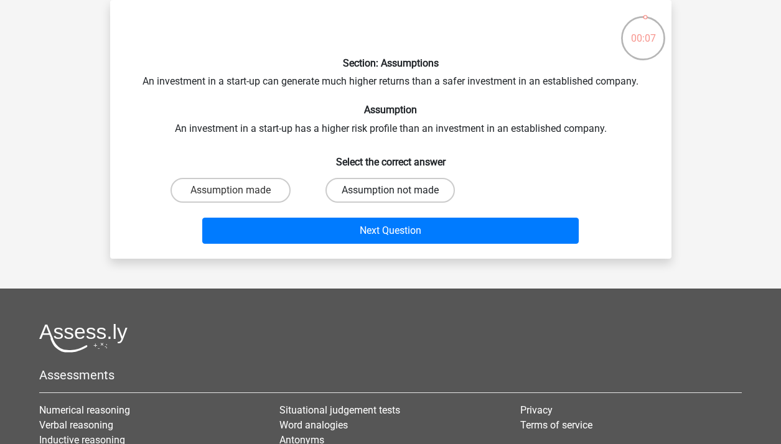
click at [404, 185] on label "Assumption not made" at bounding box center [389, 190] width 129 height 25
click at [398, 190] on input "Assumption not made" at bounding box center [394, 194] width 8 height 8
radio input "true"
click at [264, 198] on label "Assumption made" at bounding box center [231, 190] width 120 height 25
click at [238, 198] on input "Assumption made" at bounding box center [234, 194] width 8 height 8
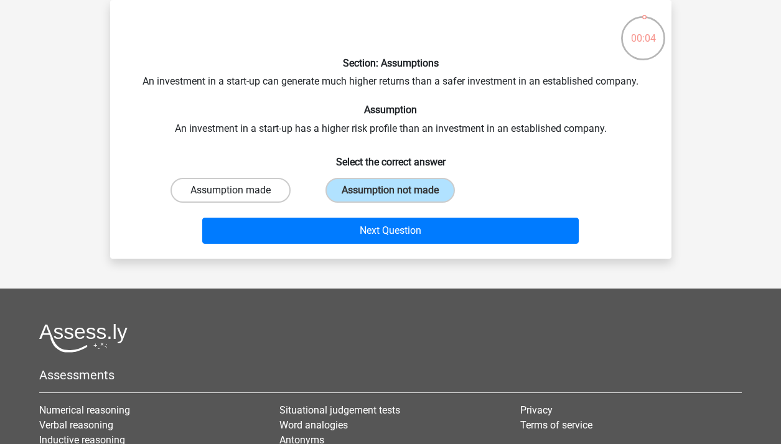
radio input "true"
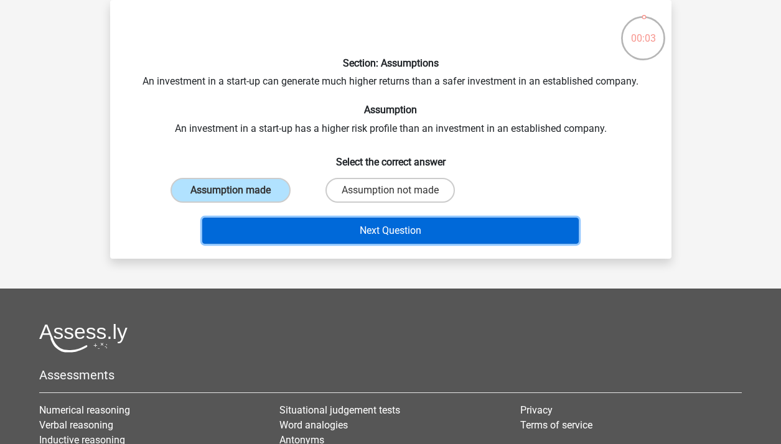
click at [291, 223] on button "Next Question" at bounding box center [390, 231] width 376 height 26
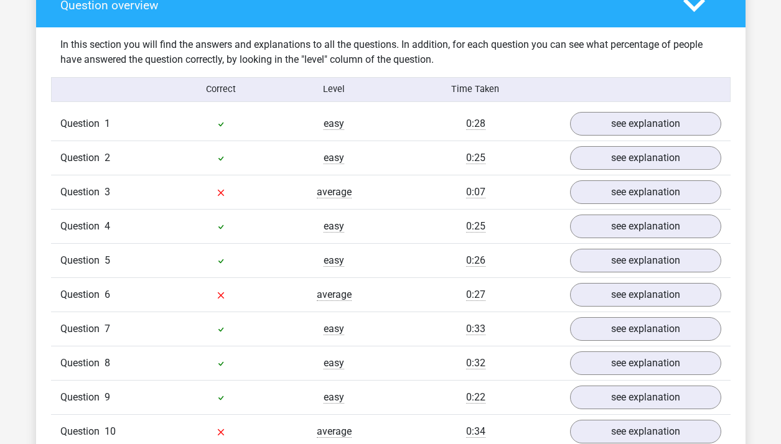
scroll to position [1048, 0]
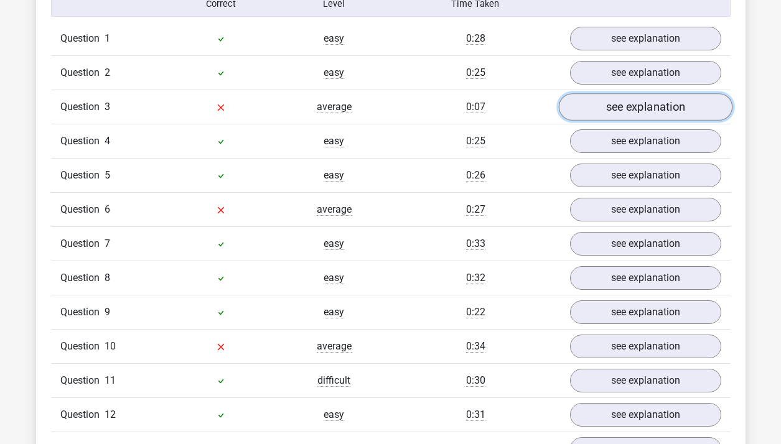
click at [600, 93] on link "see explanation" at bounding box center [645, 106] width 174 height 27
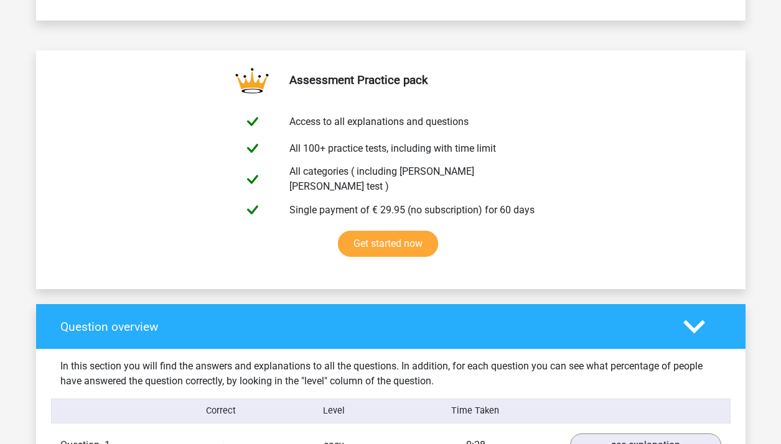
scroll to position [647, 0]
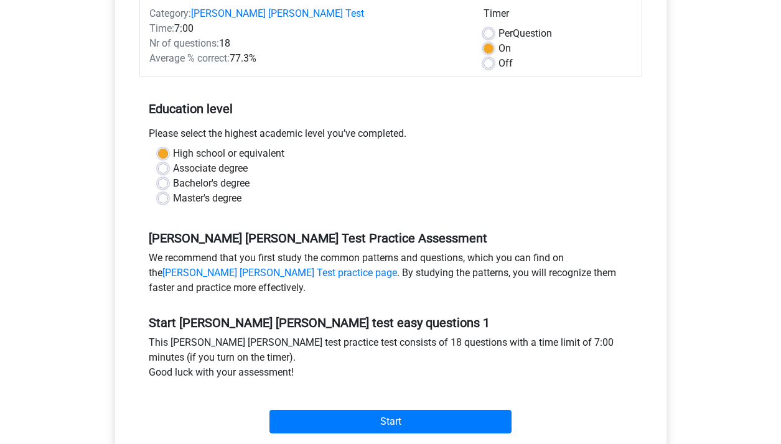
scroll to position [175, 0]
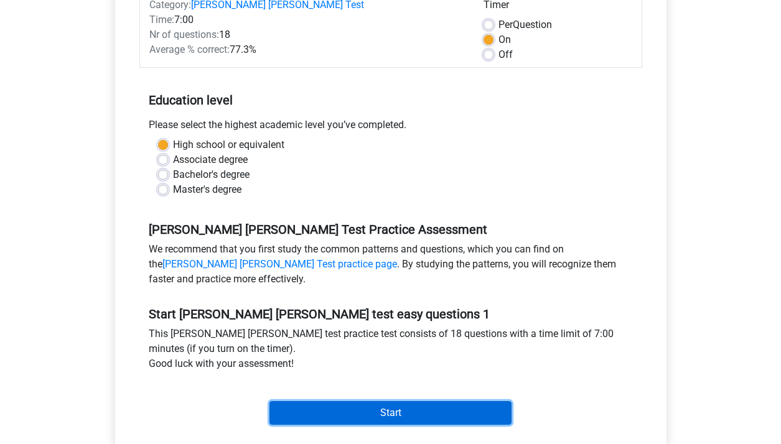
click at [304, 410] on input "Start" at bounding box center [390, 413] width 242 height 24
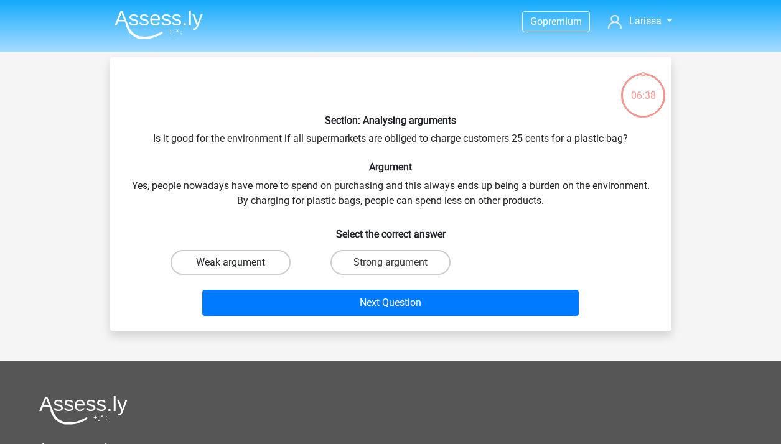
click at [258, 257] on label "Weak argument" at bounding box center [231, 262] width 120 height 25
click at [238, 263] on input "Weak argument" at bounding box center [234, 267] width 8 height 8
radio input "true"
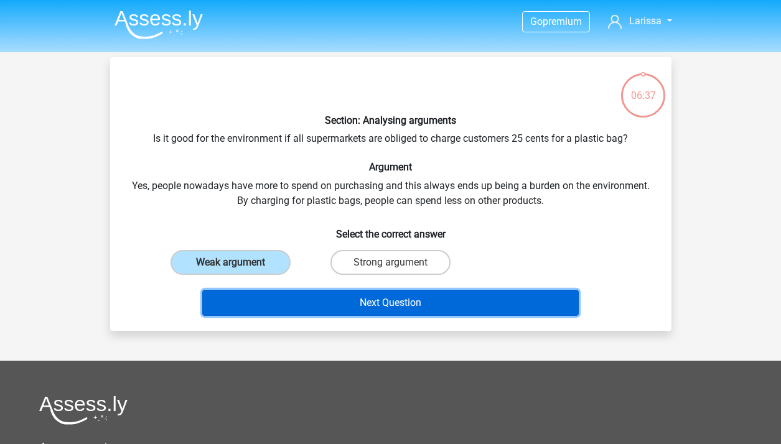
click at [317, 302] on button "Next Question" at bounding box center [390, 303] width 376 height 26
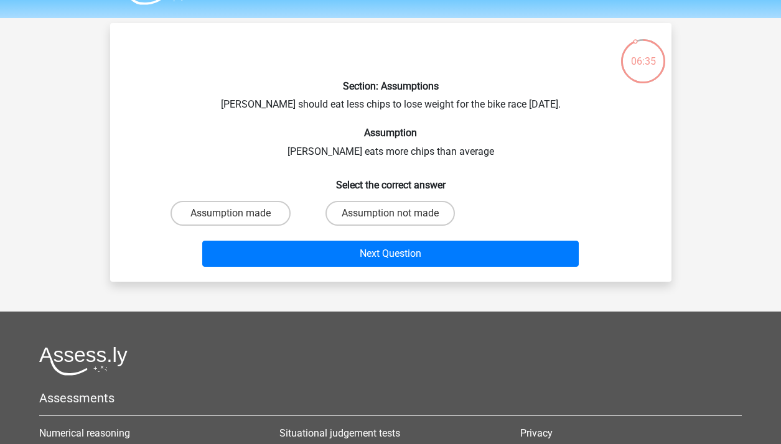
scroll to position [32, 0]
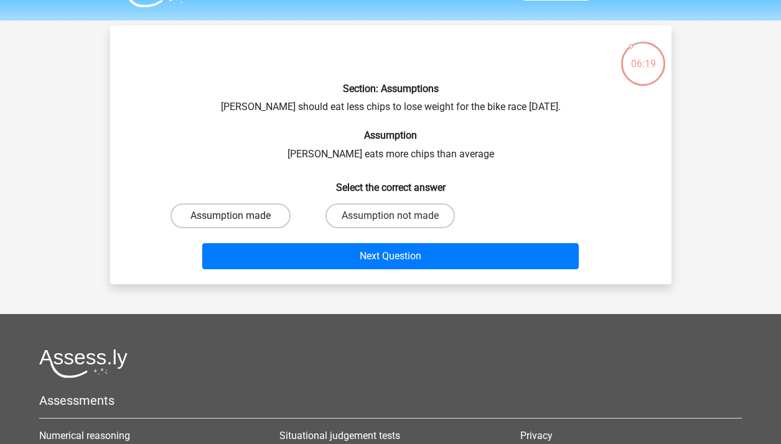
click at [274, 219] on label "Assumption made" at bounding box center [231, 215] width 120 height 25
click at [238, 219] on input "Assumption made" at bounding box center [234, 220] width 8 height 8
radio input "true"
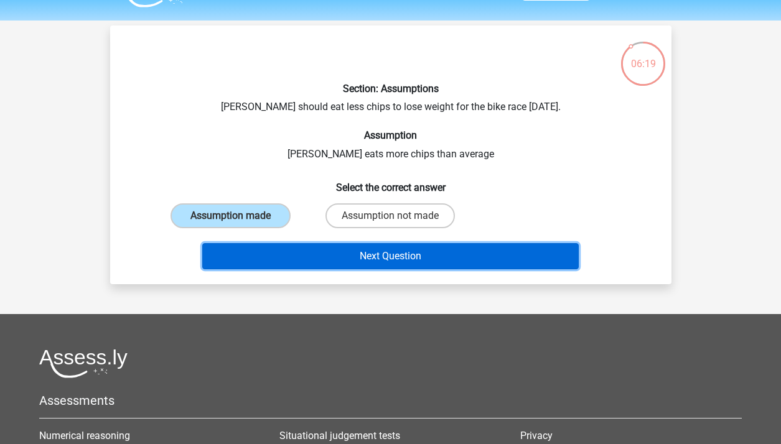
click at [287, 261] on button "Next Question" at bounding box center [390, 256] width 376 height 26
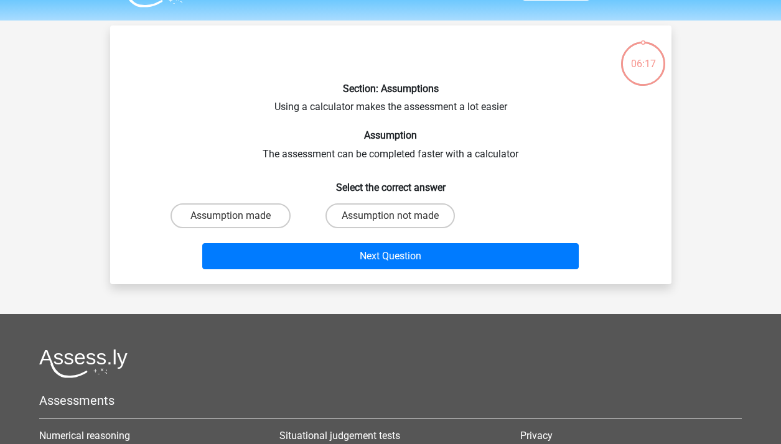
scroll to position [57, 0]
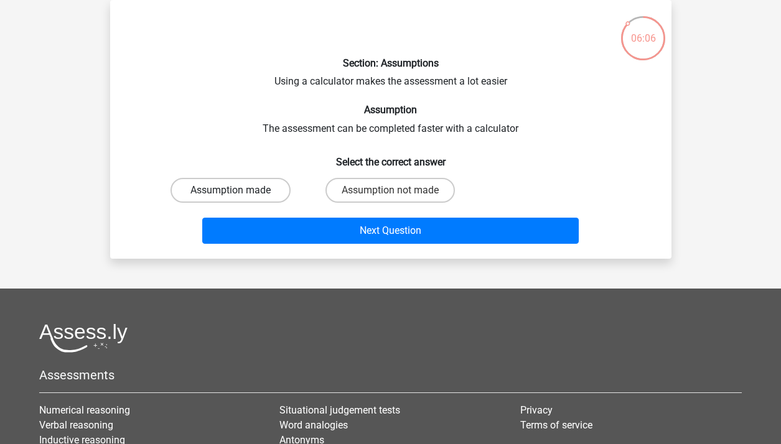
click at [221, 180] on label "Assumption made" at bounding box center [231, 190] width 120 height 25
click at [230, 190] on input "Assumption made" at bounding box center [234, 194] width 8 height 8
radio input "true"
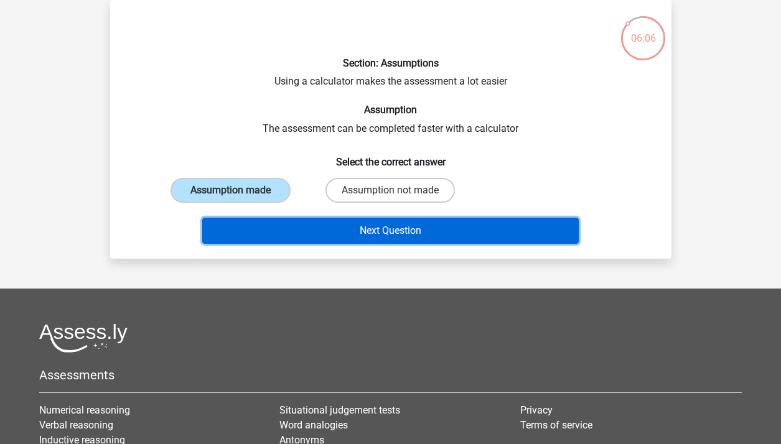
click at [246, 227] on button "Next Question" at bounding box center [390, 231] width 376 height 26
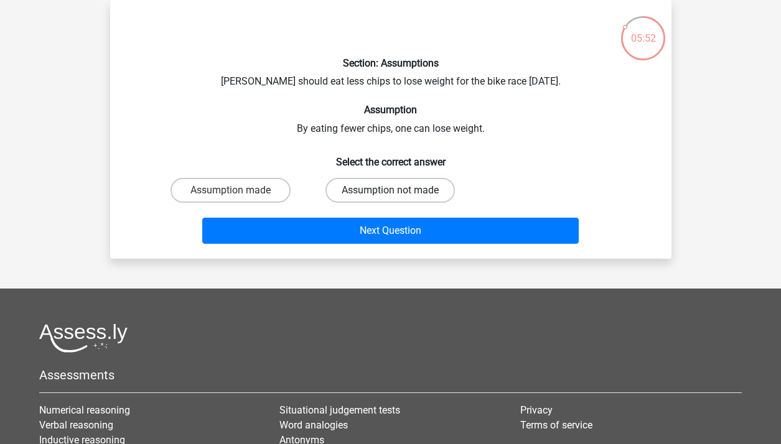
click at [360, 193] on label "Assumption not made" at bounding box center [389, 190] width 129 height 25
click at [390, 193] on input "Assumption not made" at bounding box center [394, 194] width 8 height 8
radio input "true"
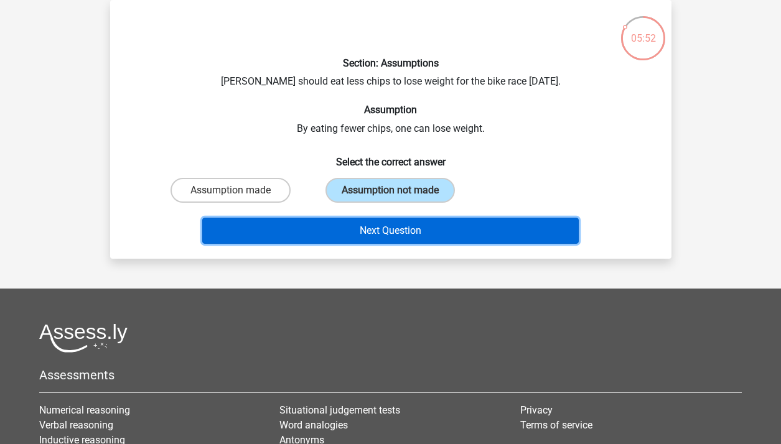
click at [353, 231] on button "Next Question" at bounding box center [390, 231] width 376 height 26
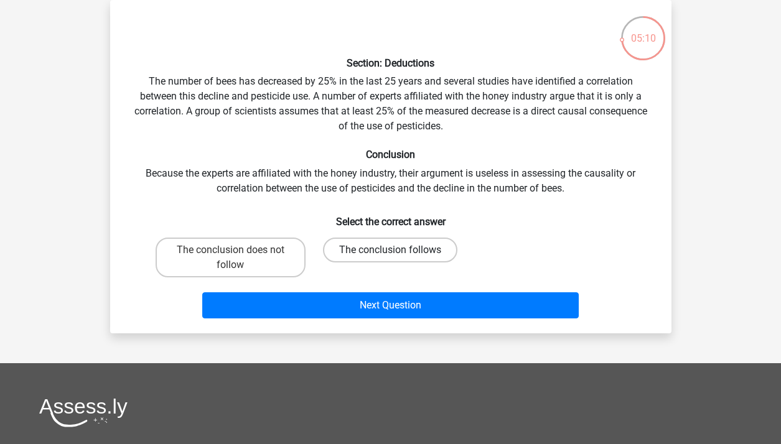
click at [403, 243] on label "The conclusion follows" at bounding box center [390, 250] width 134 height 25
click at [398, 250] on input "The conclusion follows" at bounding box center [394, 254] width 8 height 8
radio input "true"
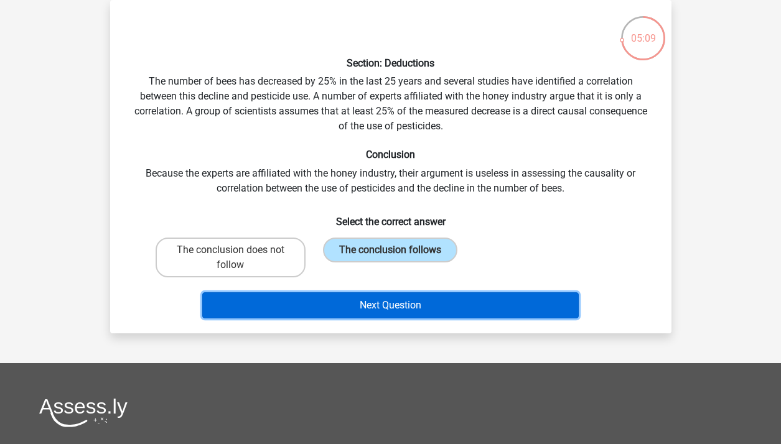
click at [414, 304] on button "Next Question" at bounding box center [390, 305] width 376 height 26
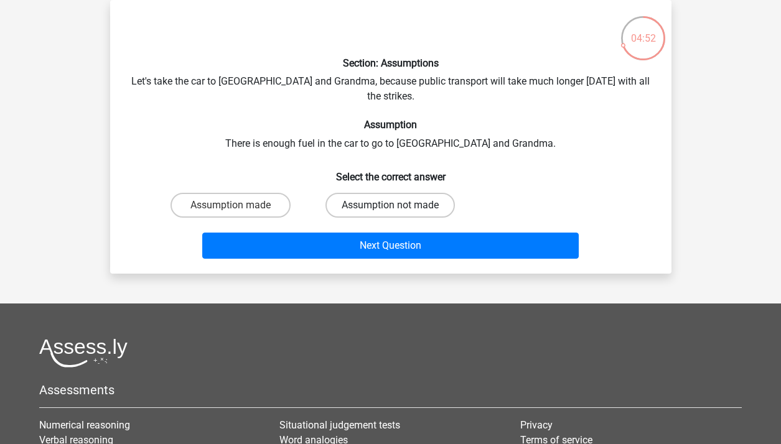
click at [381, 194] on label "Assumption not made" at bounding box center [389, 205] width 129 height 25
click at [390, 205] on input "Assumption not made" at bounding box center [394, 209] width 8 height 8
radio input "true"
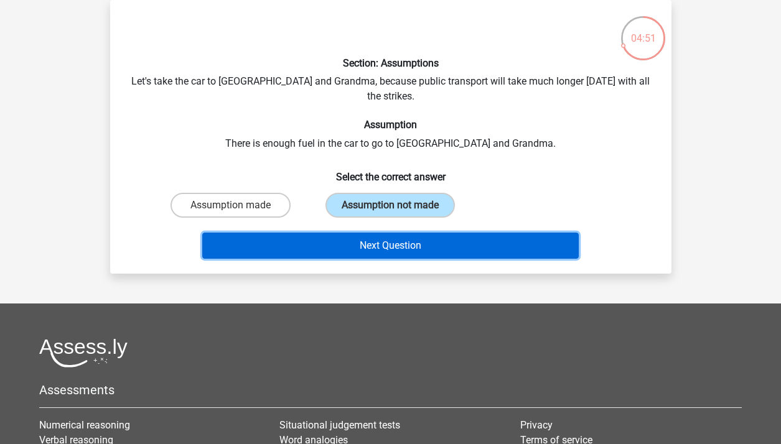
click at [379, 233] on button "Next Question" at bounding box center [390, 246] width 376 height 26
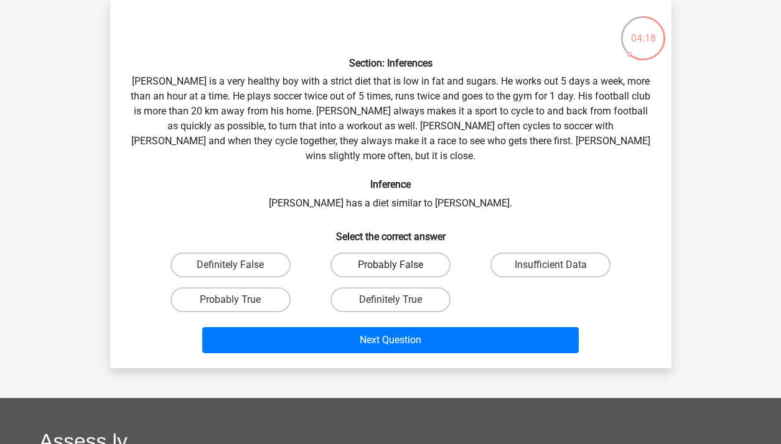
click at [444, 253] on label "Probably False" at bounding box center [390, 265] width 120 height 25
click at [398, 265] on input "Probably False" at bounding box center [394, 269] width 8 height 8
radio input "true"
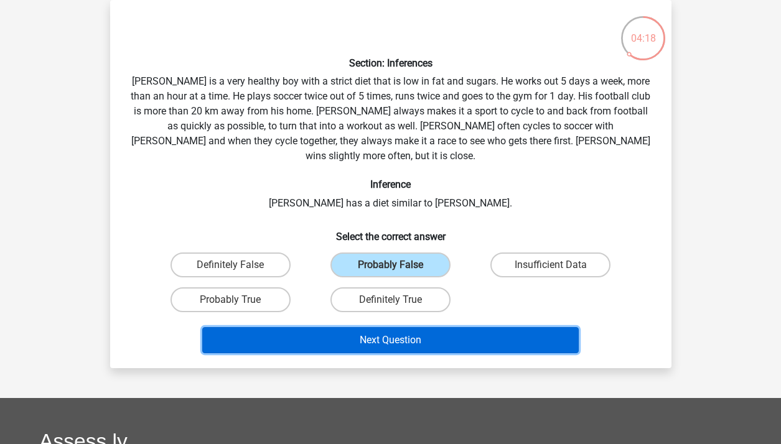
click at [442, 327] on button "Next Question" at bounding box center [390, 340] width 376 height 26
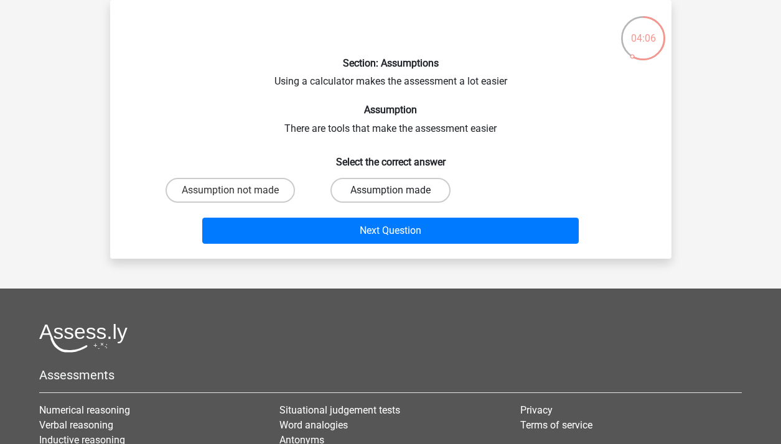
click at [424, 187] on label "Assumption made" at bounding box center [390, 190] width 120 height 25
click at [398, 190] on input "Assumption made" at bounding box center [394, 194] width 8 height 8
radio input "true"
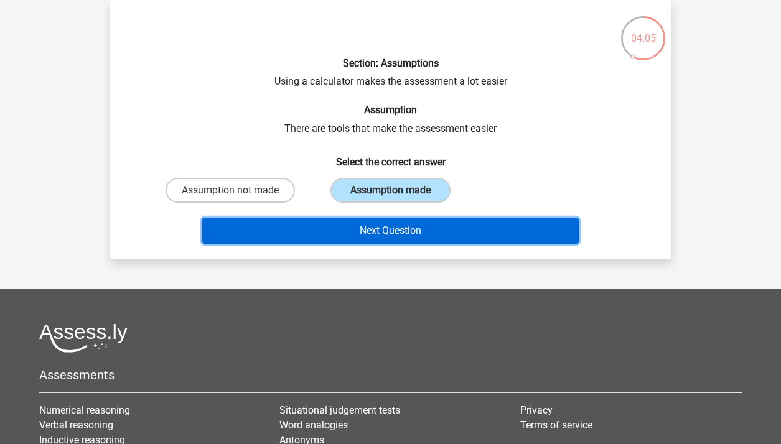
click at [412, 226] on button "Next Question" at bounding box center [390, 231] width 376 height 26
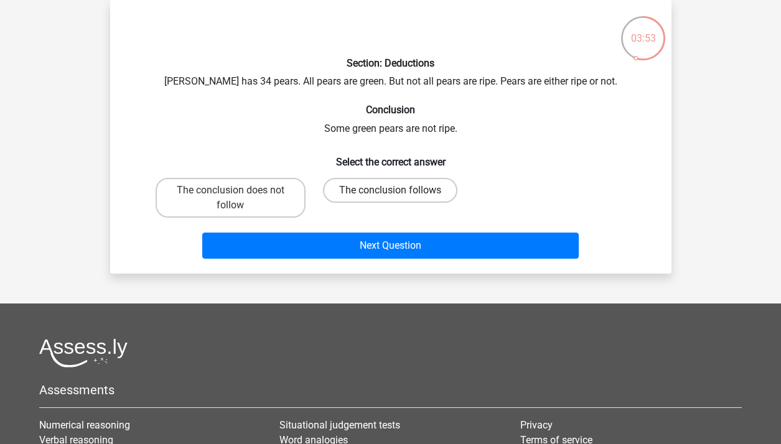
click at [363, 195] on label "The conclusion follows" at bounding box center [390, 190] width 134 height 25
click at [390, 195] on input "The conclusion follows" at bounding box center [394, 194] width 8 height 8
radio input "true"
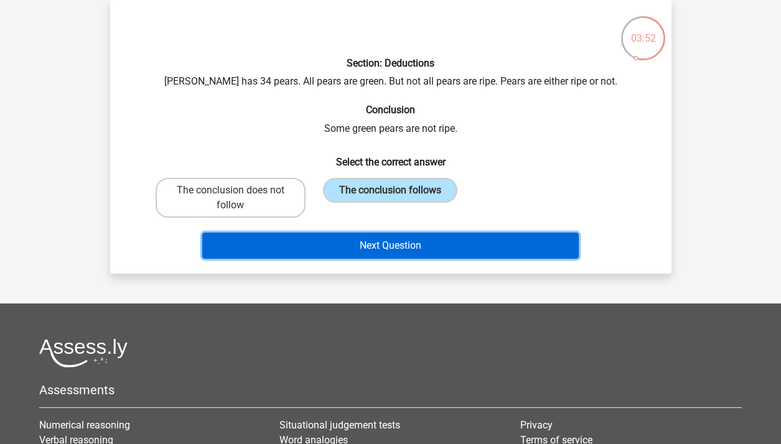
click at [362, 248] on button "Next Question" at bounding box center [390, 246] width 376 height 26
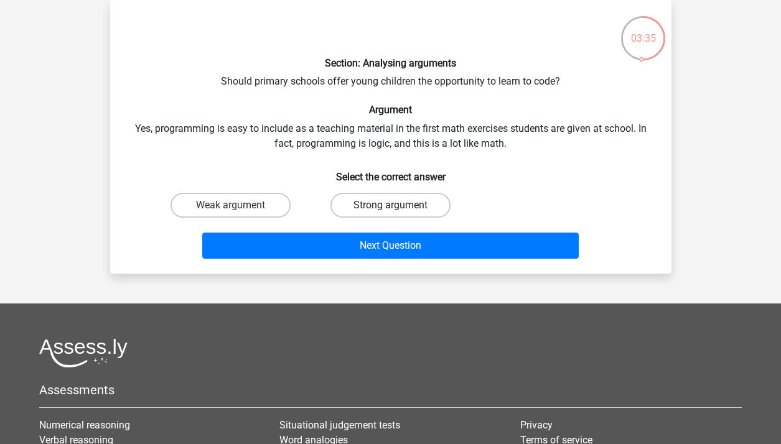
click at [421, 213] on label "Strong argument" at bounding box center [390, 205] width 120 height 25
click at [398, 213] on input "Strong argument" at bounding box center [394, 209] width 8 height 8
radio input "true"
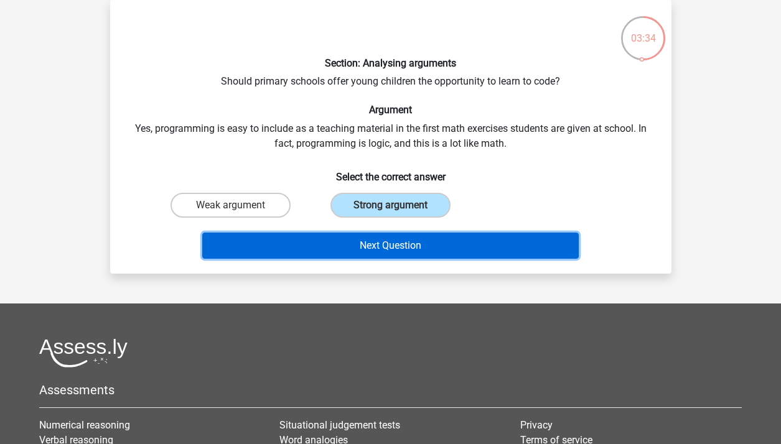
click at [422, 233] on button "Next Question" at bounding box center [390, 246] width 376 height 26
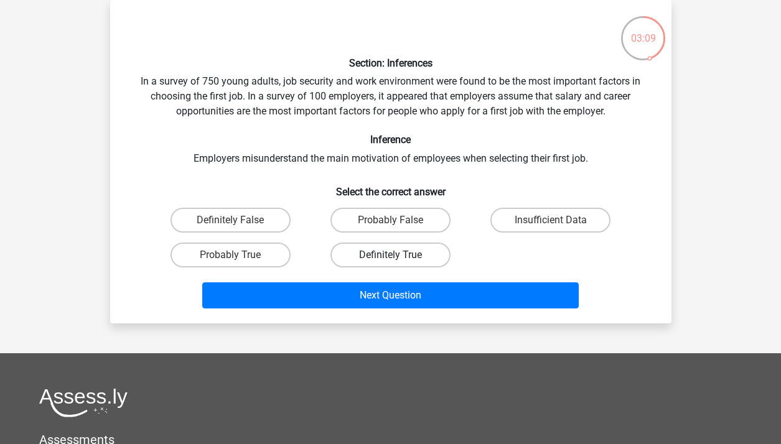
click at [361, 255] on label "Definitely True" at bounding box center [390, 255] width 120 height 25
click at [390, 255] on input "Definitely True" at bounding box center [394, 259] width 8 height 8
radio input "true"
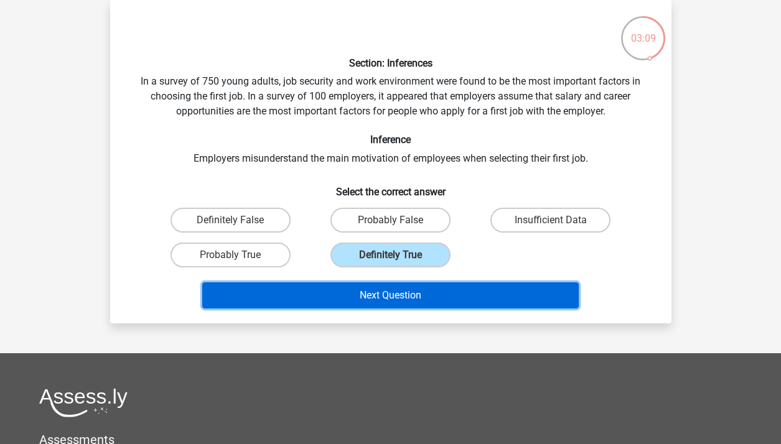
click at [361, 285] on button "Next Question" at bounding box center [390, 296] width 376 height 26
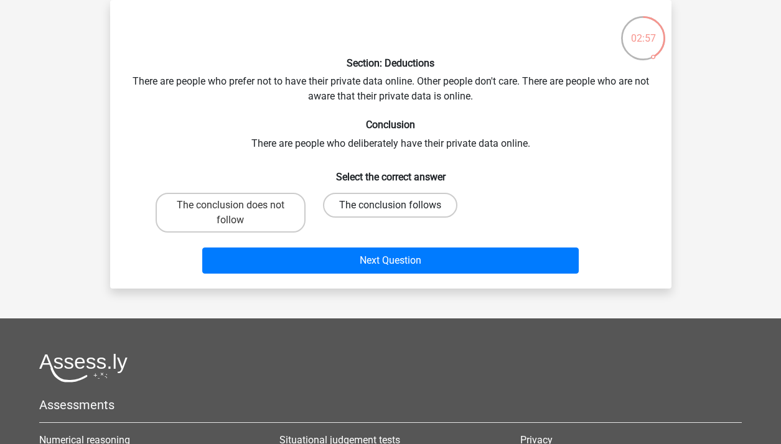
click at [435, 210] on label "The conclusion follows" at bounding box center [390, 205] width 134 height 25
click at [398, 210] on input "The conclusion follows" at bounding box center [394, 209] width 8 height 8
radio input "true"
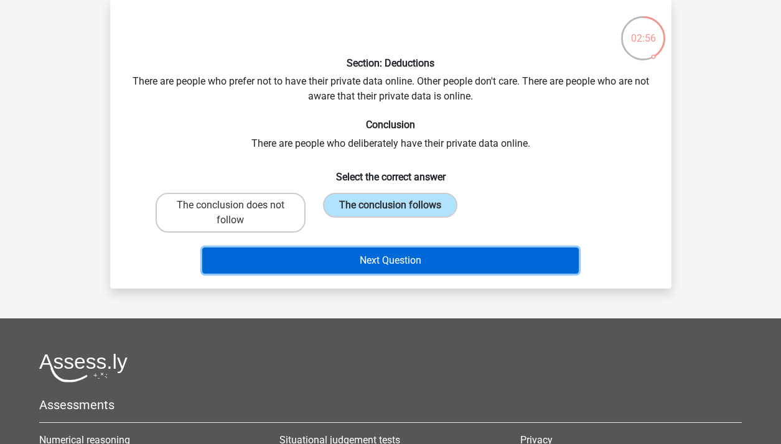
click at [442, 253] on button "Next Question" at bounding box center [390, 261] width 376 height 26
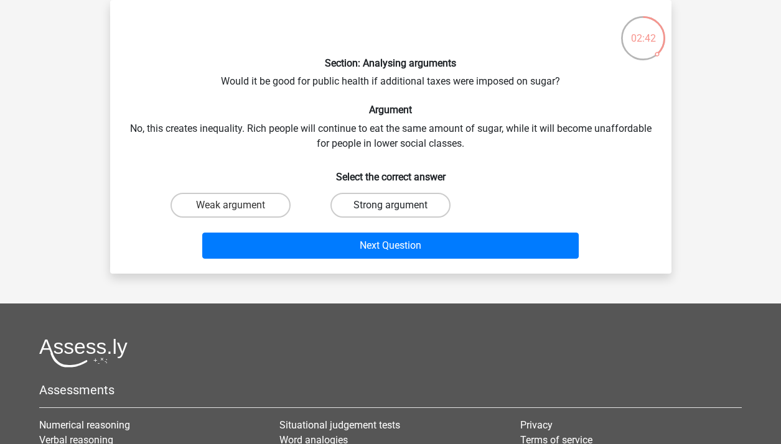
click at [360, 209] on label "Strong argument" at bounding box center [390, 205] width 120 height 25
click at [390, 209] on input "Strong argument" at bounding box center [394, 209] width 8 height 8
radio input "true"
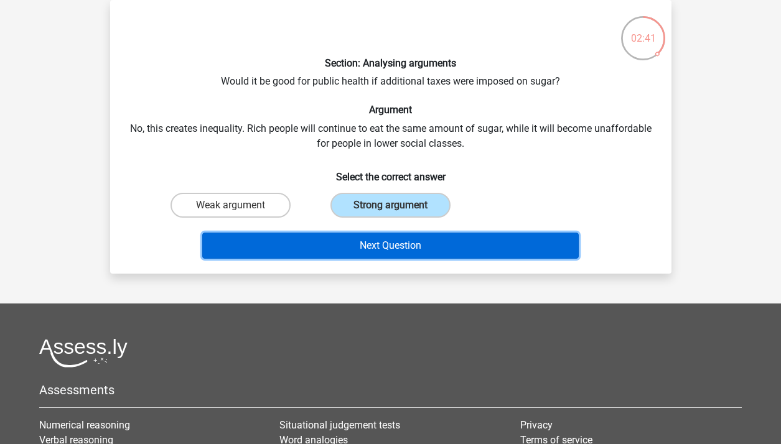
click at [365, 241] on button "Next Question" at bounding box center [390, 246] width 376 height 26
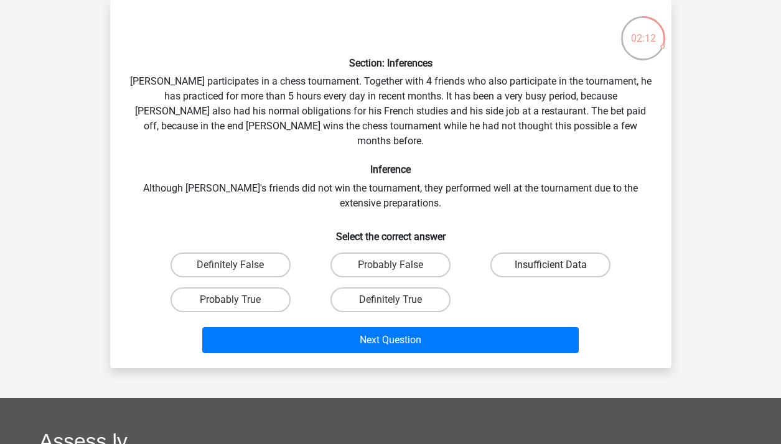
click at [523, 257] on label "Insufficient Data" at bounding box center [550, 265] width 120 height 25
click at [551, 265] on input "Insufficient Data" at bounding box center [555, 269] width 8 height 8
radio input "true"
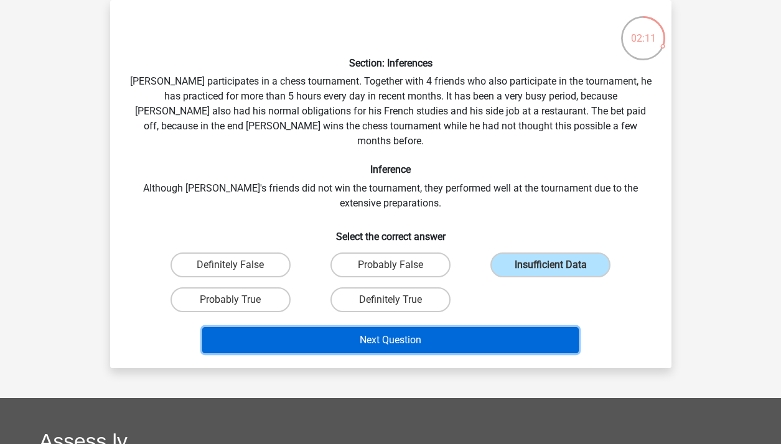
click at [490, 327] on button "Next Question" at bounding box center [390, 340] width 376 height 26
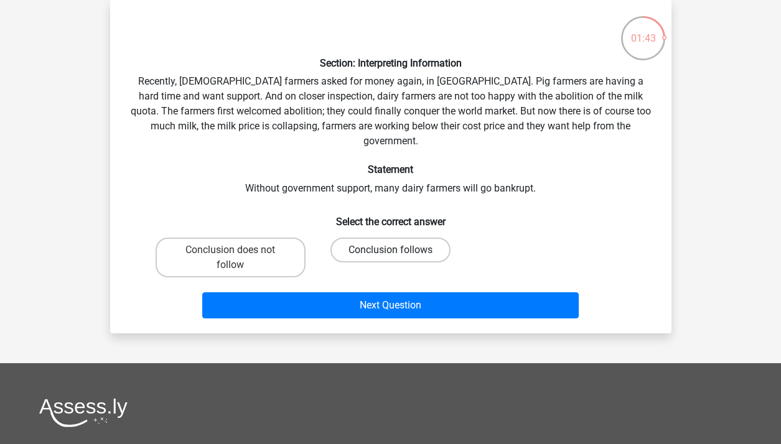
click at [375, 238] on label "Conclusion follows" at bounding box center [390, 250] width 120 height 25
click at [390, 250] on input "Conclusion follows" at bounding box center [394, 254] width 8 height 8
radio input "true"
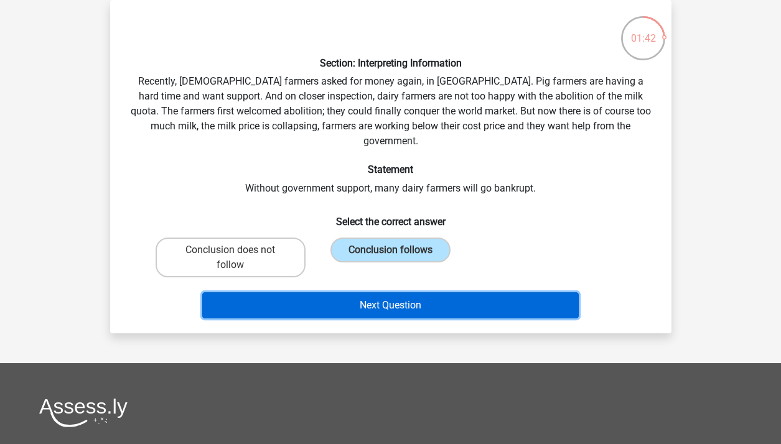
click at [398, 294] on button "Next Question" at bounding box center [390, 305] width 376 height 26
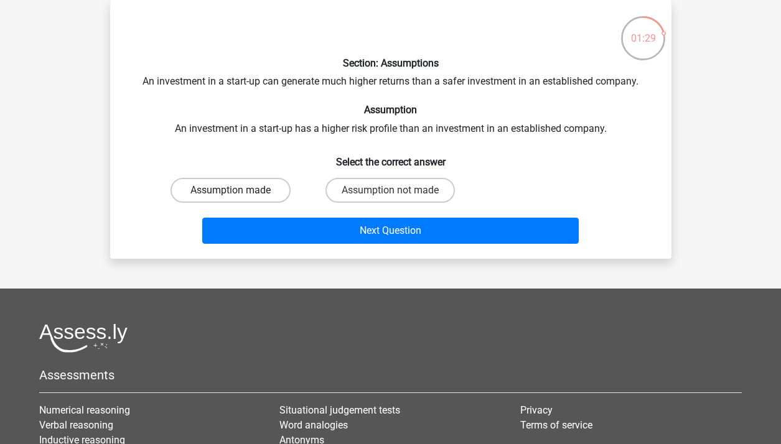
click at [274, 184] on label "Assumption made" at bounding box center [231, 190] width 120 height 25
click at [238, 190] on input "Assumption made" at bounding box center [234, 194] width 8 height 8
radio input "true"
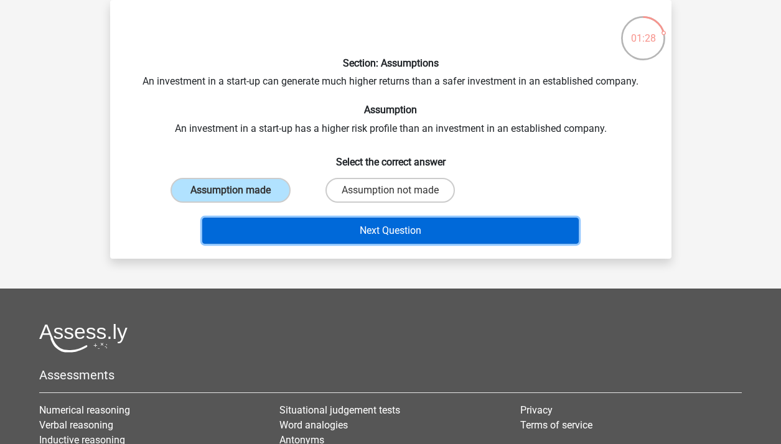
click at [287, 231] on button "Next Question" at bounding box center [390, 231] width 376 height 26
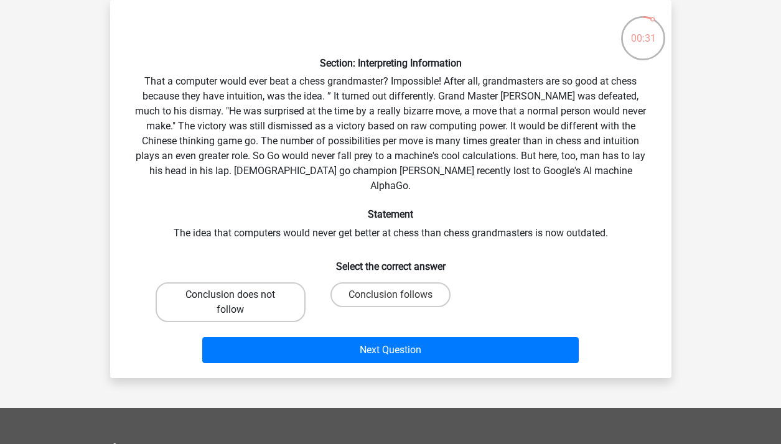
click at [278, 283] on label "Conclusion does not follow" at bounding box center [231, 303] width 150 height 40
click at [238, 295] on input "Conclusion does not follow" at bounding box center [234, 299] width 8 height 8
radio input "true"
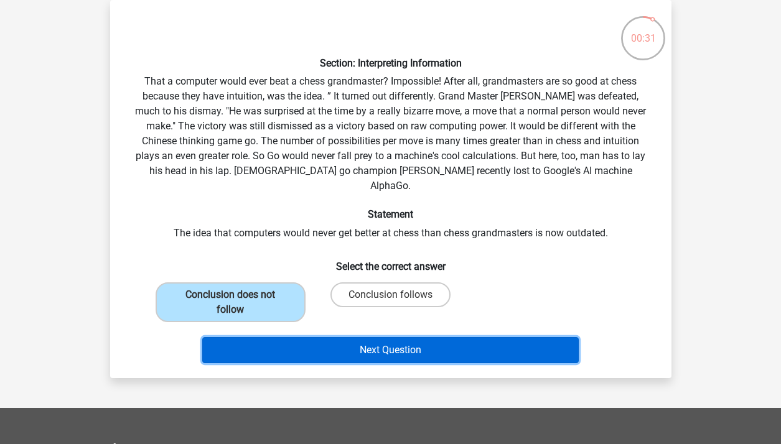
click at [313, 343] on button "Next Question" at bounding box center [390, 350] width 376 height 26
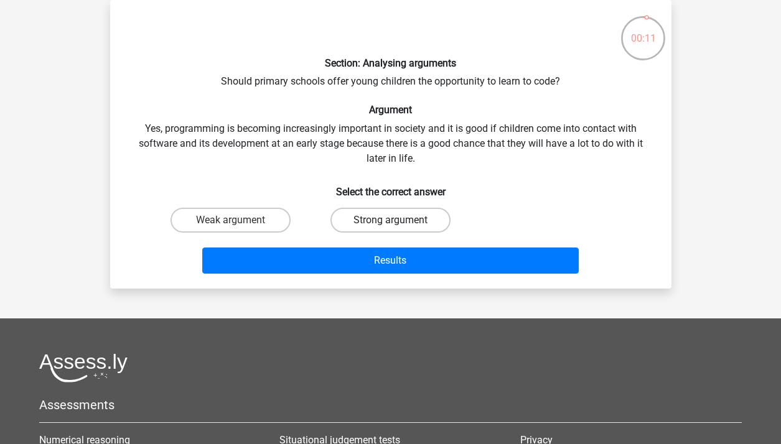
click at [360, 227] on label "Strong argument" at bounding box center [390, 220] width 120 height 25
click at [390, 227] on input "Strong argument" at bounding box center [394, 224] width 8 height 8
radio input "true"
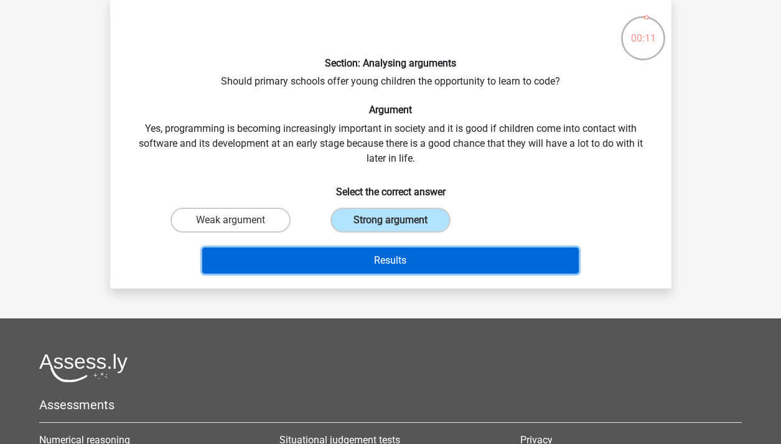
click at [368, 264] on button "Results" at bounding box center [390, 261] width 376 height 26
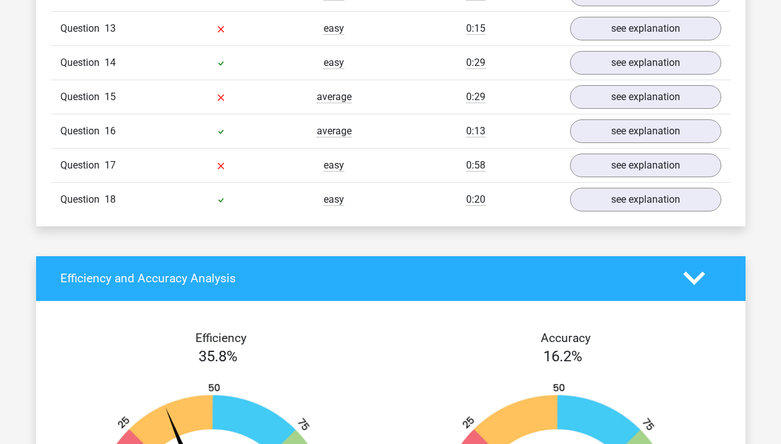
scroll to position [1470, 0]
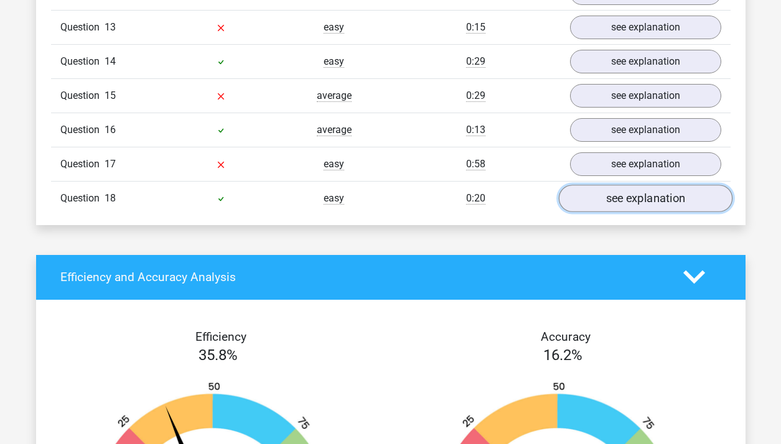
click at [638, 185] on link "see explanation" at bounding box center [645, 198] width 174 height 27
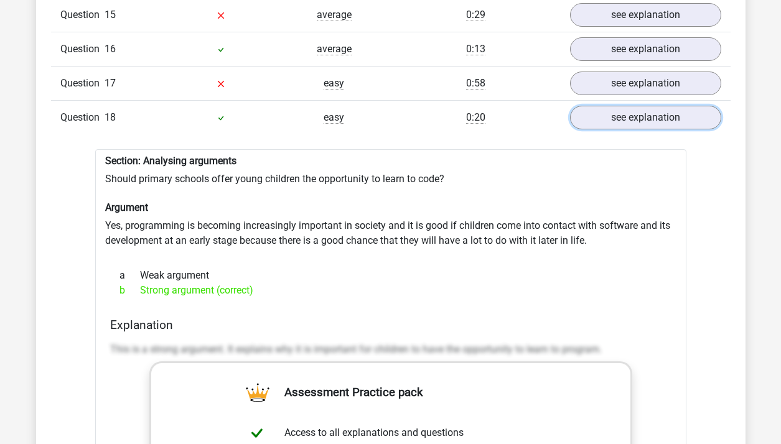
scroll to position [1528, 0]
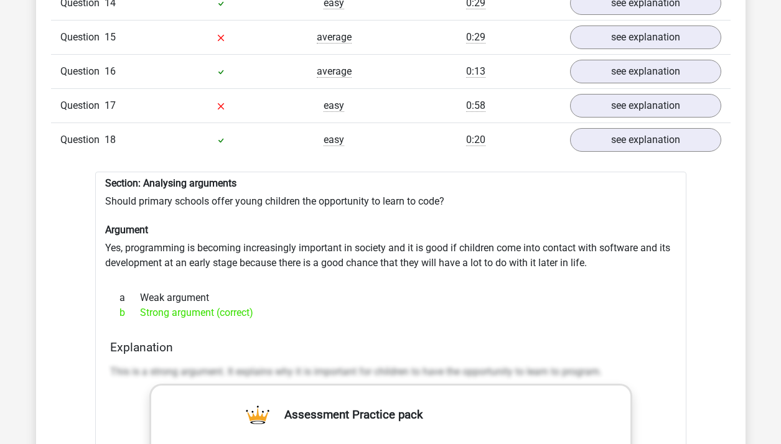
click at [608, 131] on div "Question 18 easy 0:20 see explanation" at bounding box center [391, 140] width 680 height 34
click at [604, 126] on link "see explanation" at bounding box center [645, 139] width 174 height 27
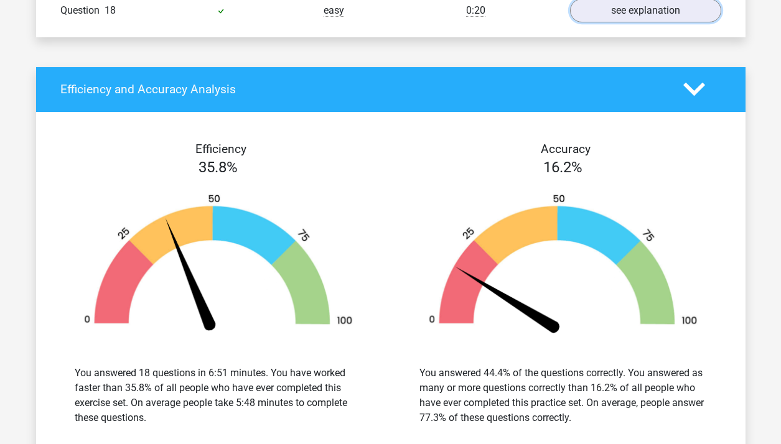
scroll to position [1747, 0]
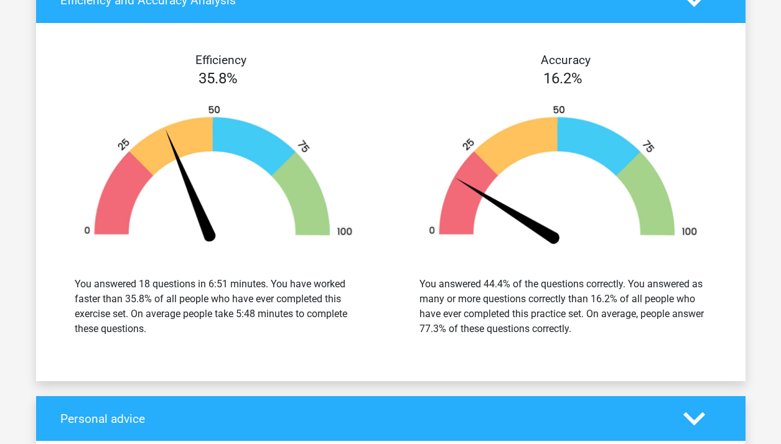
drag, startPoint x: 444, startPoint y: 311, endPoint x: 569, endPoint y: 314, distance: 125.1
click at [569, 314] on div "You answered 44.4% of the questions correctly. You answered as many or more que…" at bounding box center [563, 307] width 326 height 90
click at [538, 312] on div "You answered 44.4% of the questions correctly. You answered as many or more que…" at bounding box center [562, 307] width 287 height 60
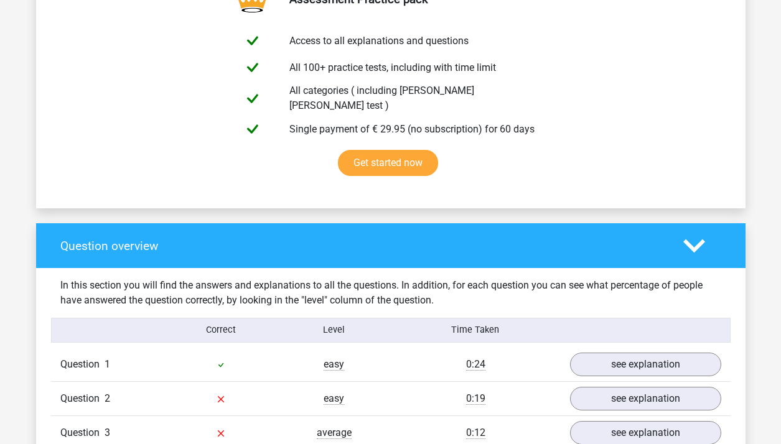
scroll to position [963, 0]
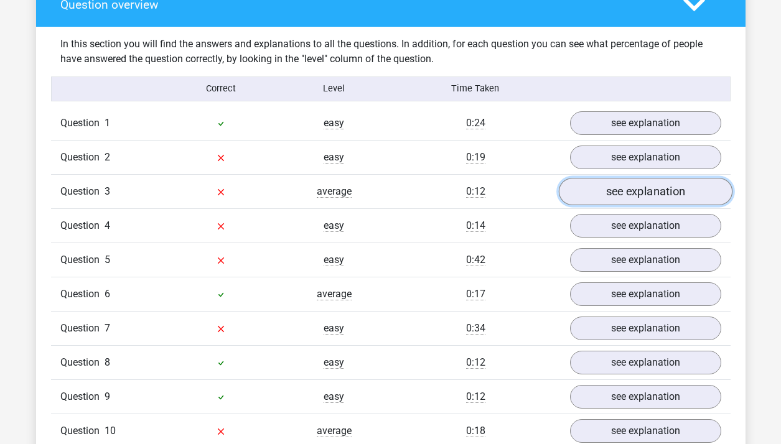
click at [594, 178] on link "see explanation" at bounding box center [645, 191] width 174 height 27
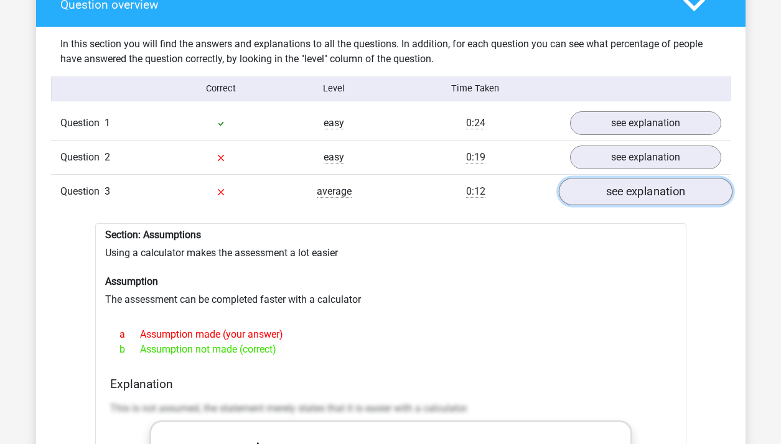
click at [594, 178] on link "see explanation" at bounding box center [645, 191] width 174 height 27
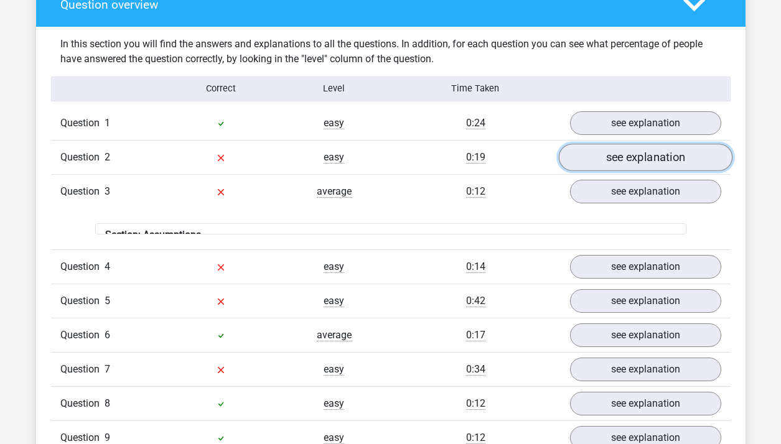
click at [606, 144] on link "see explanation" at bounding box center [645, 157] width 174 height 27
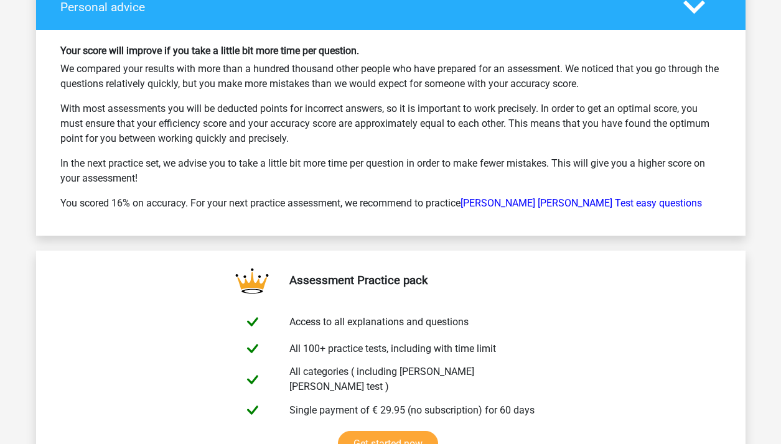
scroll to position [2680, 0]
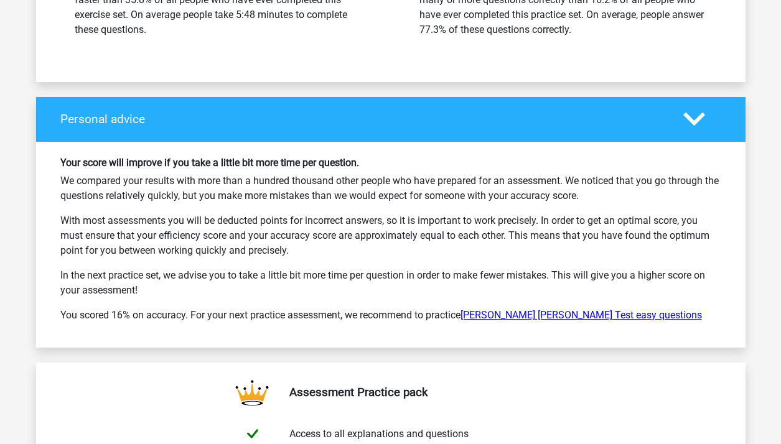
click at [512, 309] on link "[PERSON_NAME] [PERSON_NAME] Test easy questions" at bounding box center [580, 315] width 241 height 12
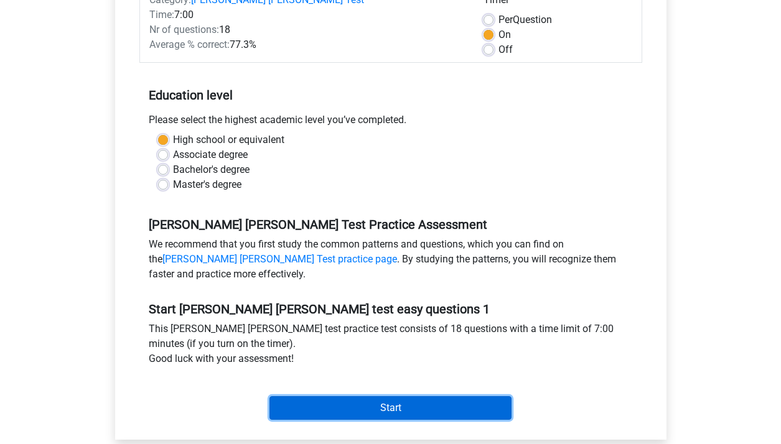
click at [335, 400] on input "Start" at bounding box center [390, 408] width 242 height 24
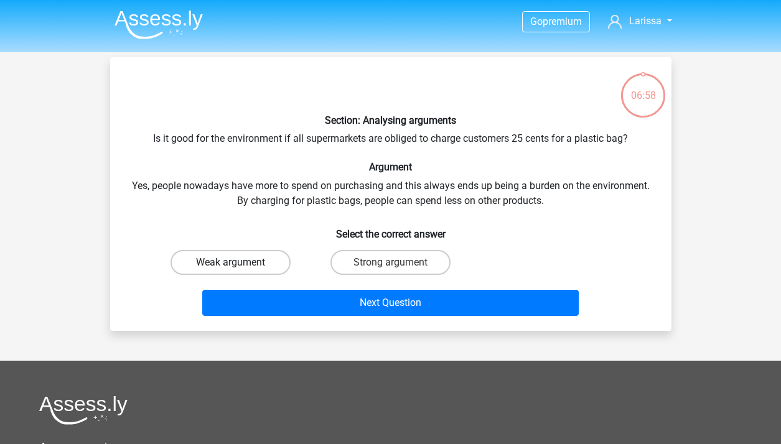
click at [275, 260] on label "Weak argument" at bounding box center [231, 262] width 120 height 25
click at [238, 263] on input "Weak argument" at bounding box center [234, 267] width 8 height 8
radio input "true"
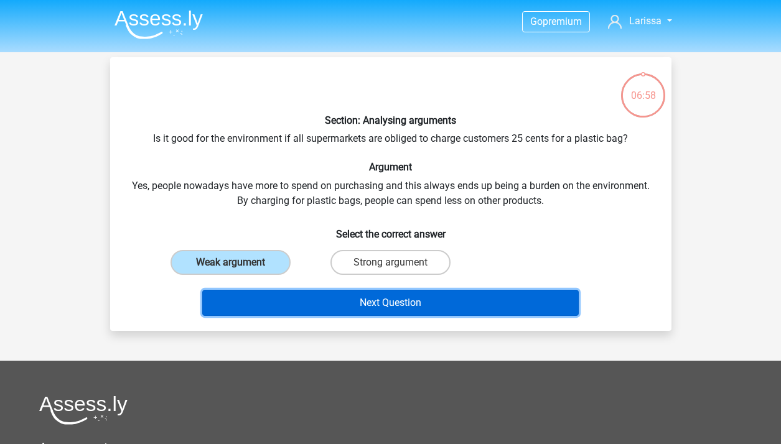
click at [296, 299] on button "Next Question" at bounding box center [390, 303] width 376 height 26
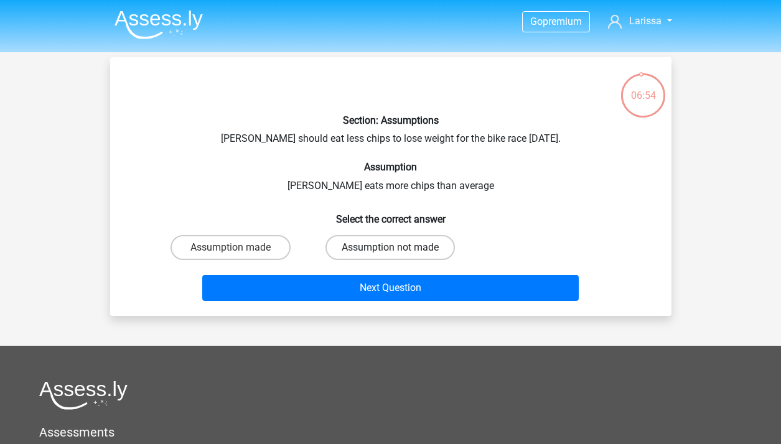
click at [351, 242] on label "Assumption not made" at bounding box center [389, 247] width 129 height 25
click at [390, 248] on input "Assumption not made" at bounding box center [394, 252] width 8 height 8
radio input "true"
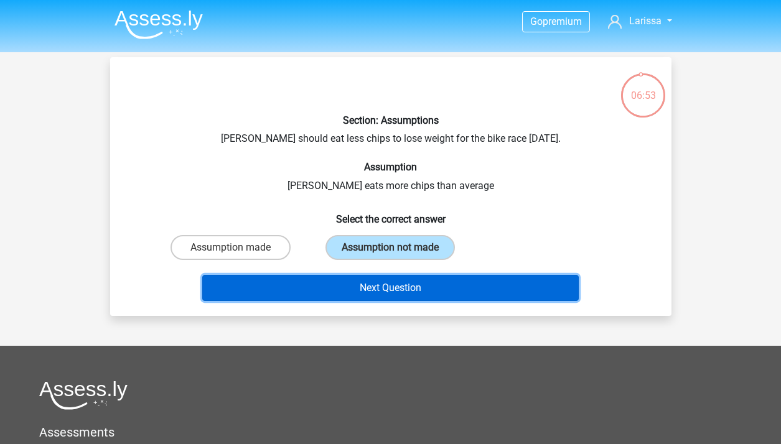
click at [368, 292] on button "Next Question" at bounding box center [390, 288] width 376 height 26
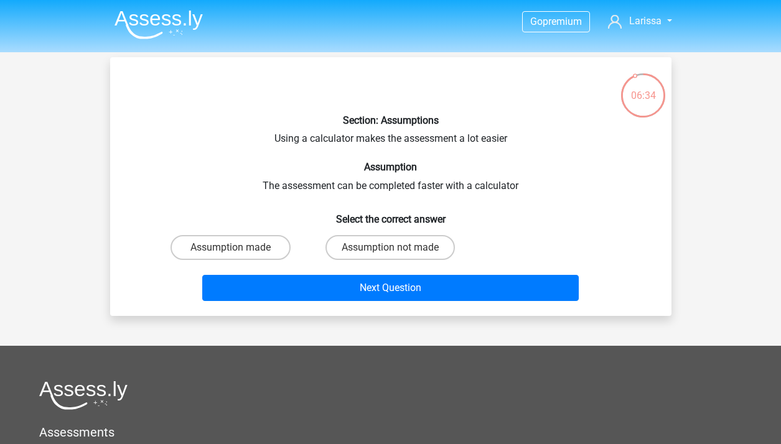
click at [390, 248] on input "Assumption not made" at bounding box center [394, 252] width 8 height 8
radio input "true"
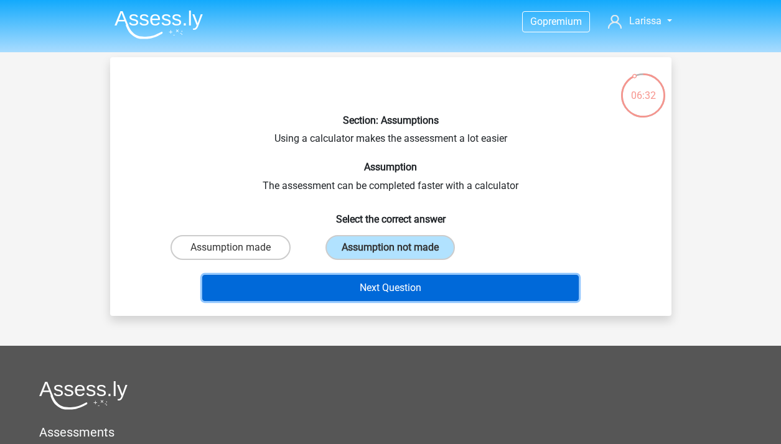
click at [381, 278] on button "Next Question" at bounding box center [390, 288] width 376 height 26
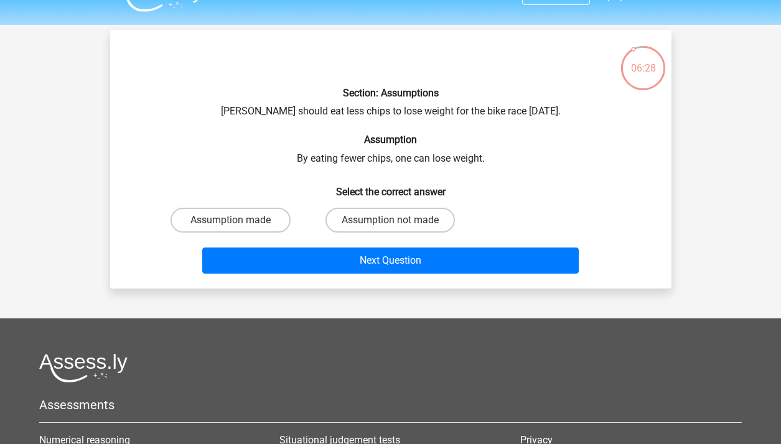
scroll to position [26, 0]
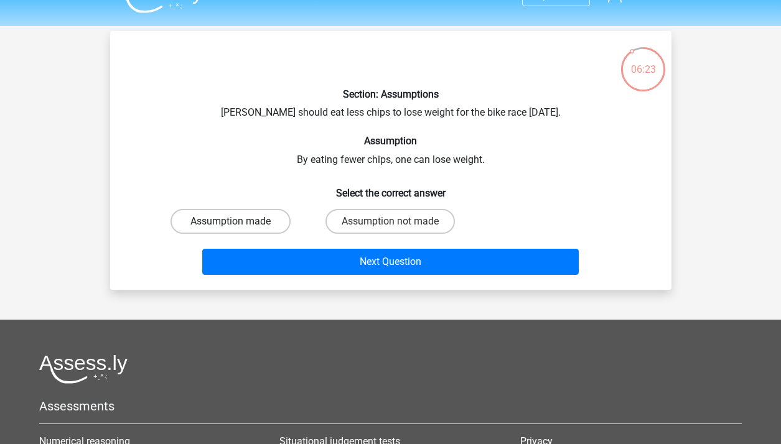
click at [256, 226] on label "Assumption made" at bounding box center [231, 221] width 120 height 25
click at [238, 226] on input "Assumption made" at bounding box center [234, 226] width 8 height 8
radio input "true"
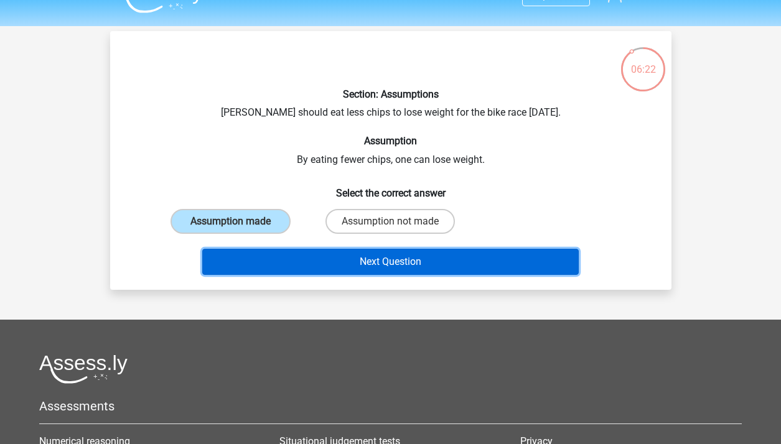
click at [303, 258] on button "Next Question" at bounding box center [390, 262] width 376 height 26
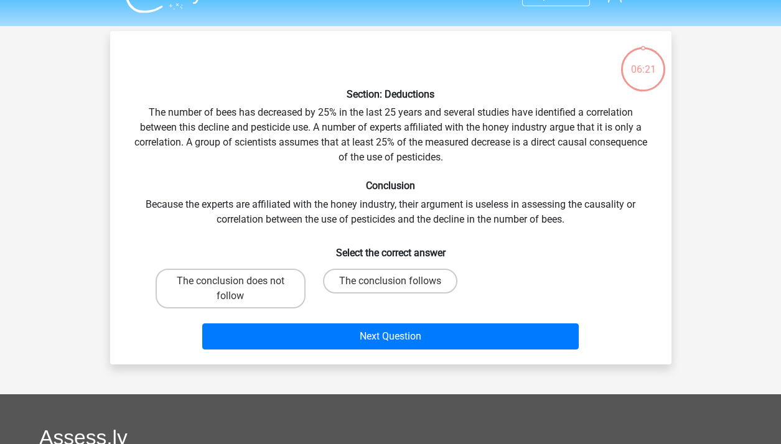
scroll to position [57, 0]
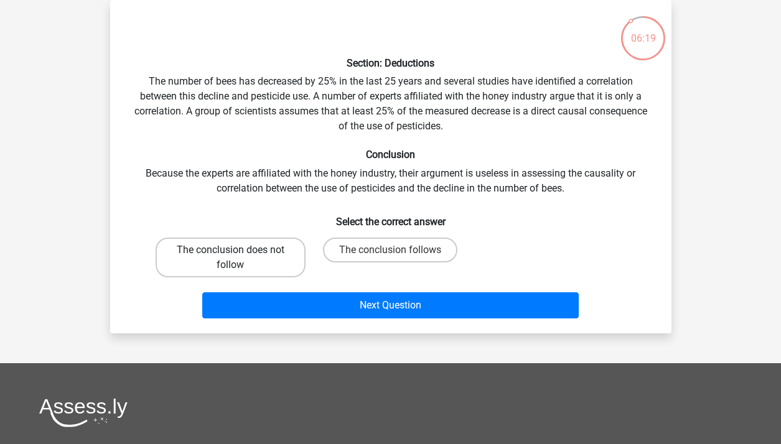
click at [282, 264] on label "The conclusion does not follow" at bounding box center [231, 258] width 150 height 40
click at [238, 258] on input "The conclusion does not follow" at bounding box center [234, 254] width 8 height 8
radio input "true"
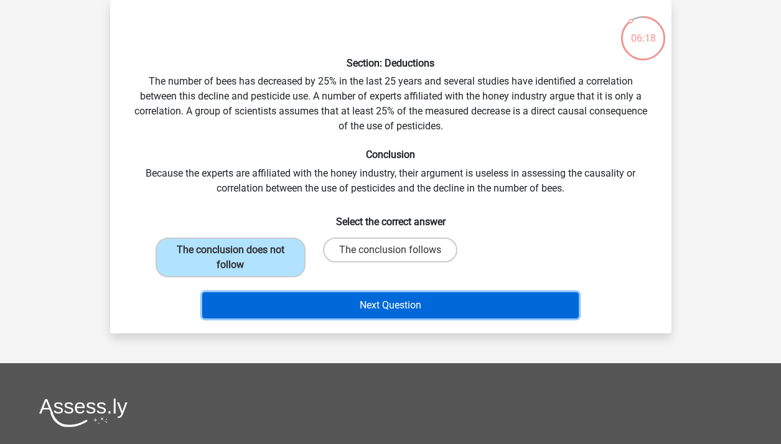
click at [300, 305] on button "Next Question" at bounding box center [390, 305] width 376 height 26
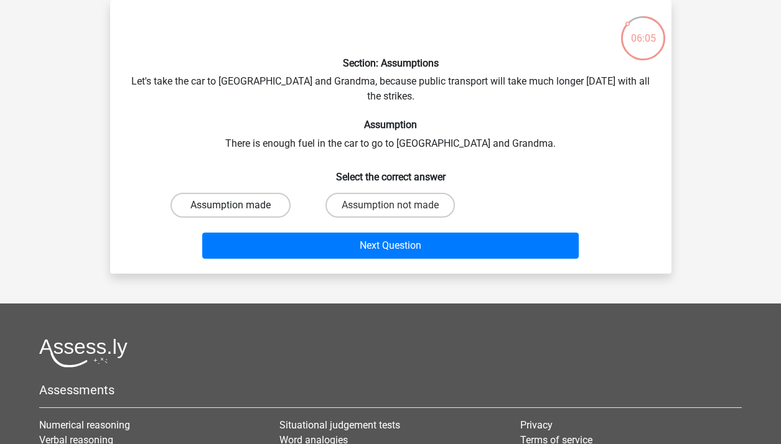
click at [256, 194] on label "Assumption made" at bounding box center [231, 205] width 120 height 25
click at [238, 205] on input "Assumption made" at bounding box center [234, 209] width 8 height 8
radio input "true"
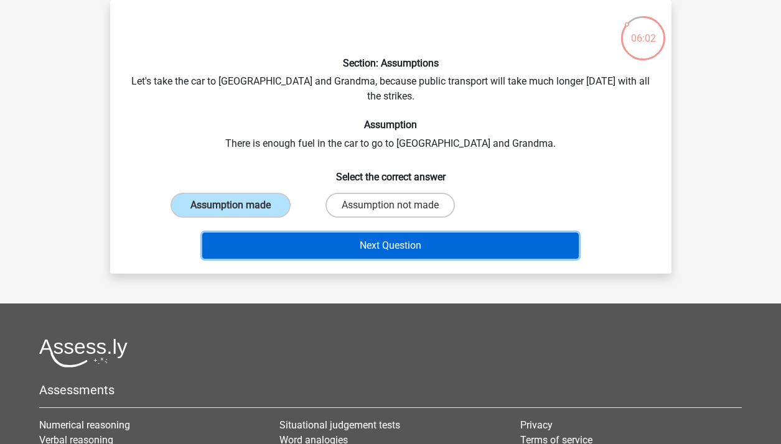
click at [278, 234] on button "Next Question" at bounding box center [390, 246] width 376 height 26
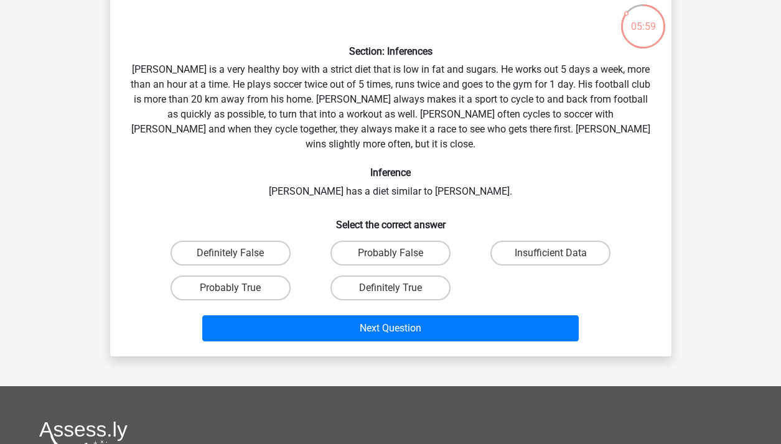
scroll to position [72, 0]
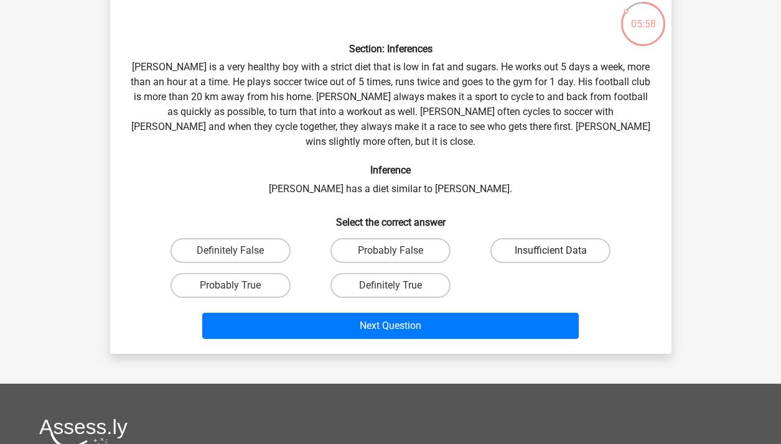
click at [499, 238] on label "Insufficient Data" at bounding box center [550, 250] width 120 height 25
click at [551, 251] on input "Insufficient Data" at bounding box center [555, 255] width 8 height 8
radio input "true"
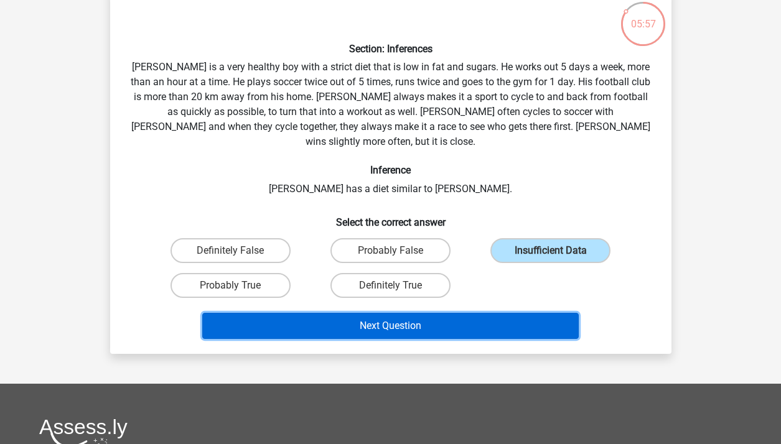
click at [482, 313] on button "Next Question" at bounding box center [390, 326] width 376 height 26
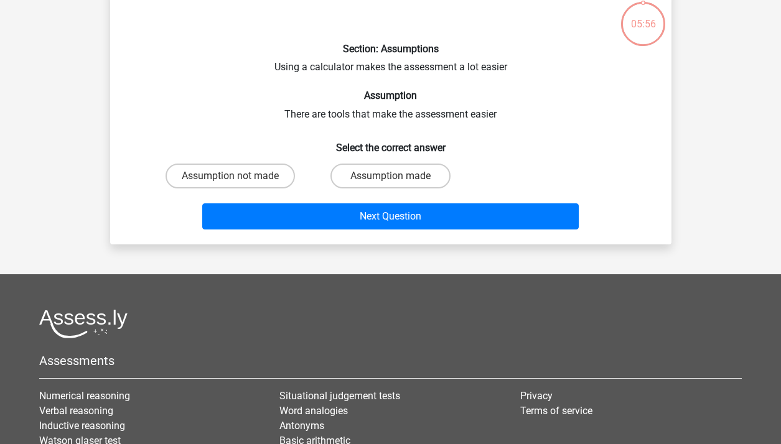
scroll to position [57, 0]
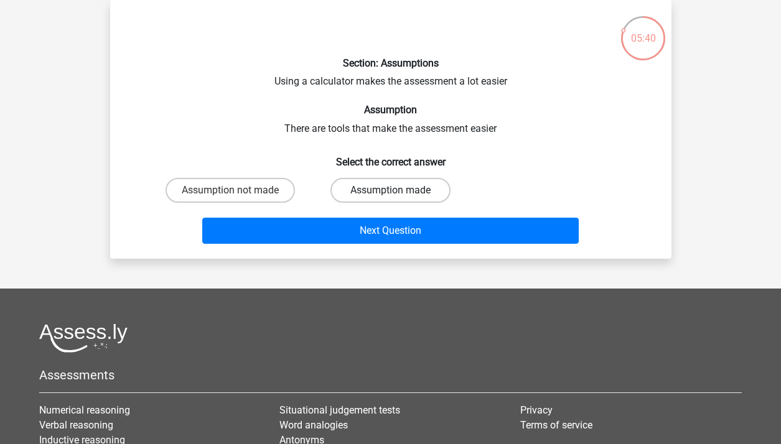
click at [378, 185] on label "Assumption made" at bounding box center [390, 190] width 120 height 25
click at [390, 190] on input "Assumption made" at bounding box center [394, 194] width 8 height 8
radio input "true"
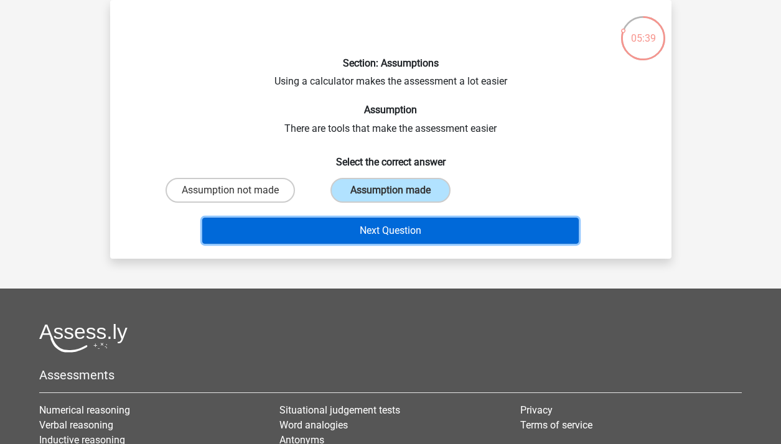
click at [368, 234] on button "Next Question" at bounding box center [390, 231] width 376 height 26
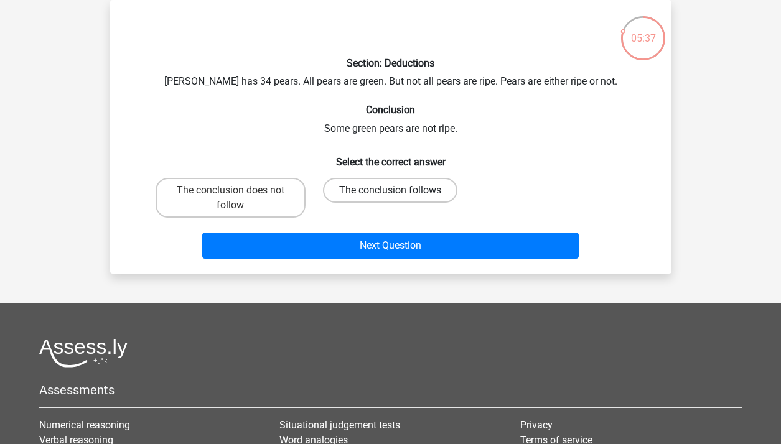
click at [365, 193] on label "The conclusion follows" at bounding box center [390, 190] width 134 height 25
click at [390, 193] on input "The conclusion follows" at bounding box center [394, 194] width 8 height 8
radio input "true"
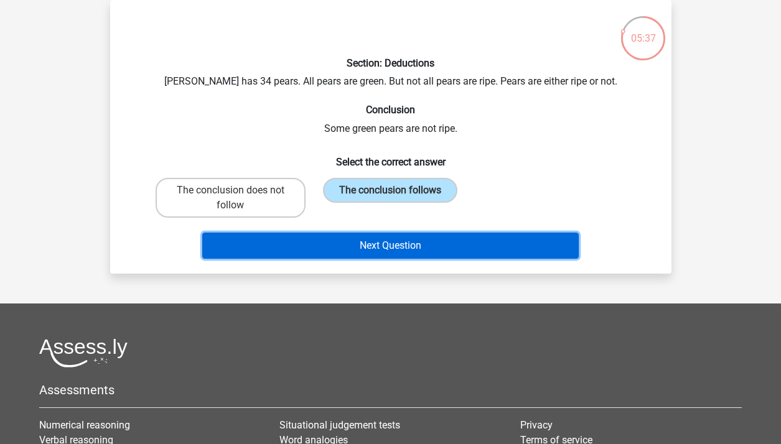
click at [370, 245] on button "Next Question" at bounding box center [390, 246] width 376 height 26
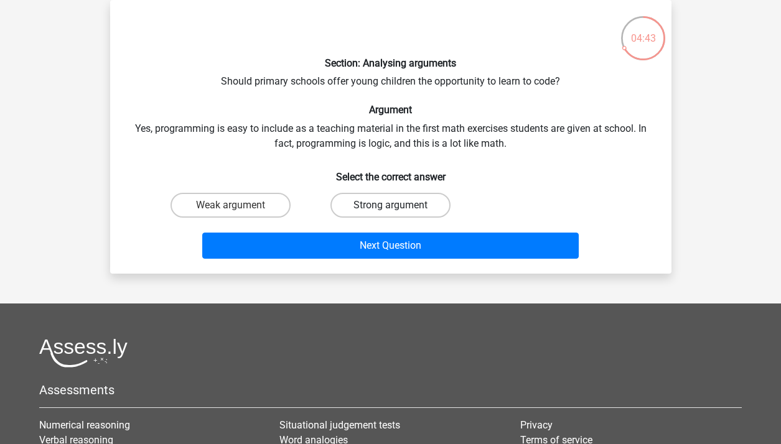
click at [398, 217] on label "Strong argument" at bounding box center [390, 205] width 120 height 25
click at [398, 213] on input "Strong argument" at bounding box center [394, 209] width 8 height 8
radio input "true"
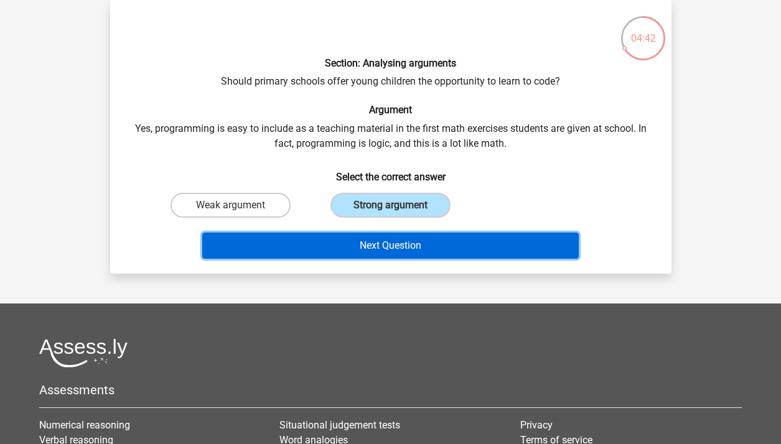
click at [398, 253] on button "Next Question" at bounding box center [390, 246] width 376 height 26
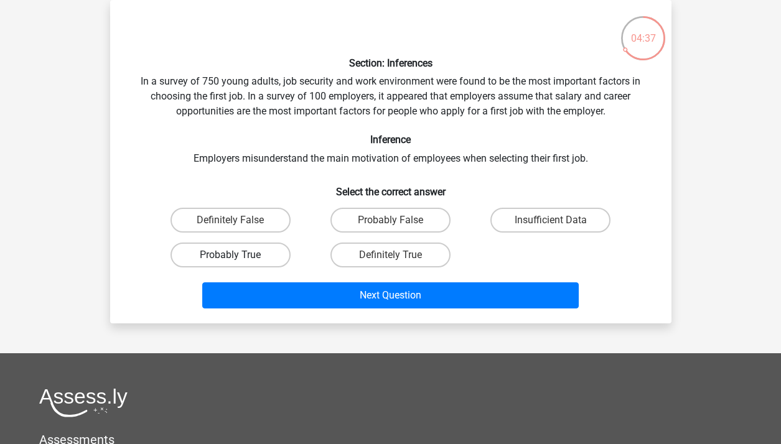
click at [259, 264] on label "Probably True" at bounding box center [231, 255] width 120 height 25
click at [238, 263] on input "Probably True" at bounding box center [234, 259] width 8 height 8
radio input "true"
click at [274, 311] on div "Next Question" at bounding box center [391, 298] width 480 height 31
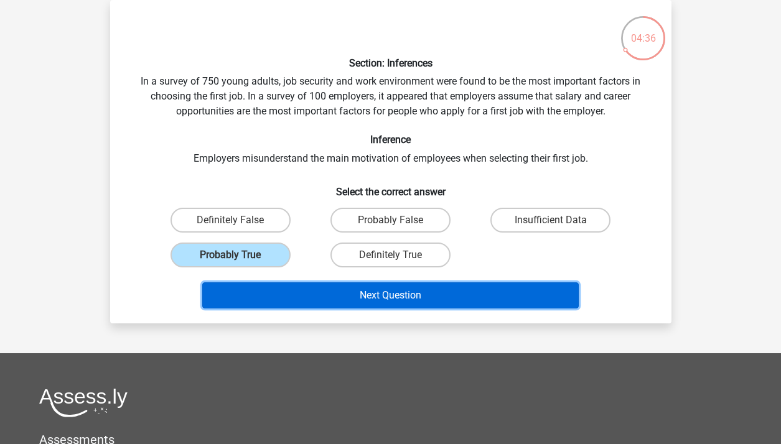
click at [281, 303] on button "Next Question" at bounding box center [390, 296] width 376 height 26
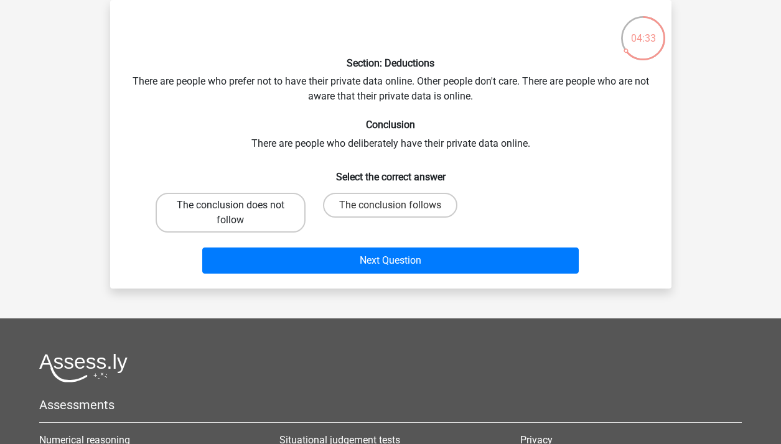
click at [278, 207] on label "The conclusion does not follow" at bounding box center [231, 213] width 150 height 40
click at [238, 207] on input "The conclusion does not follow" at bounding box center [234, 209] width 8 height 8
radio input "true"
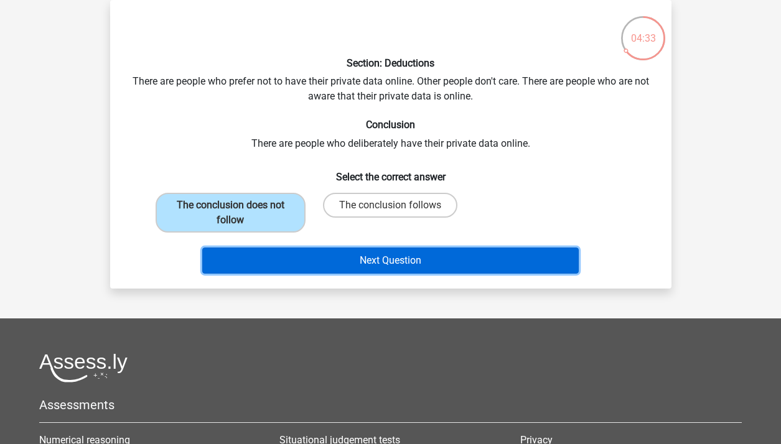
click at [287, 264] on button "Next Question" at bounding box center [390, 261] width 376 height 26
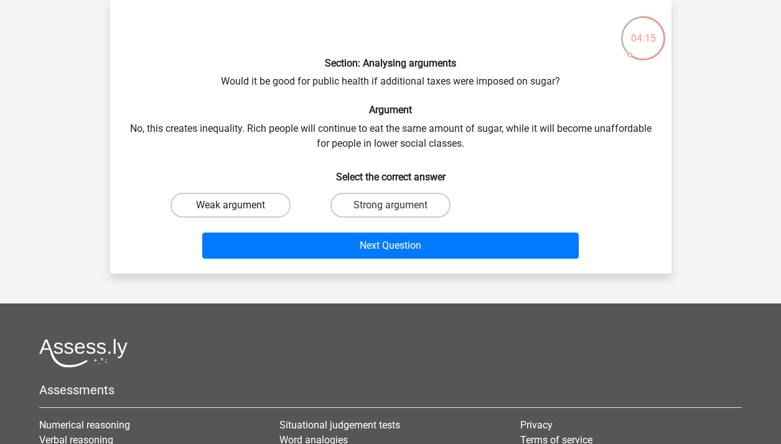
click at [267, 199] on label "Weak argument" at bounding box center [231, 205] width 120 height 25
click at [238, 205] on input "Weak argument" at bounding box center [234, 209] width 8 height 8
radio input "true"
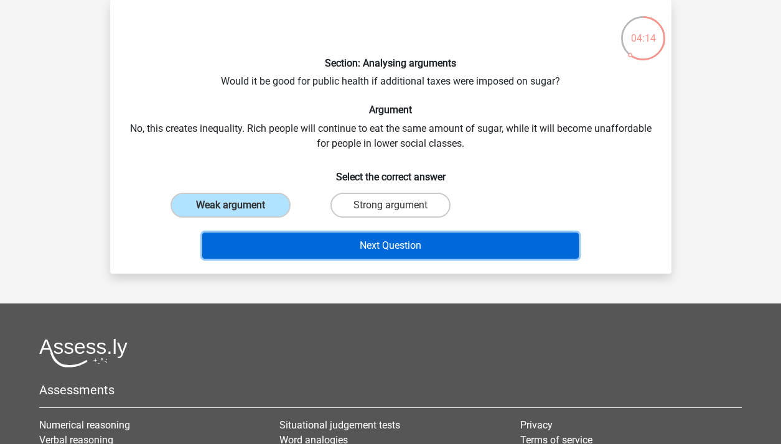
click at [301, 251] on button "Next Question" at bounding box center [390, 246] width 376 height 26
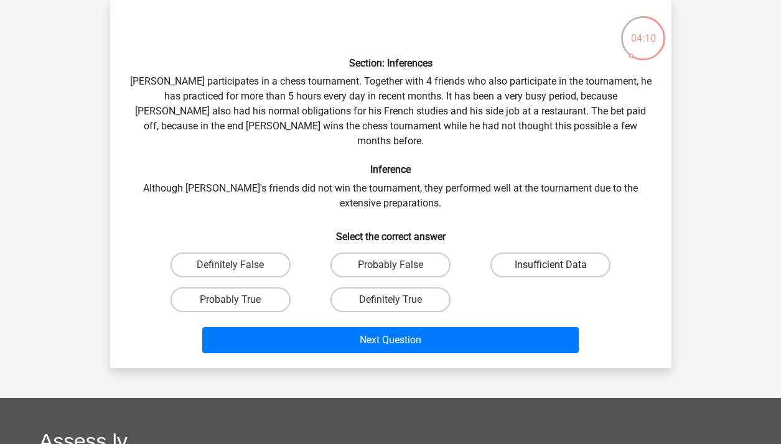
click at [549, 253] on label "Insufficient Data" at bounding box center [550, 265] width 120 height 25
click at [551, 265] on input "Insufficient Data" at bounding box center [555, 269] width 8 height 8
radio input "true"
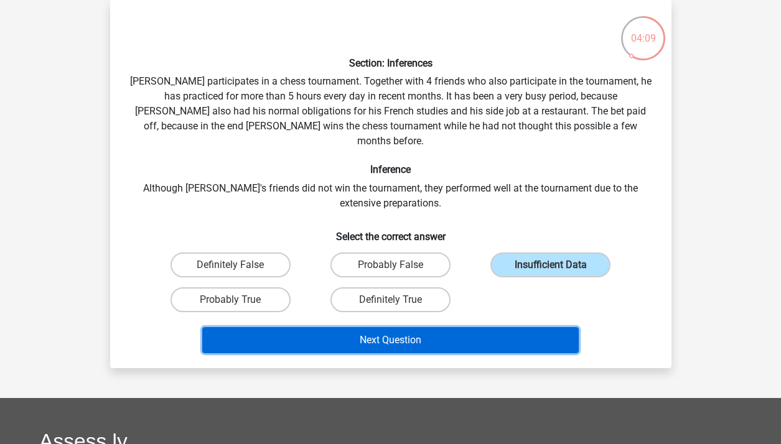
click at [480, 327] on button "Next Question" at bounding box center [390, 340] width 376 height 26
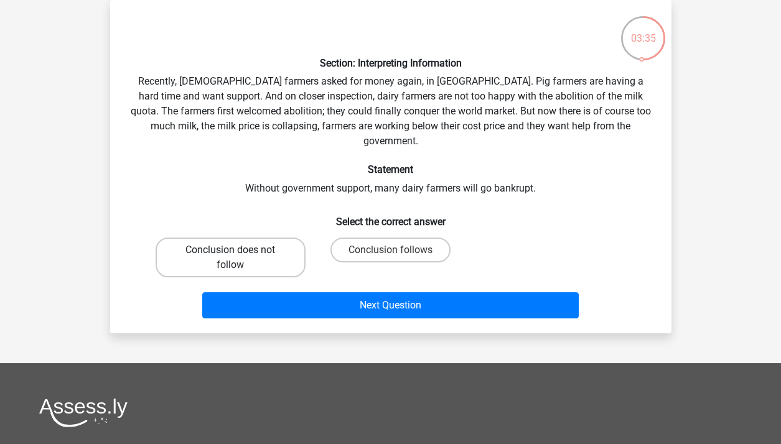
click at [296, 239] on label "Conclusion does not follow" at bounding box center [231, 258] width 150 height 40
click at [238, 250] on input "Conclusion does not follow" at bounding box center [234, 254] width 8 height 8
radio input "true"
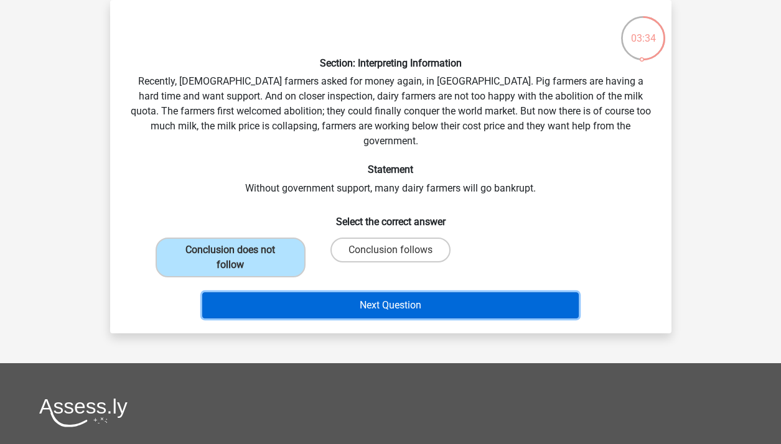
click at [312, 292] on button "Next Question" at bounding box center [390, 305] width 376 height 26
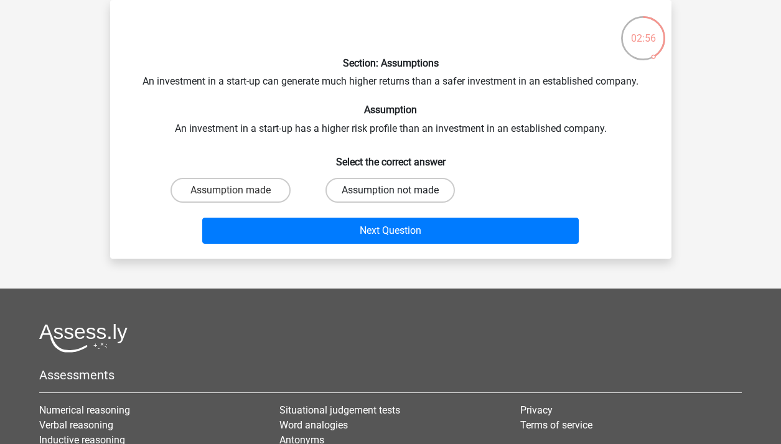
click at [356, 194] on label "Assumption not made" at bounding box center [389, 190] width 129 height 25
click at [390, 194] on input "Assumption not made" at bounding box center [394, 194] width 8 height 8
radio input "true"
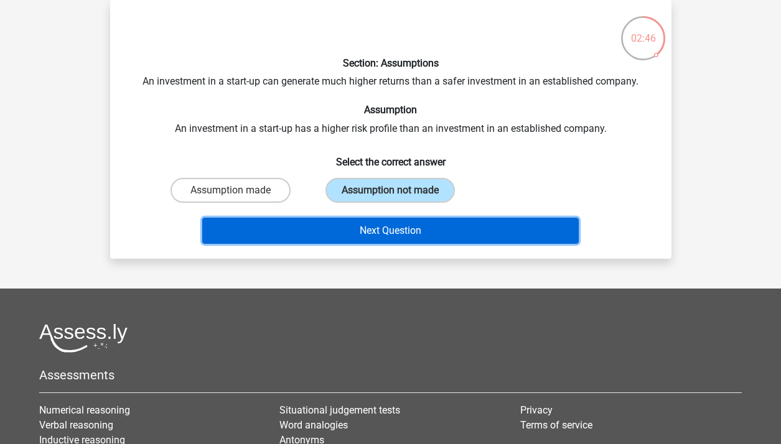
click at [421, 226] on button "Next Question" at bounding box center [390, 231] width 376 height 26
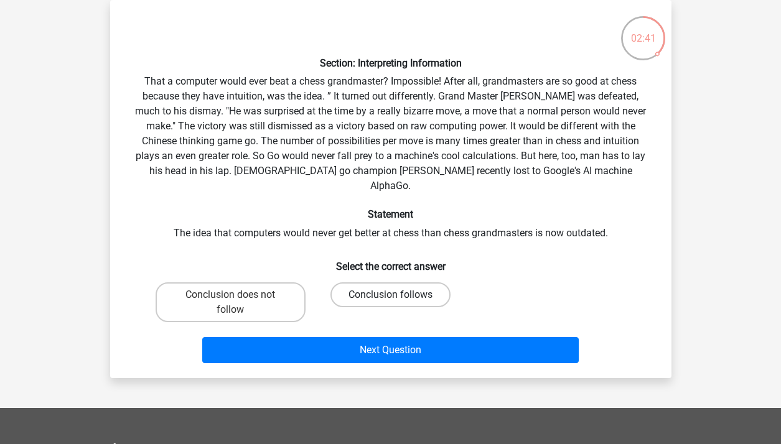
click at [386, 283] on label "Conclusion follows" at bounding box center [390, 295] width 120 height 25
click at [390, 295] on input "Conclusion follows" at bounding box center [394, 299] width 8 height 8
radio input "true"
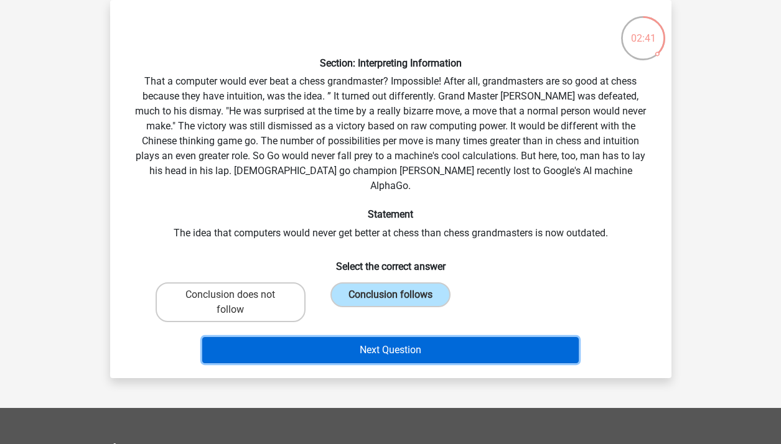
click at [368, 340] on button "Next Question" at bounding box center [390, 350] width 376 height 26
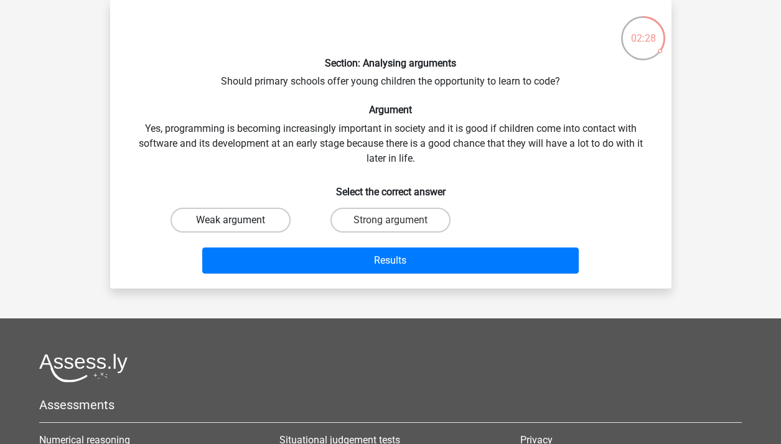
click at [241, 227] on label "Weak argument" at bounding box center [231, 220] width 120 height 25
click at [238, 227] on input "Weak argument" at bounding box center [234, 224] width 8 height 8
radio input "true"
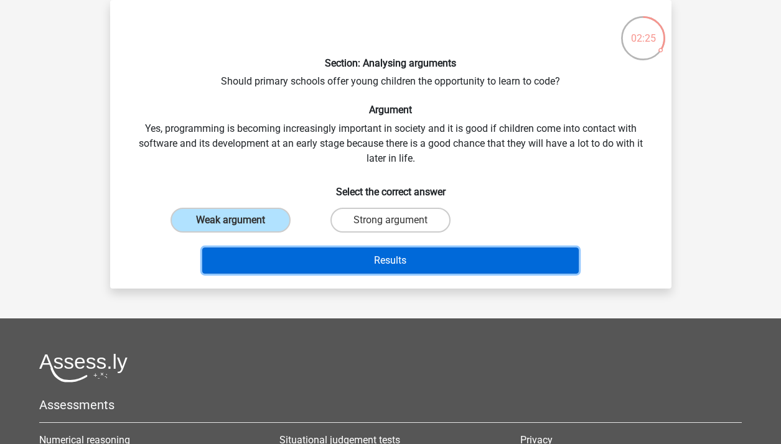
click at [278, 263] on button "Results" at bounding box center [390, 261] width 376 height 26
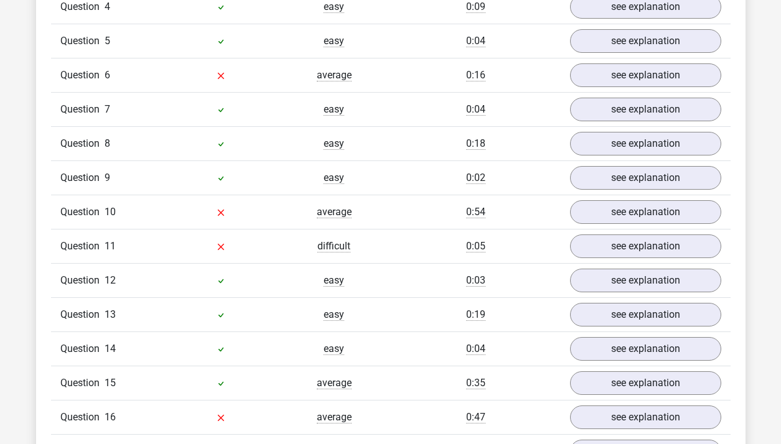
scroll to position [1316, 0]
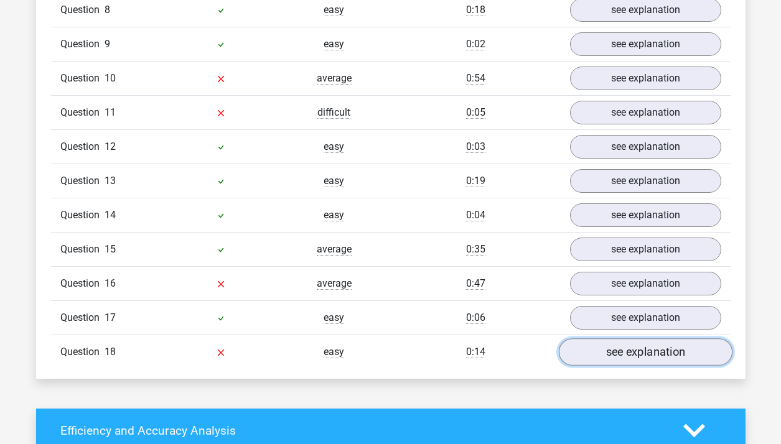
click at [584, 339] on link "see explanation" at bounding box center [645, 352] width 174 height 27
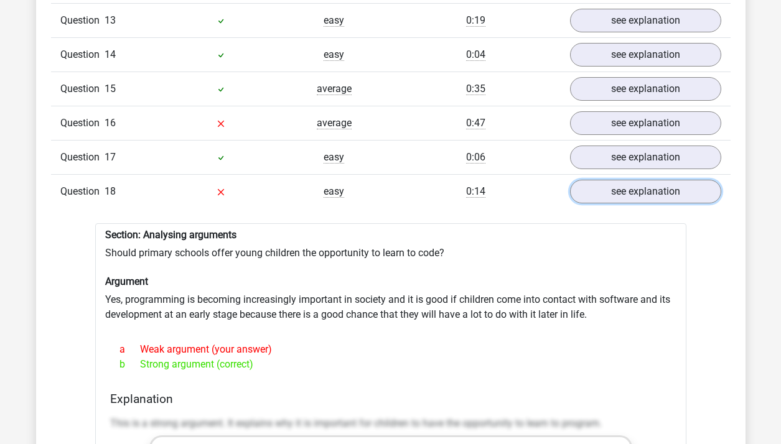
scroll to position [1503, 0]
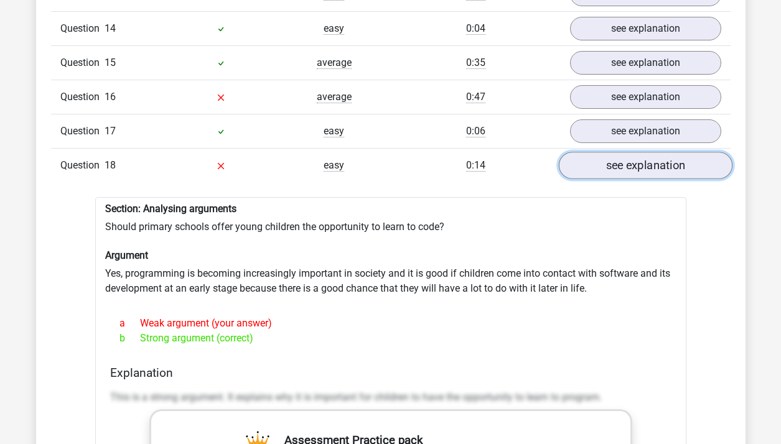
click at [613, 152] on link "see explanation" at bounding box center [645, 165] width 174 height 27
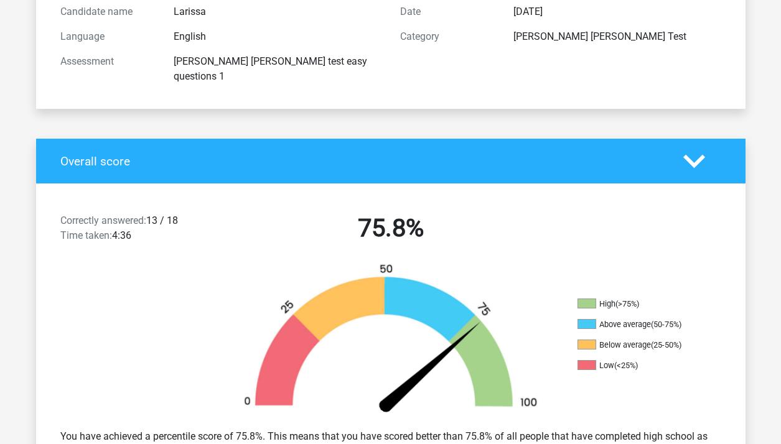
scroll to position [149, 0]
